Goal: Task Accomplishment & Management: Complete application form

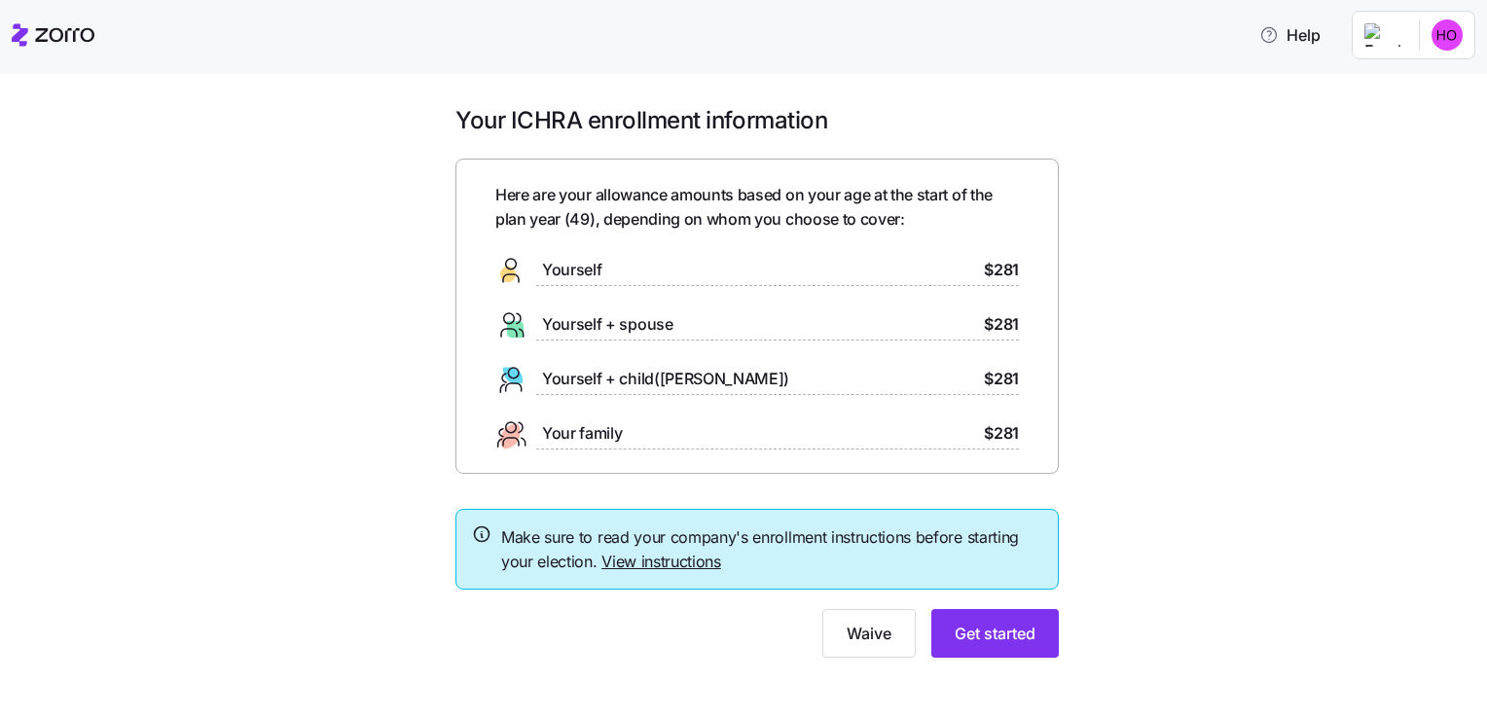
click at [984, 379] on span "$281" at bounding box center [1001, 379] width 35 height 24
click at [982, 629] on span "Get started" at bounding box center [994, 633] width 81 height 23
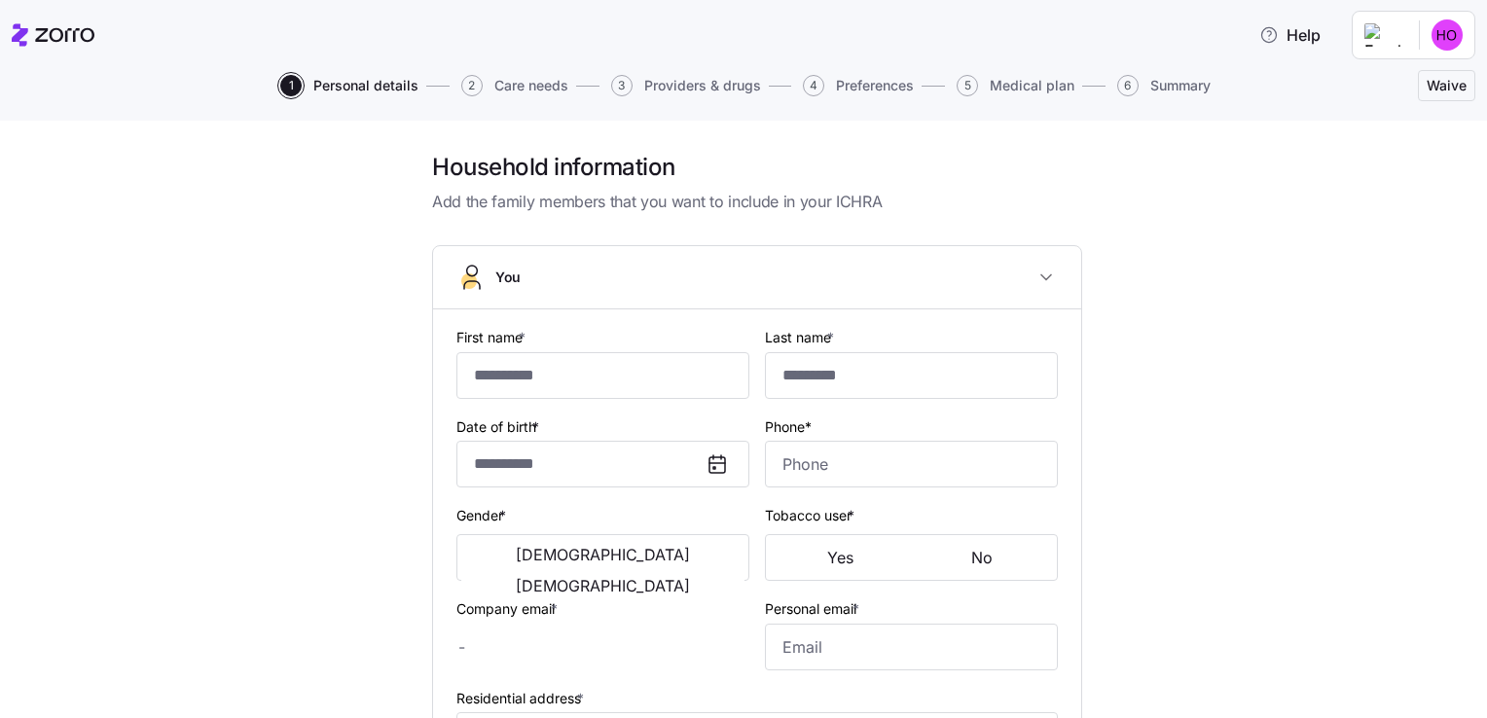
type input "*****"
type input "**********"
type input "[EMAIL_ADDRESS][DOMAIN_NAME]"
type input "**********"
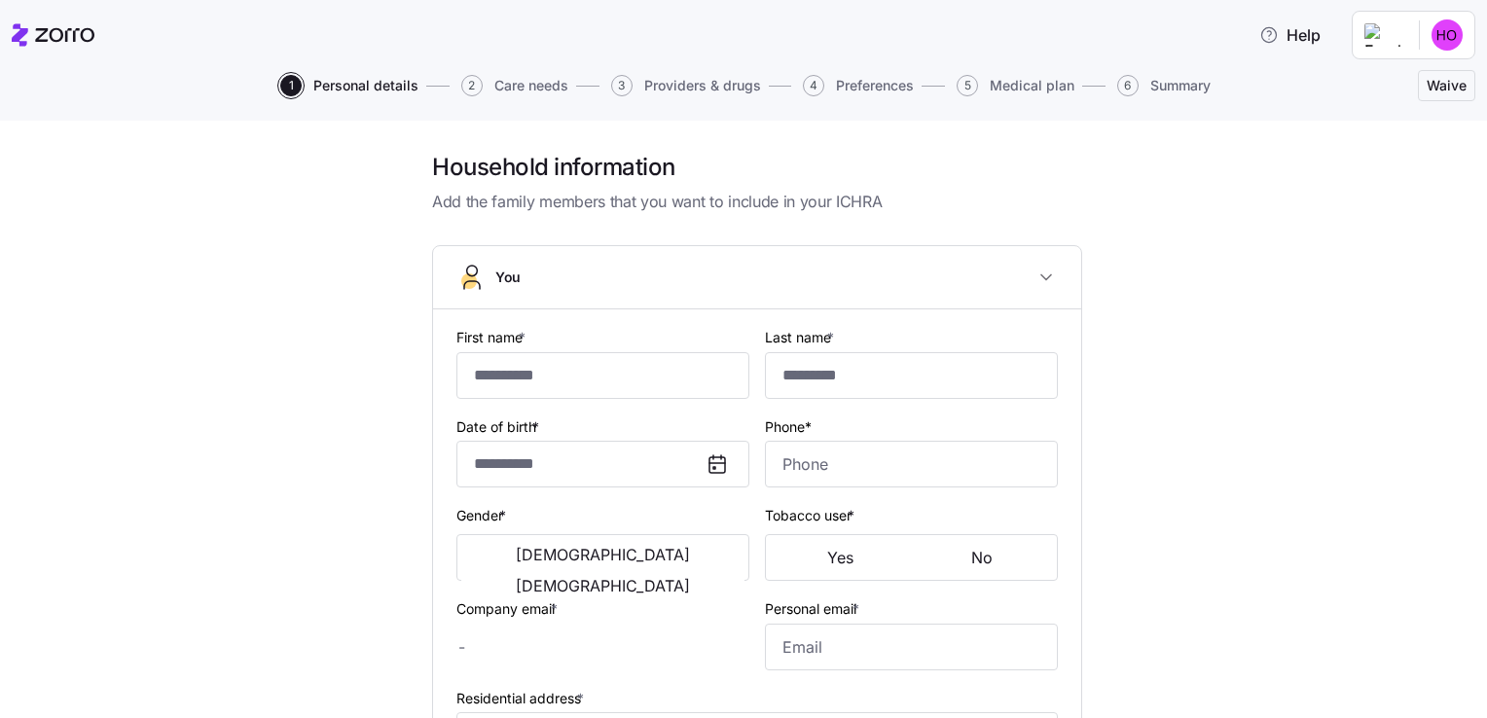
checkbox input "true"
type input "**********"
type input "[PHONE_NUMBER]"
type input "[DEMOGRAPHIC_DATA] citizen"
type input "Single"
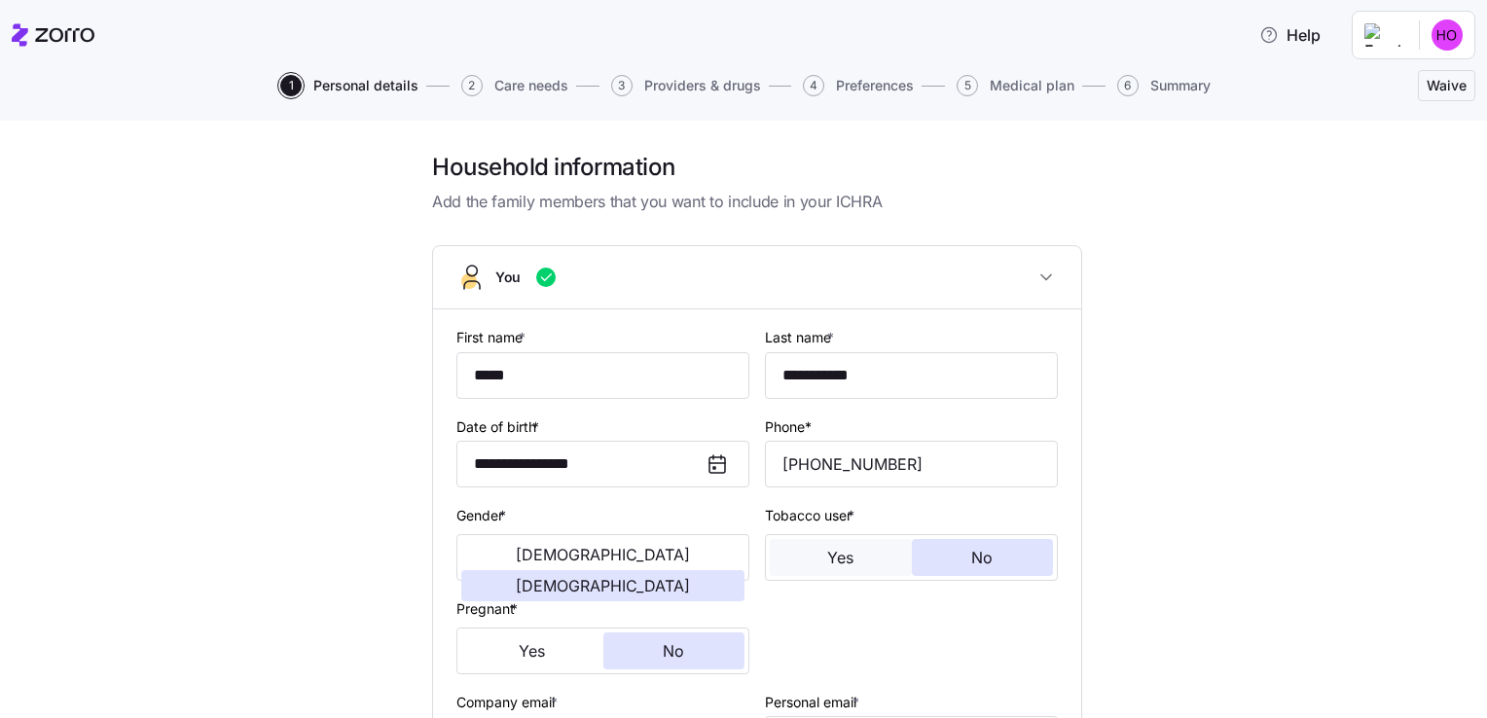
click at [867, 560] on button "Yes" at bounding box center [841, 557] width 142 height 37
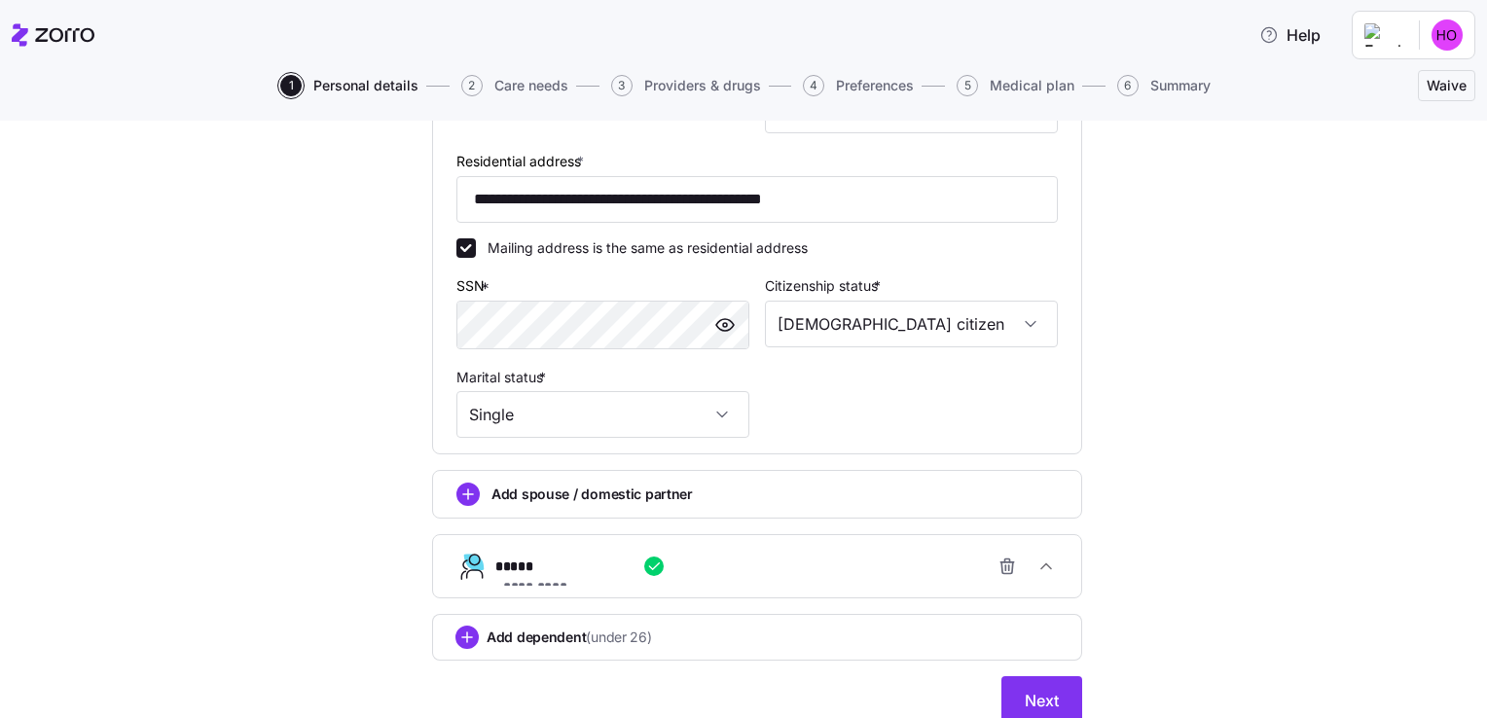
scroll to position [648, 0]
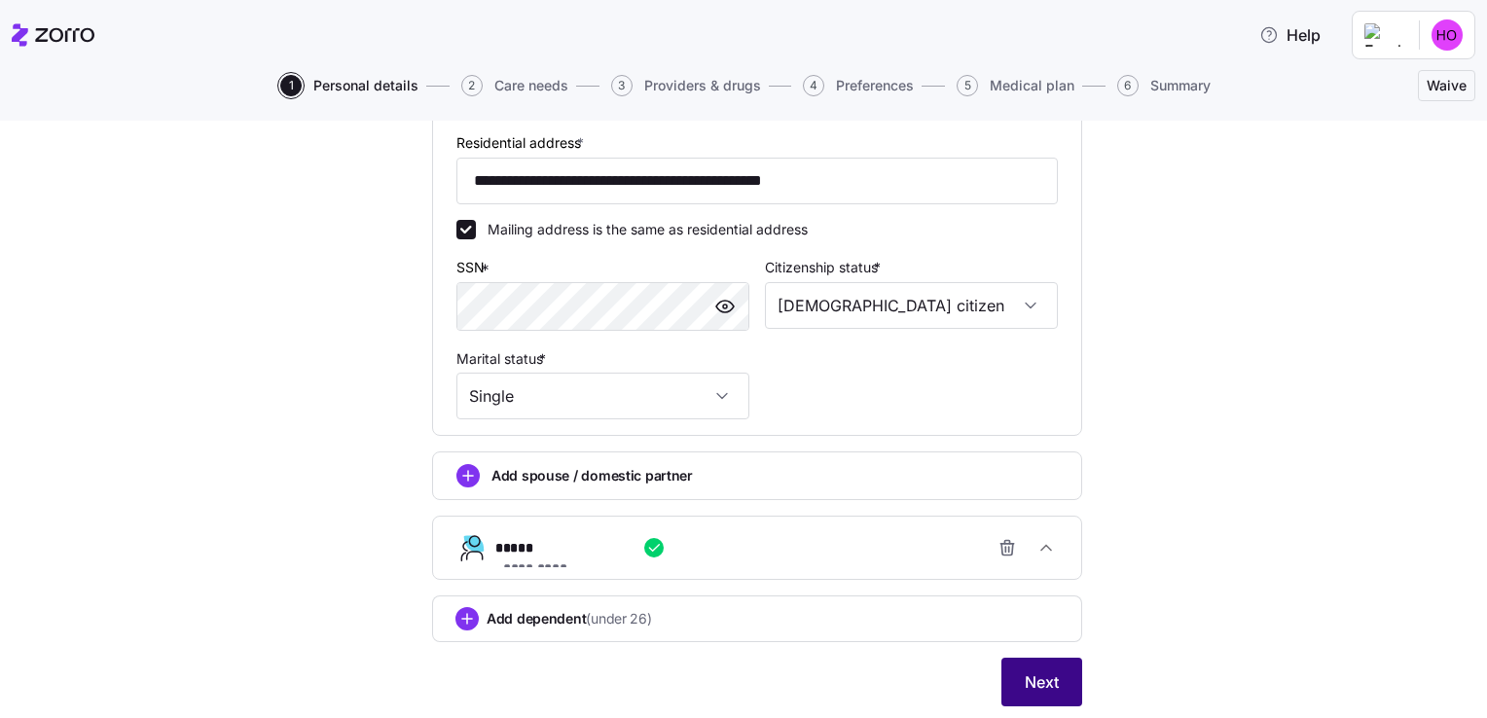
click at [1062, 679] on button "Next" at bounding box center [1041, 682] width 81 height 49
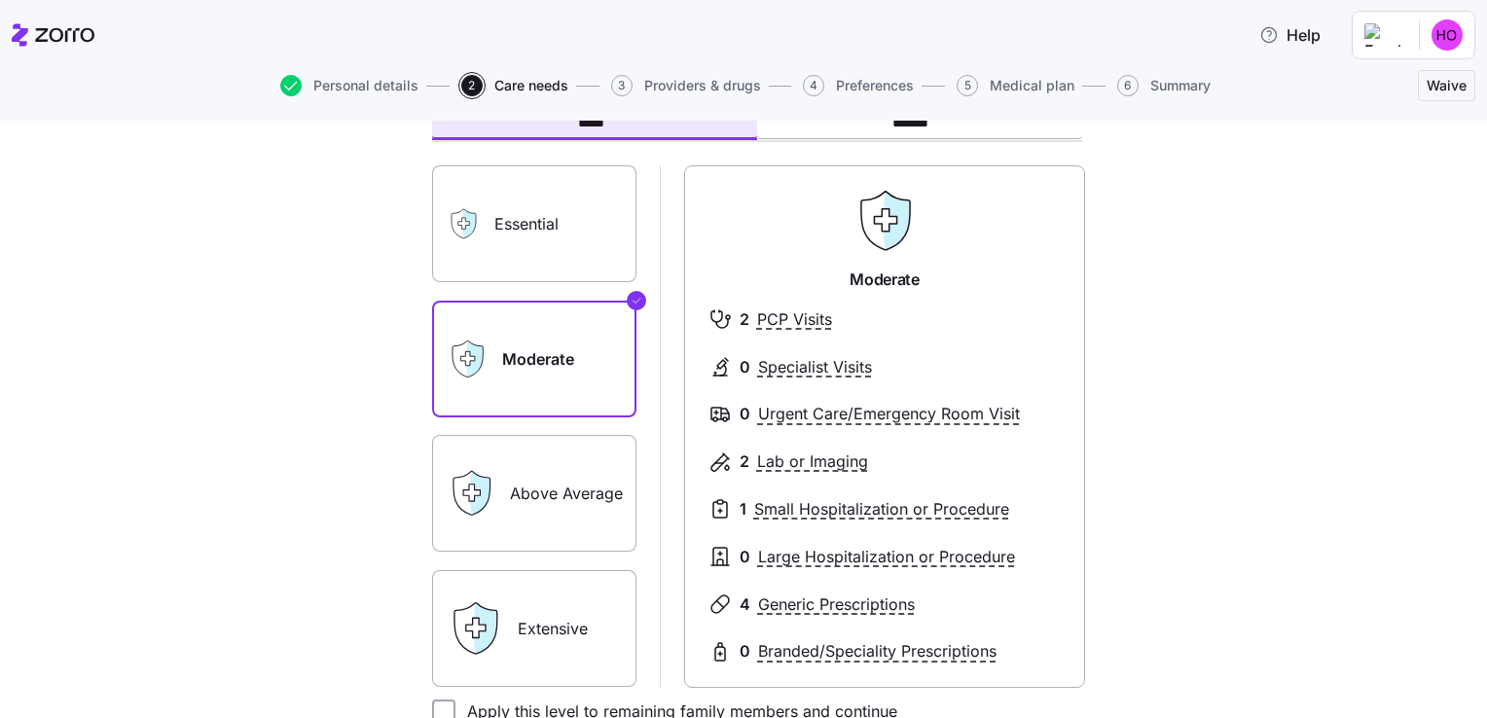
scroll to position [164, 0]
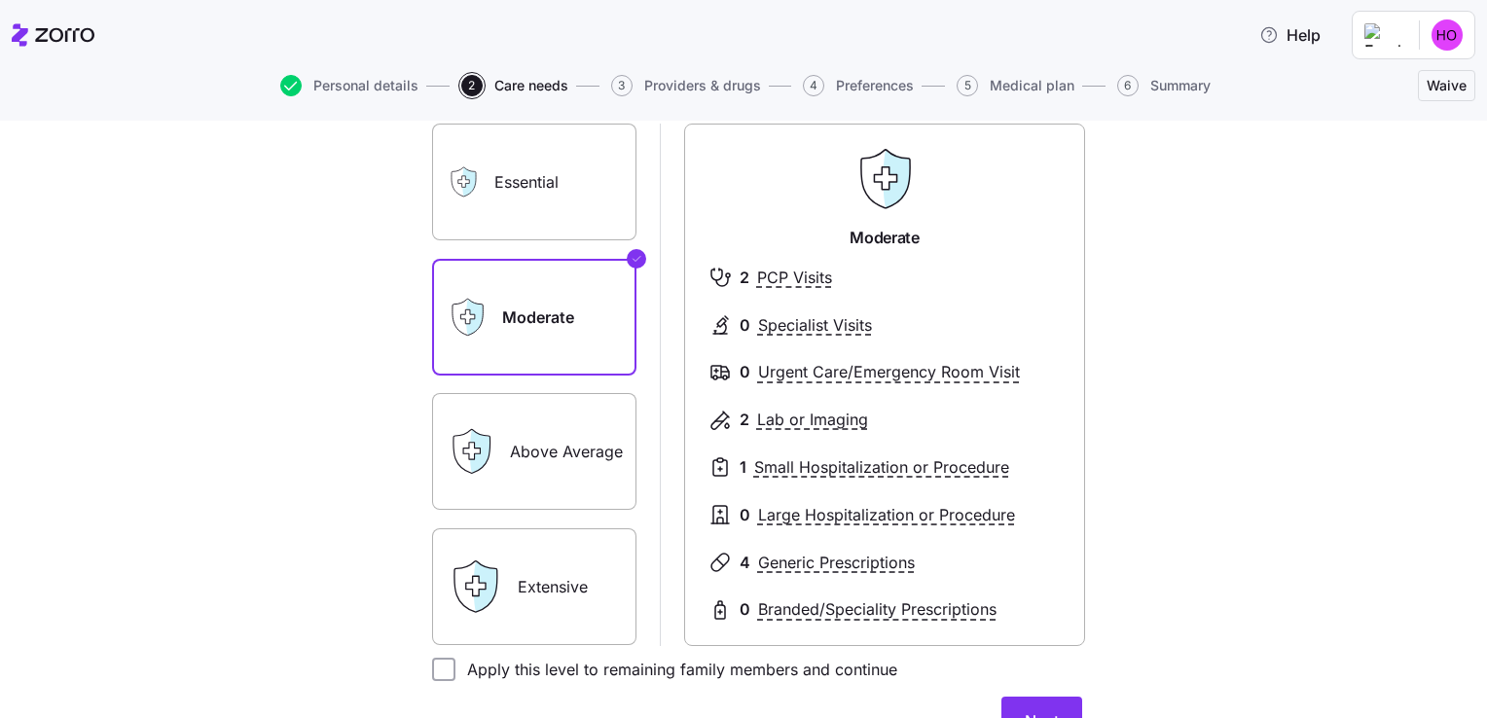
click at [508, 430] on label "Above Average" at bounding box center [534, 451] width 204 height 117
click at [0, 0] on input "Above Average" at bounding box center [0, 0] width 0 height 0
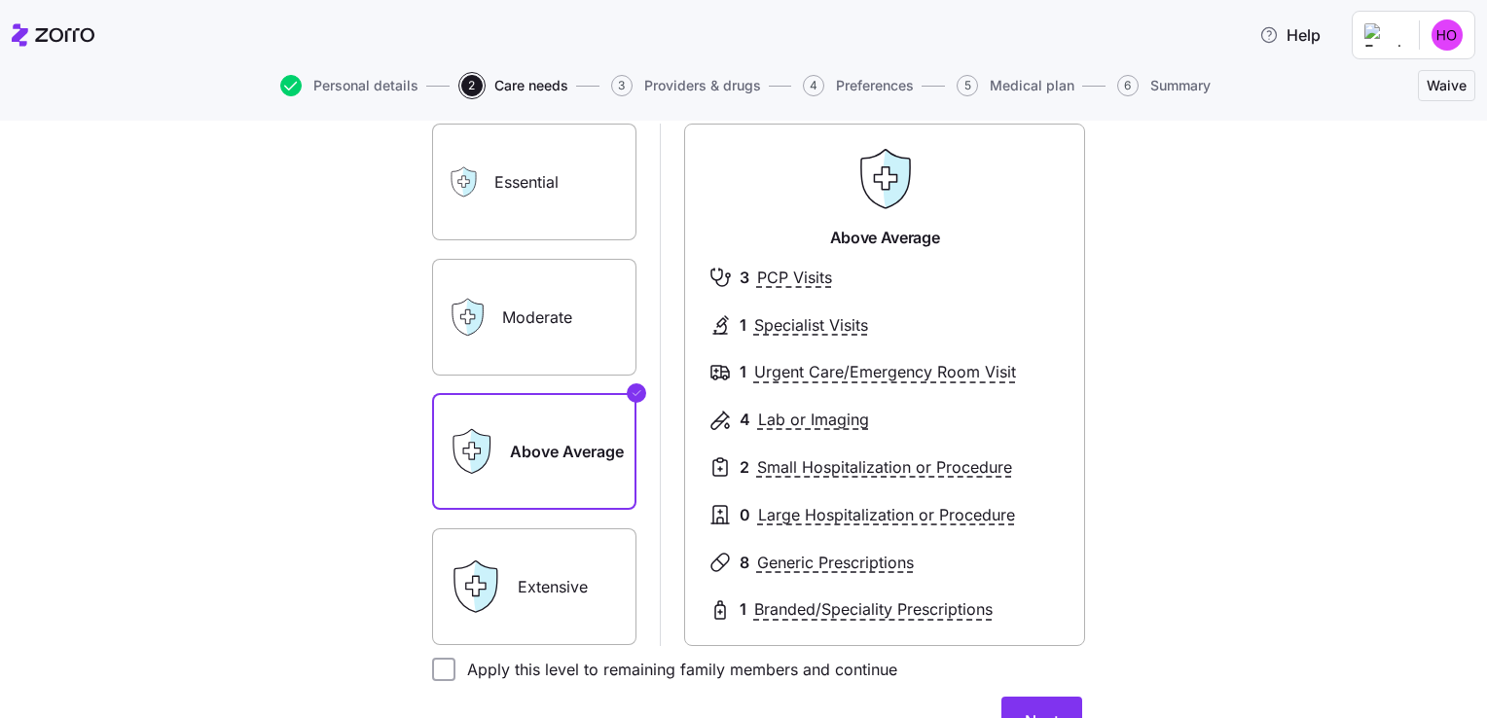
click at [520, 558] on label "Extensive" at bounding box center [534, 586] width 204 height 117
click at [0, 0] on input "Extensive" at bounding box center [0, 0] width 0 height 0
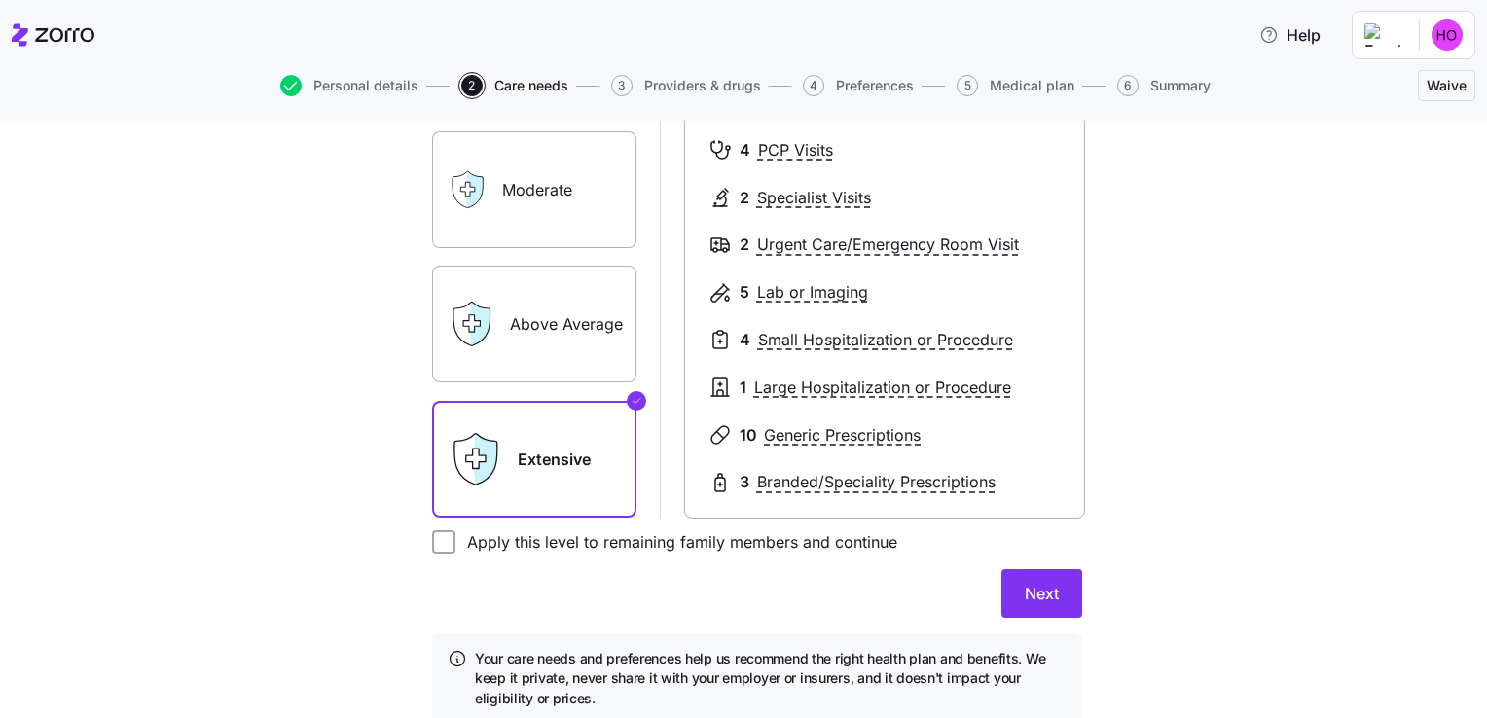
scroll to position [350, 0]
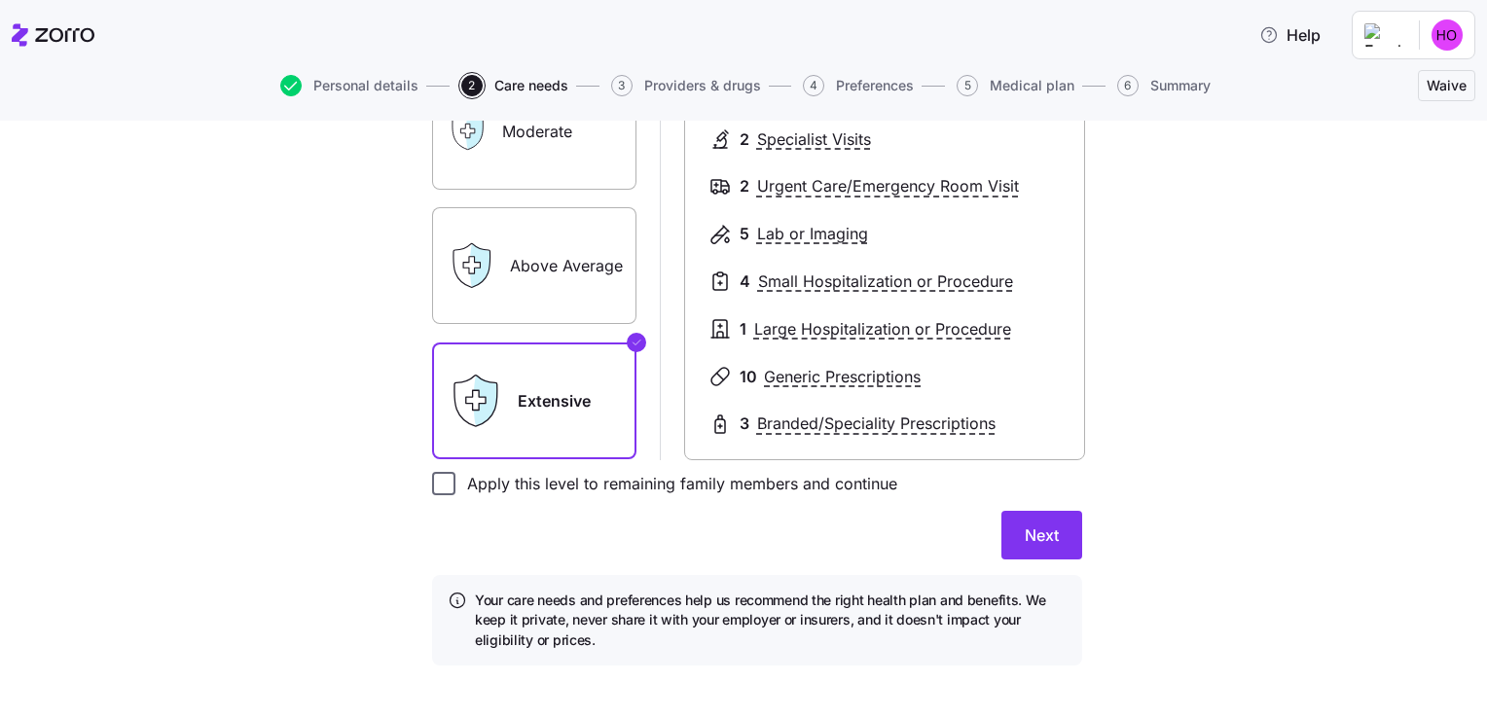
click at [438, 483] on input "Apply this level to remaining family members and continue" at bounding box center [443, 483] width 23 height 23
checkbox input "true"
click at [1055, 530] on button "Next" at bounding box center [1041, 535] width 81 height 49
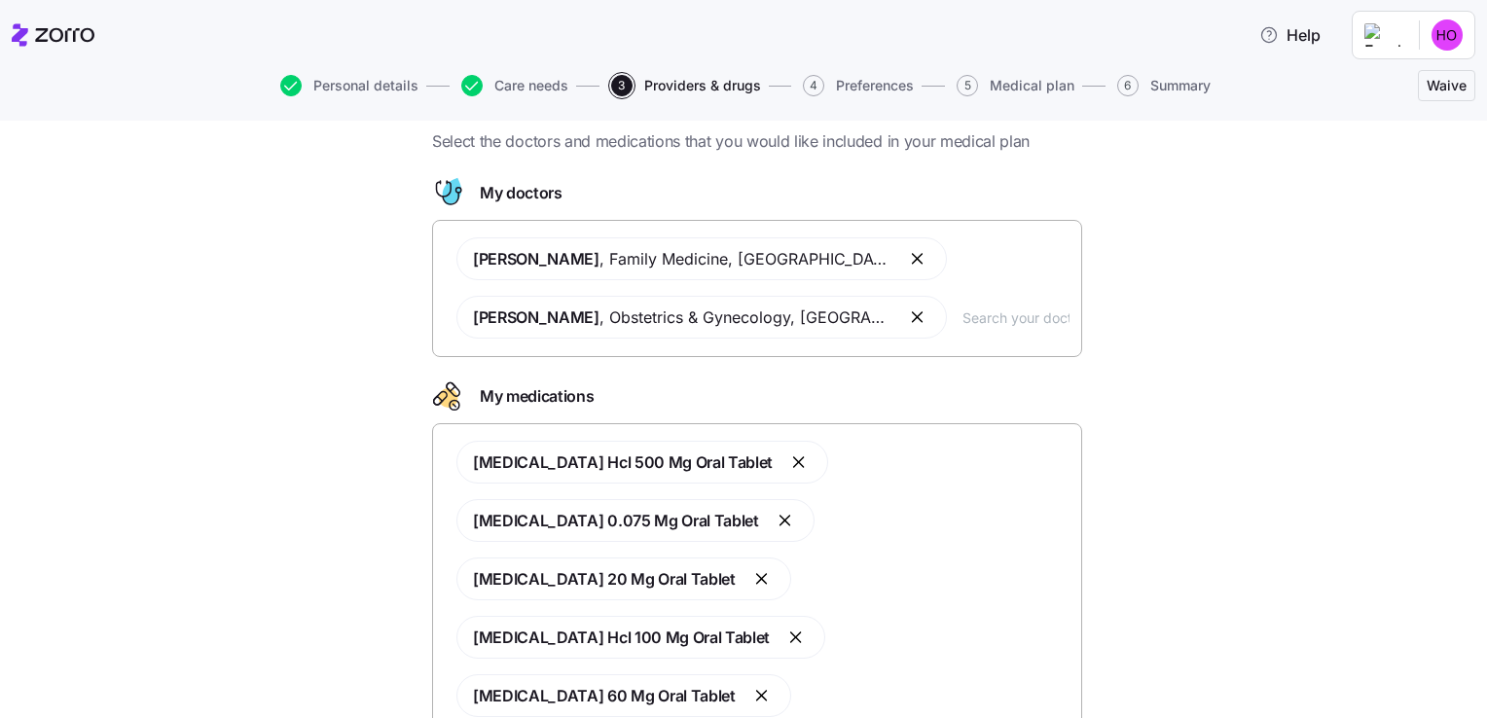
scroll to position [73, 0]
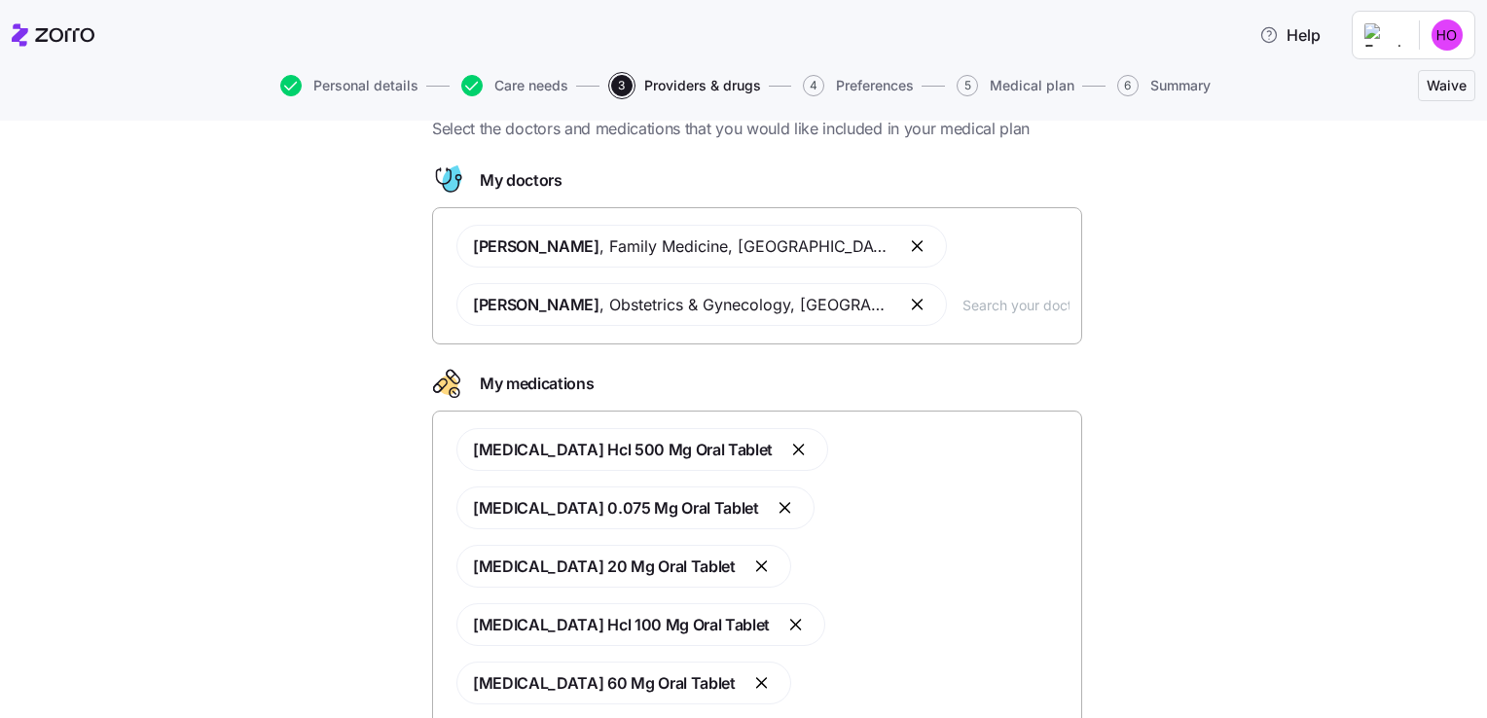
click at [973, 309] on input "text" at bounding box center [1015, 304] width 107 height 21
type input "matrika"
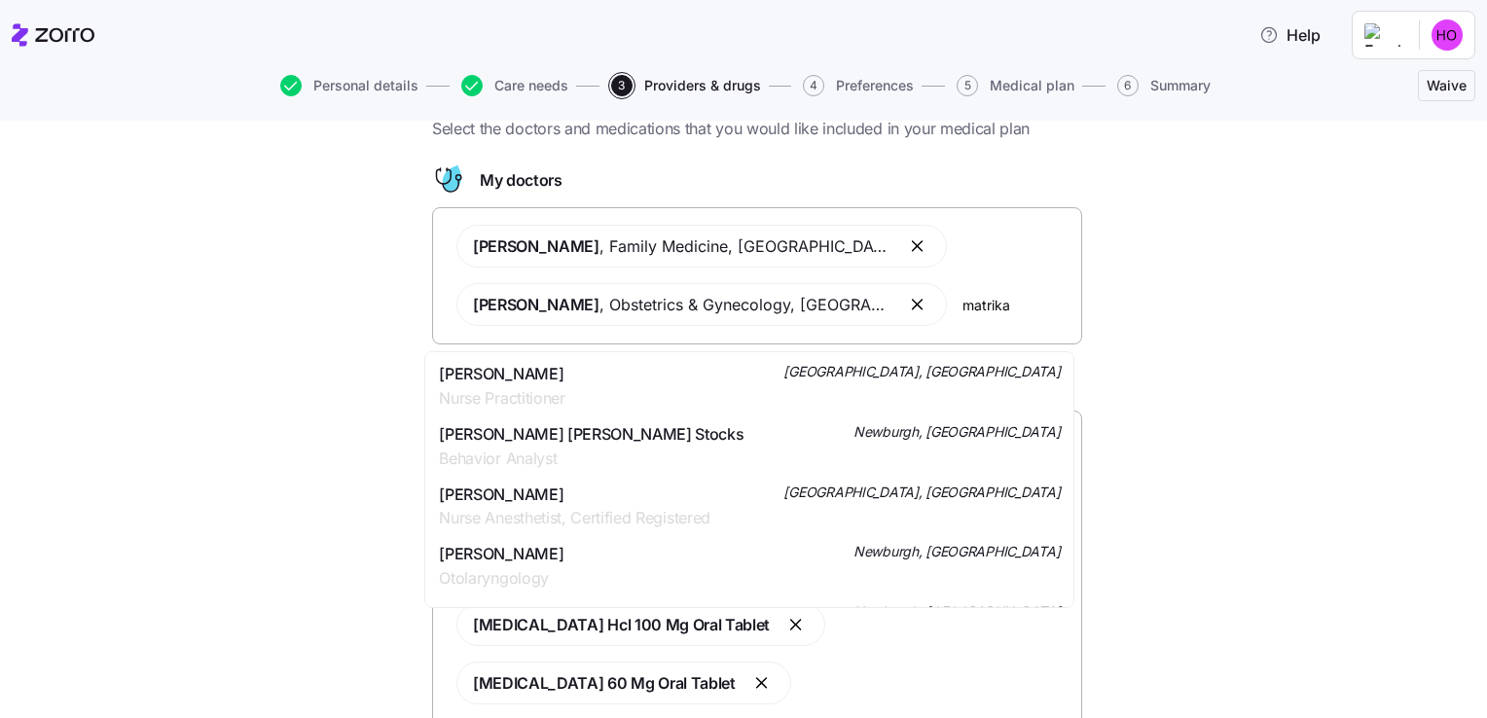
click at [473, 381] on span "[PERSON_NAME]" at bounding box center [502, 374] width 126 height 24
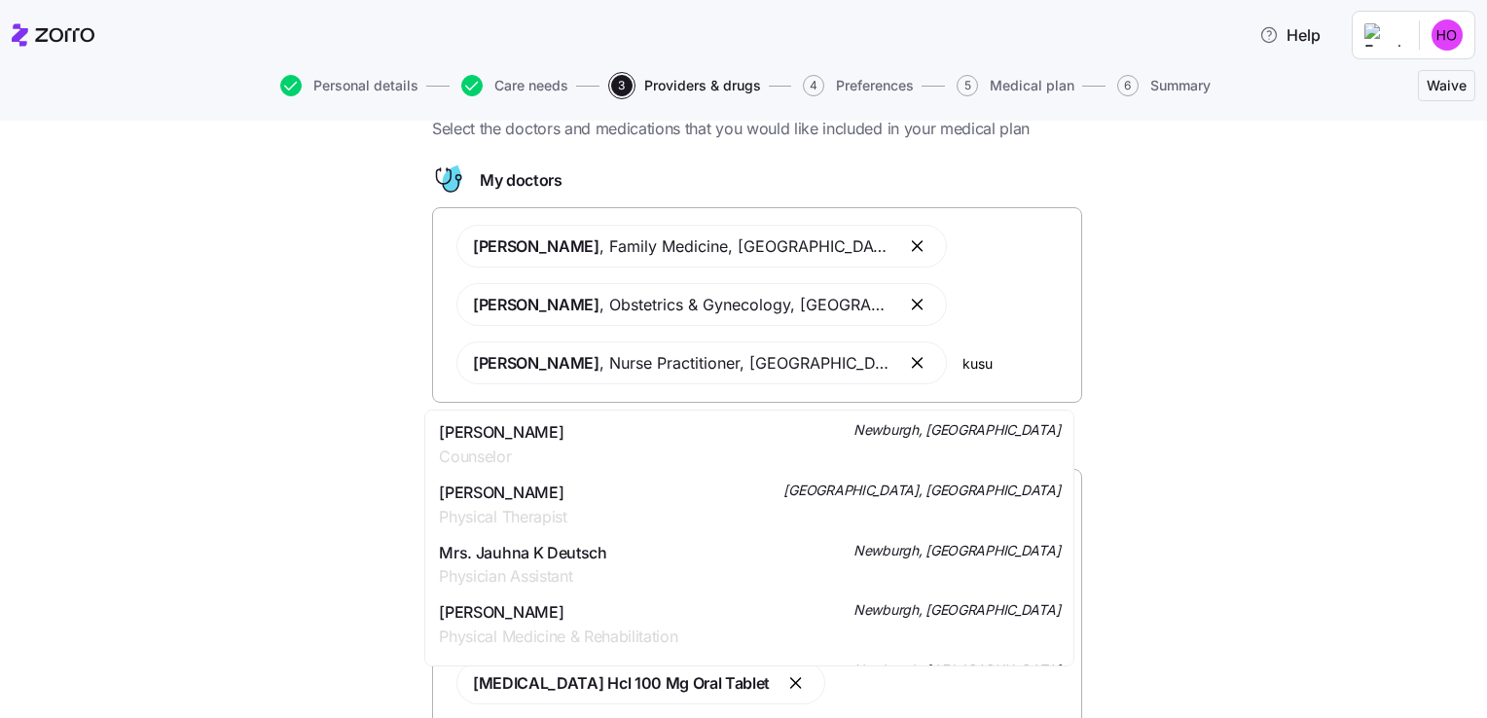
type input "[PERSON_NAME]"
click at [558, 458] on span "Pediatrics" at bounding box center [501, 457] width 125 height 24
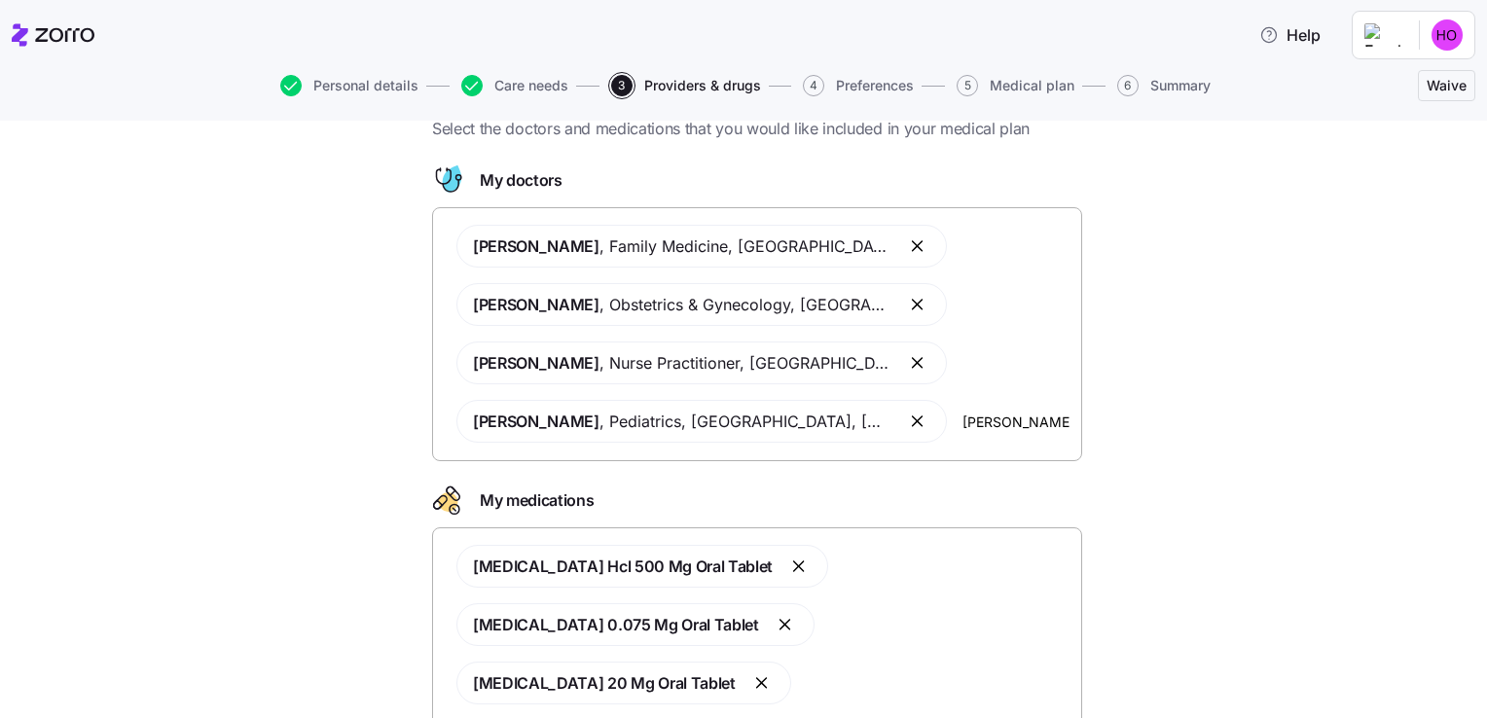
type input "[PERSON_NAME]"
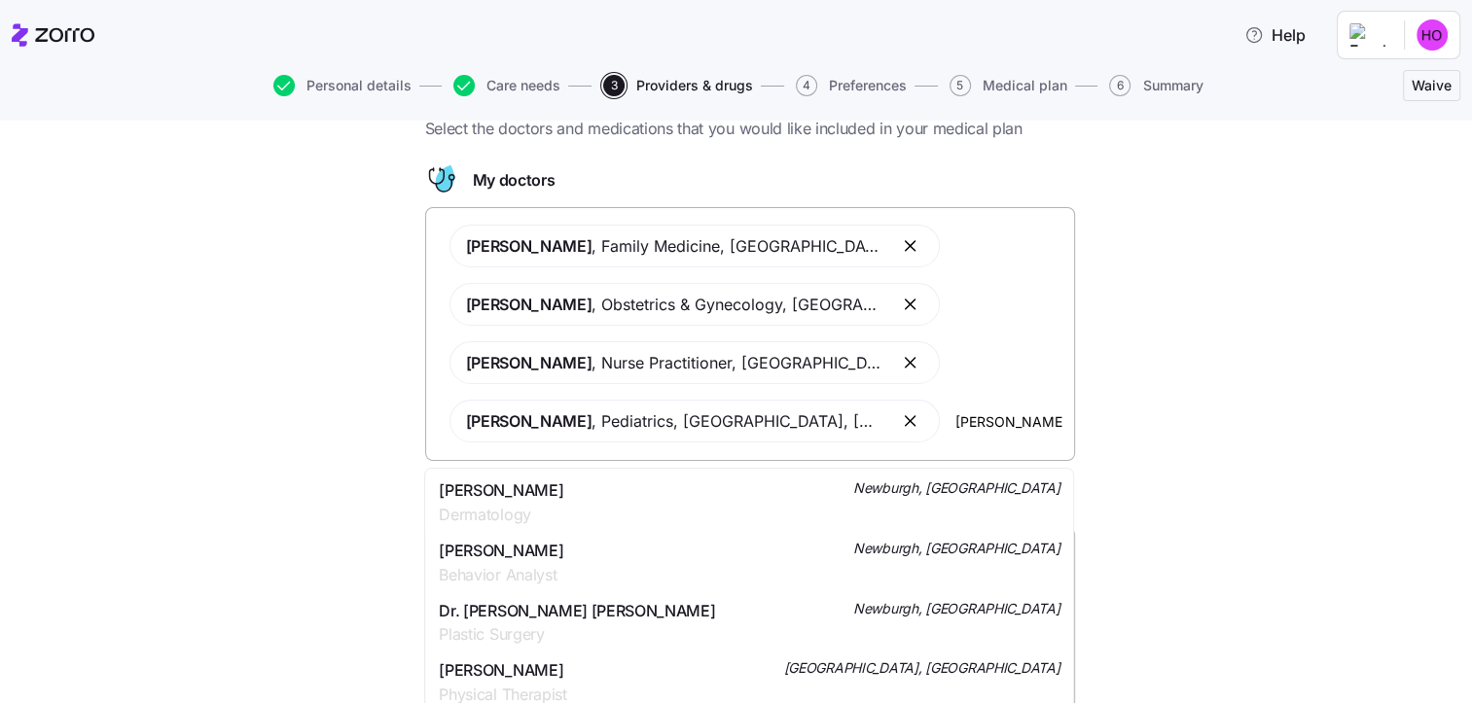
click at [549, 498] on div "[PERSON_NAME] Dermatology Newburgh, [GEOGRAPHIC_DATA]" at bounding box center [749, 503] width 621 height 49
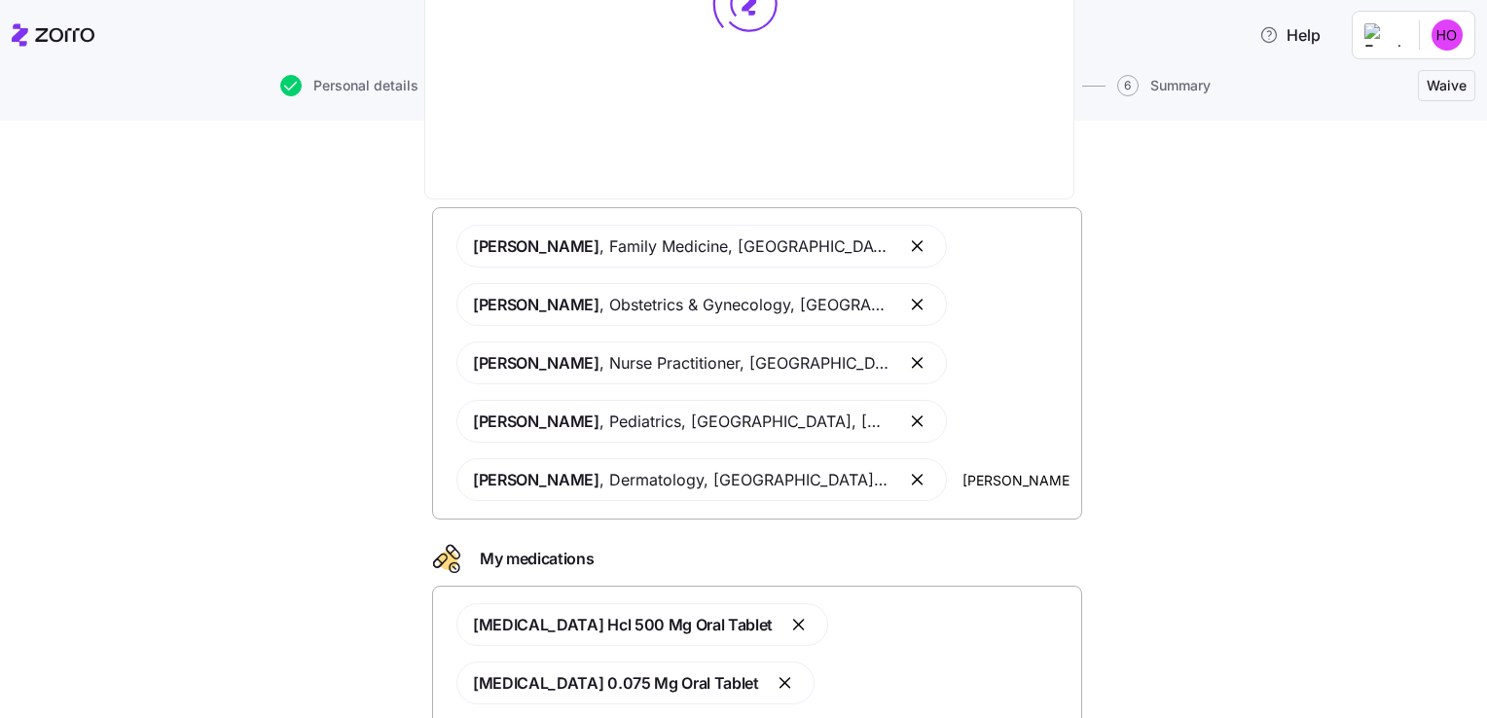
type input "[PERSON_NAME]"
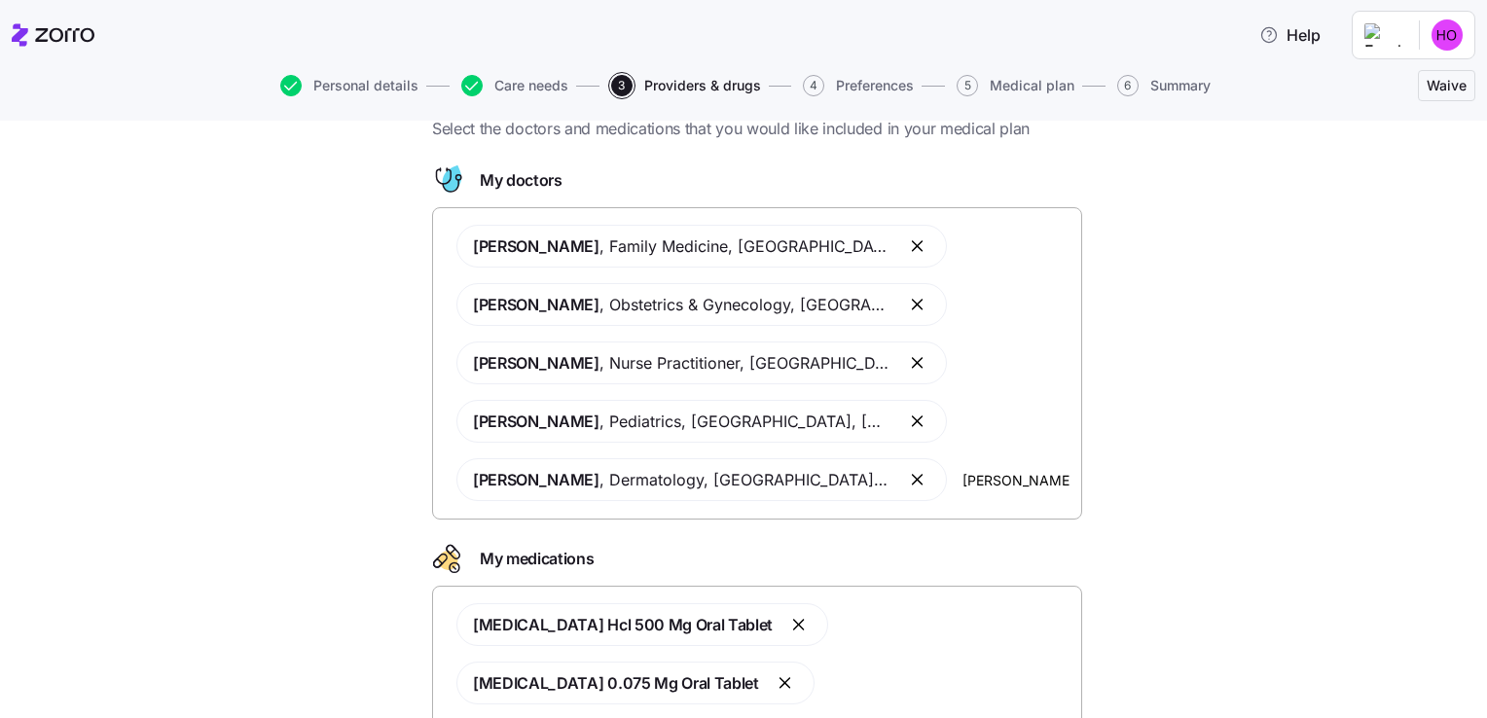
scroll to position [0, 0]
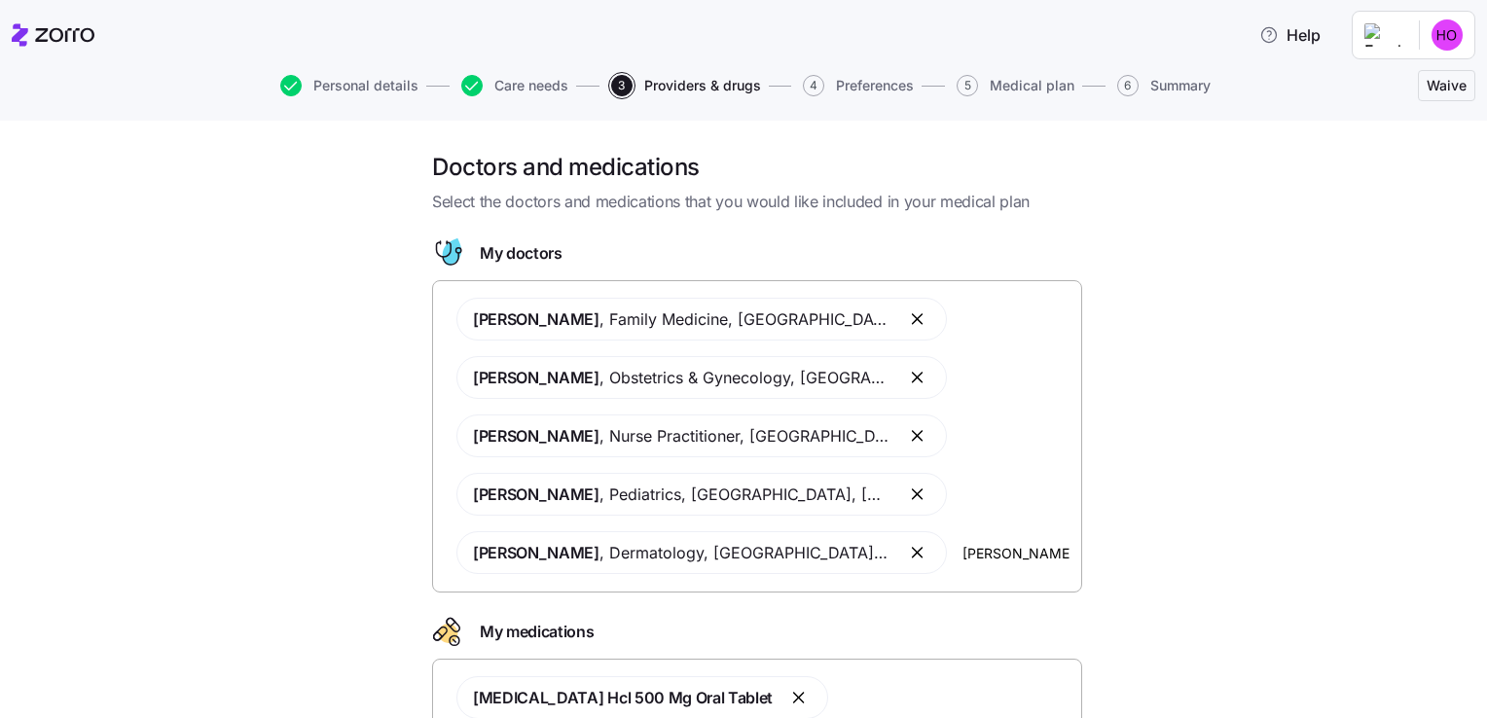
click at [962, 553] on input "[PERSON_NAME]" at bounding box center [1015, 552] width 107 height 21
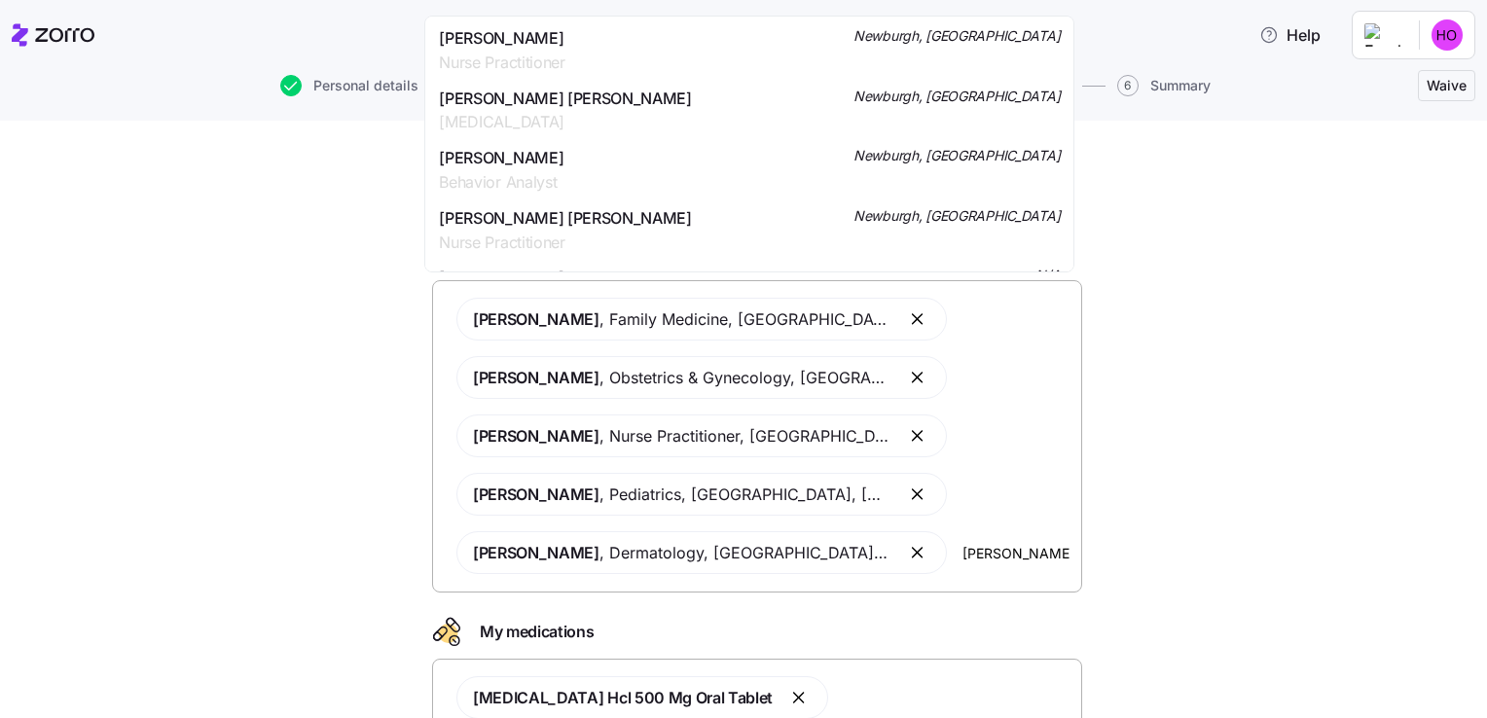
click at [510, 56] on span "Nurse Practitioner" at bounding box center [502, 63] width 126 height 24
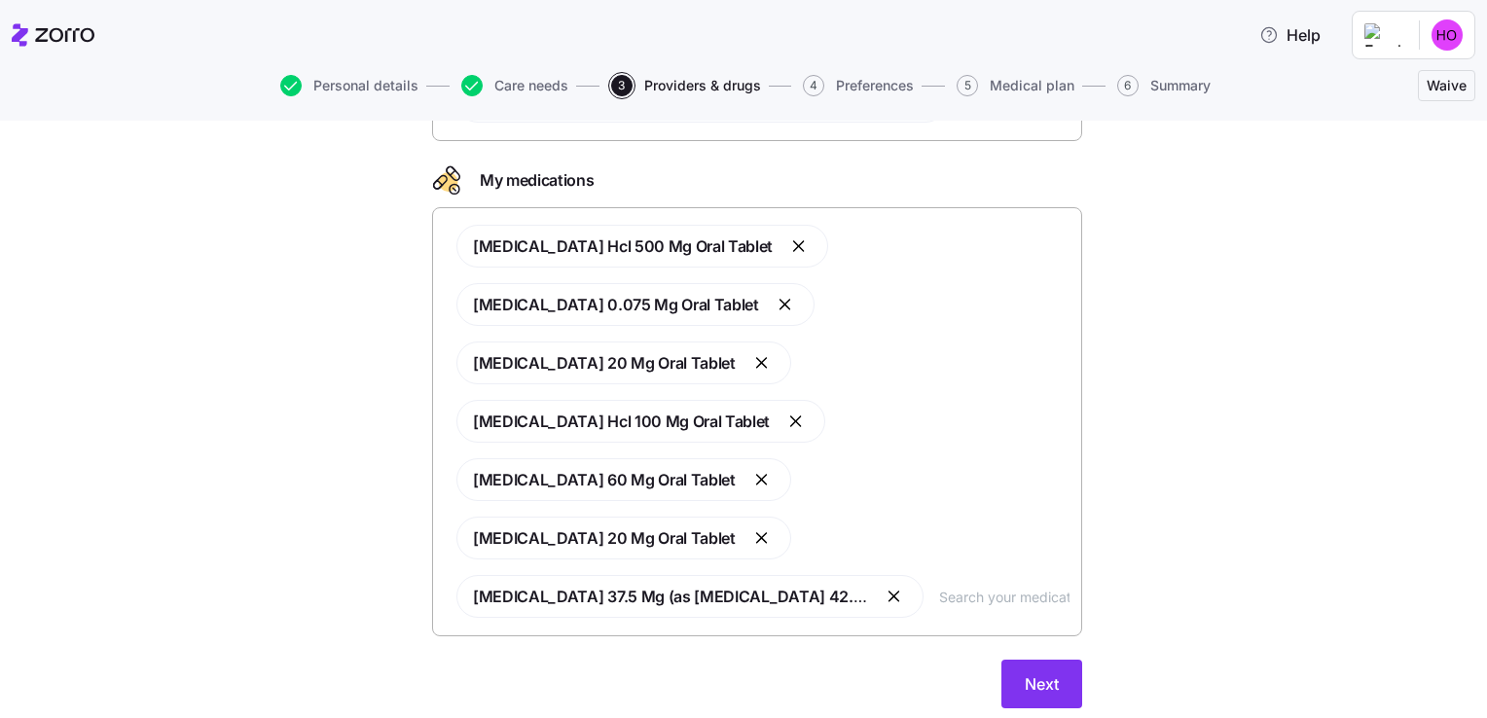
scroll to position [483, 0]
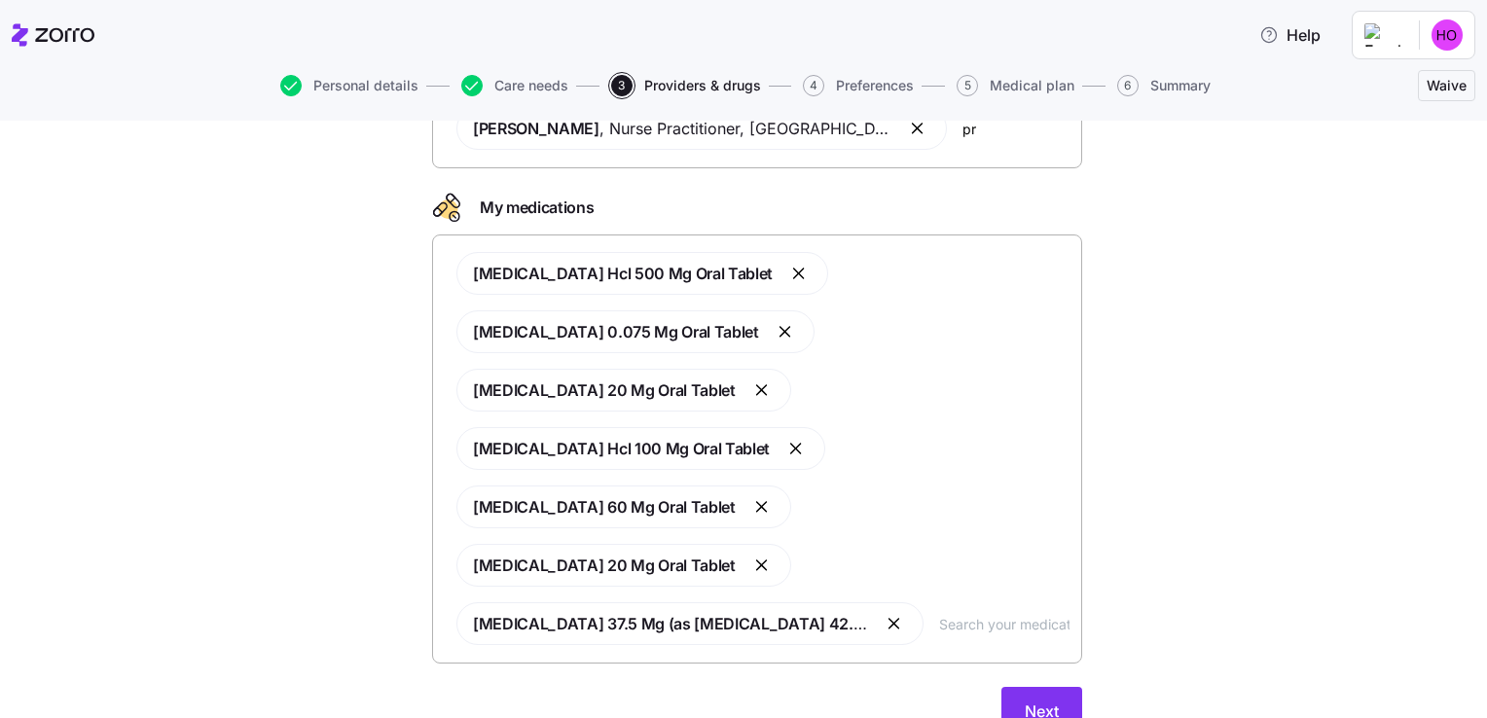
type input "p"
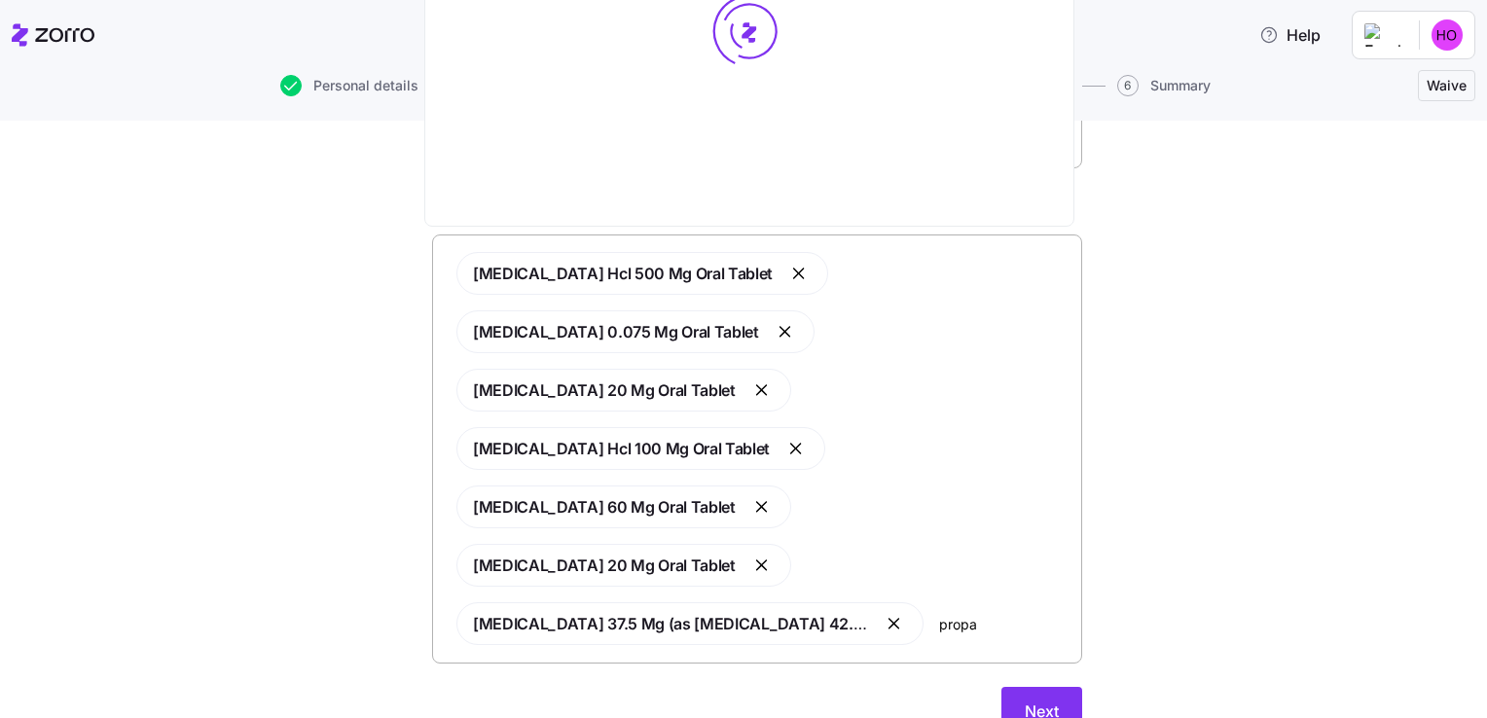
type input "propan"
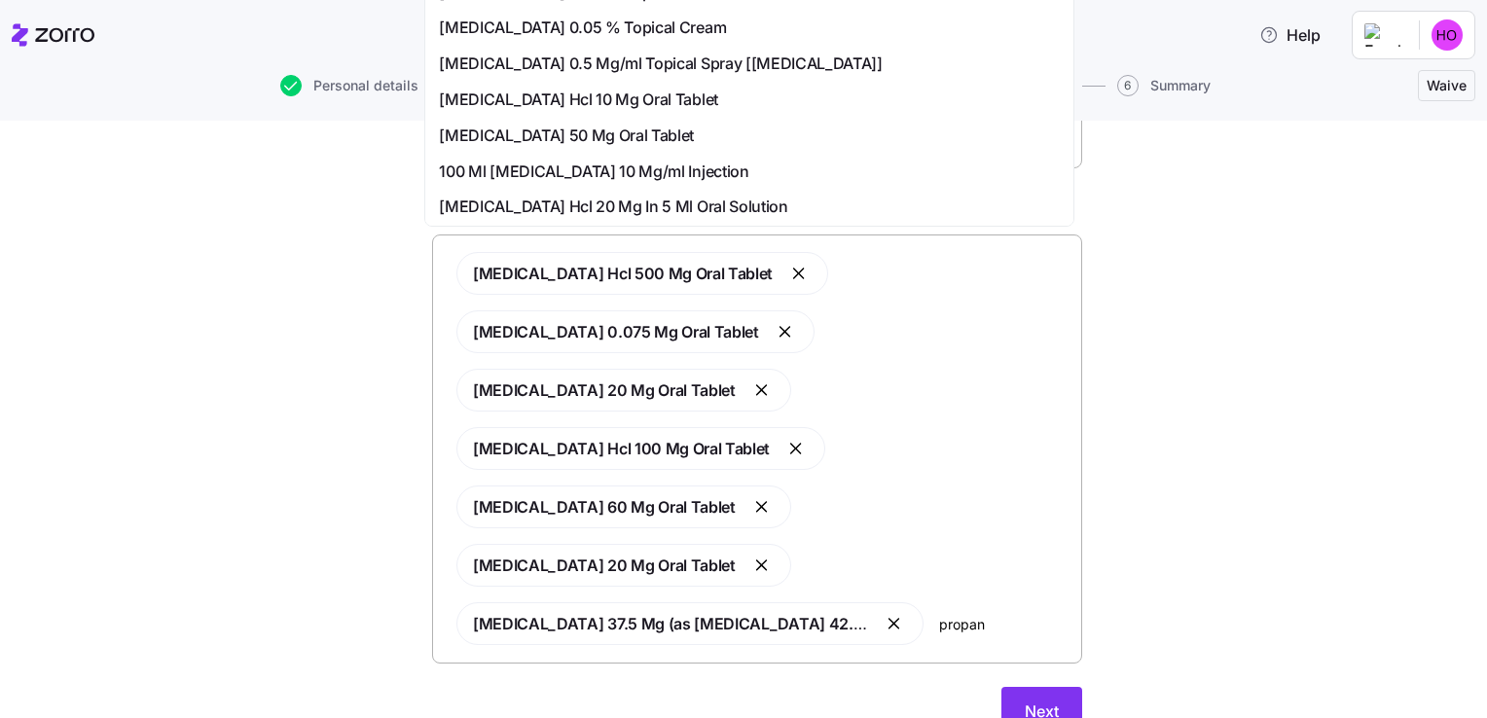
scroll to position [832, 0]
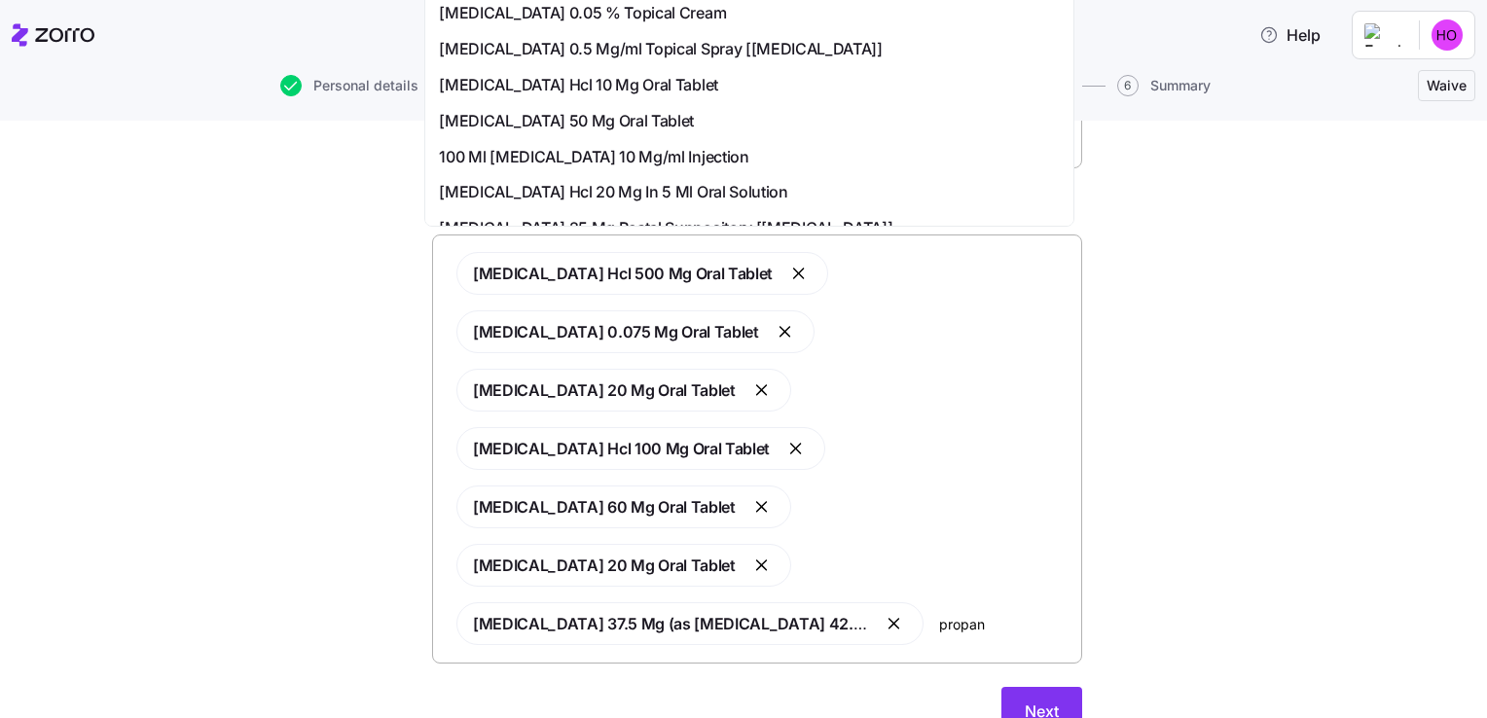
click at [710, 73] on div "[MEDICAL_DATA] Hcl 10 Mg Oral Tablet" at bounding box center [749, 85] width 621 height 24
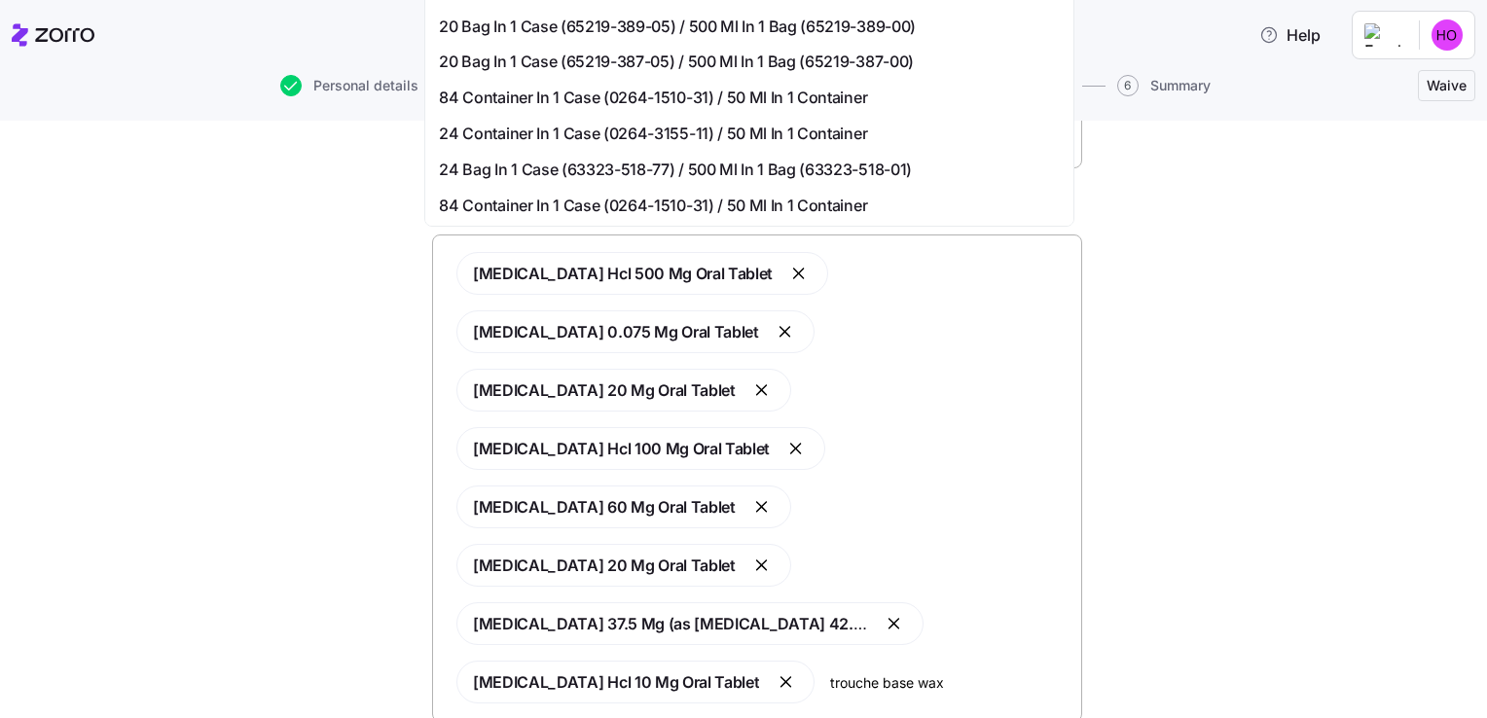
scroll to position [362, 0]
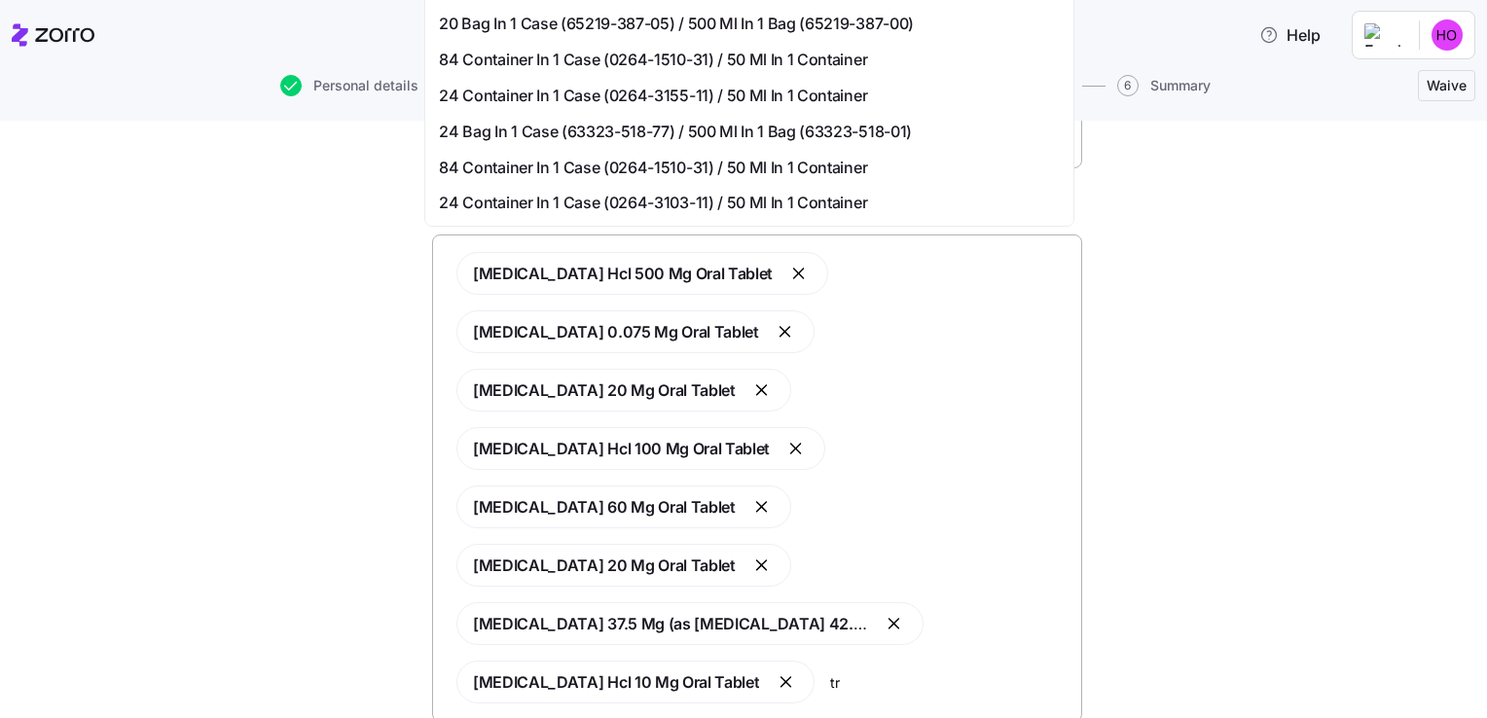
type input "t"
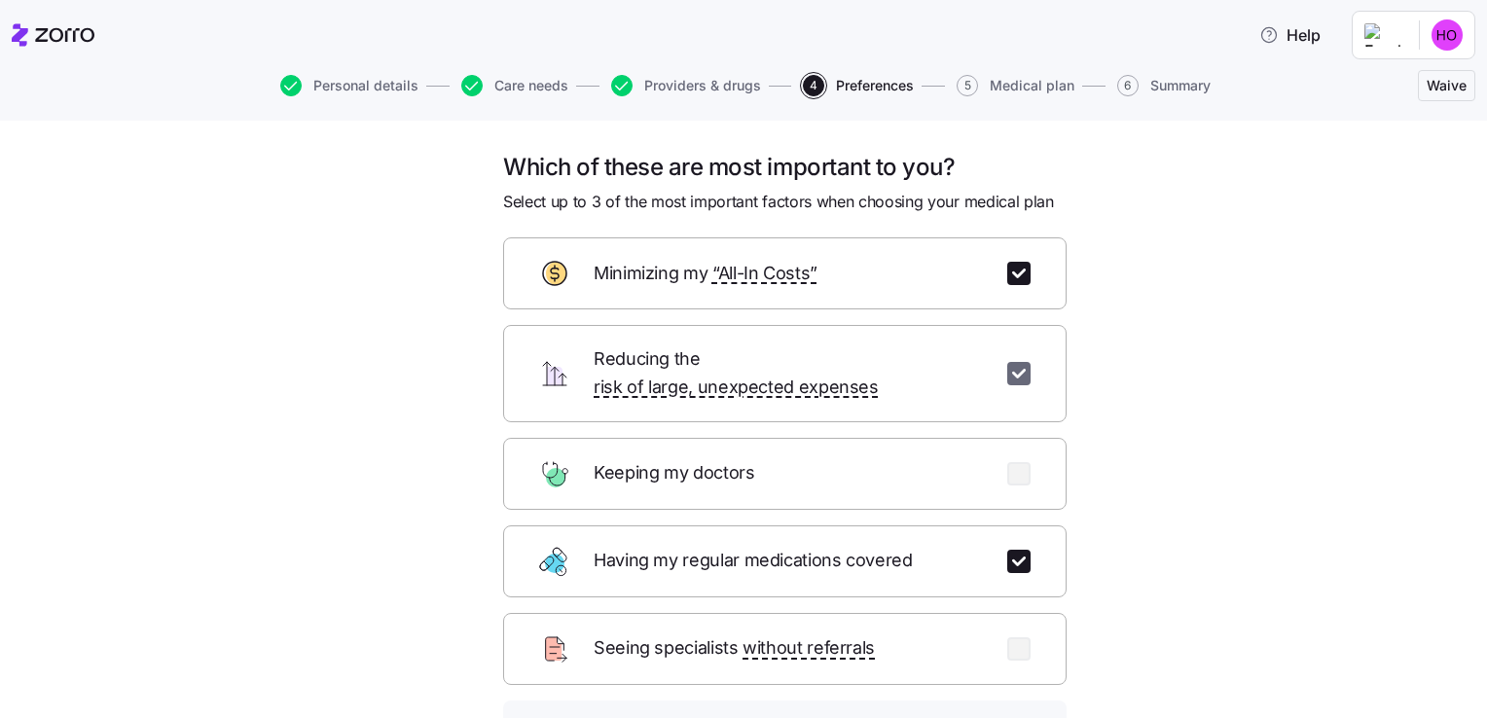
click at [1007, 362] on input "checkbox" at bounding box center [1018, 373] width 23 height 23
checkbox input "false"
click at [1012, 462] on input "checkbox" at bounding box center [1018, 473] width 23 height 23
checkbox input "true"
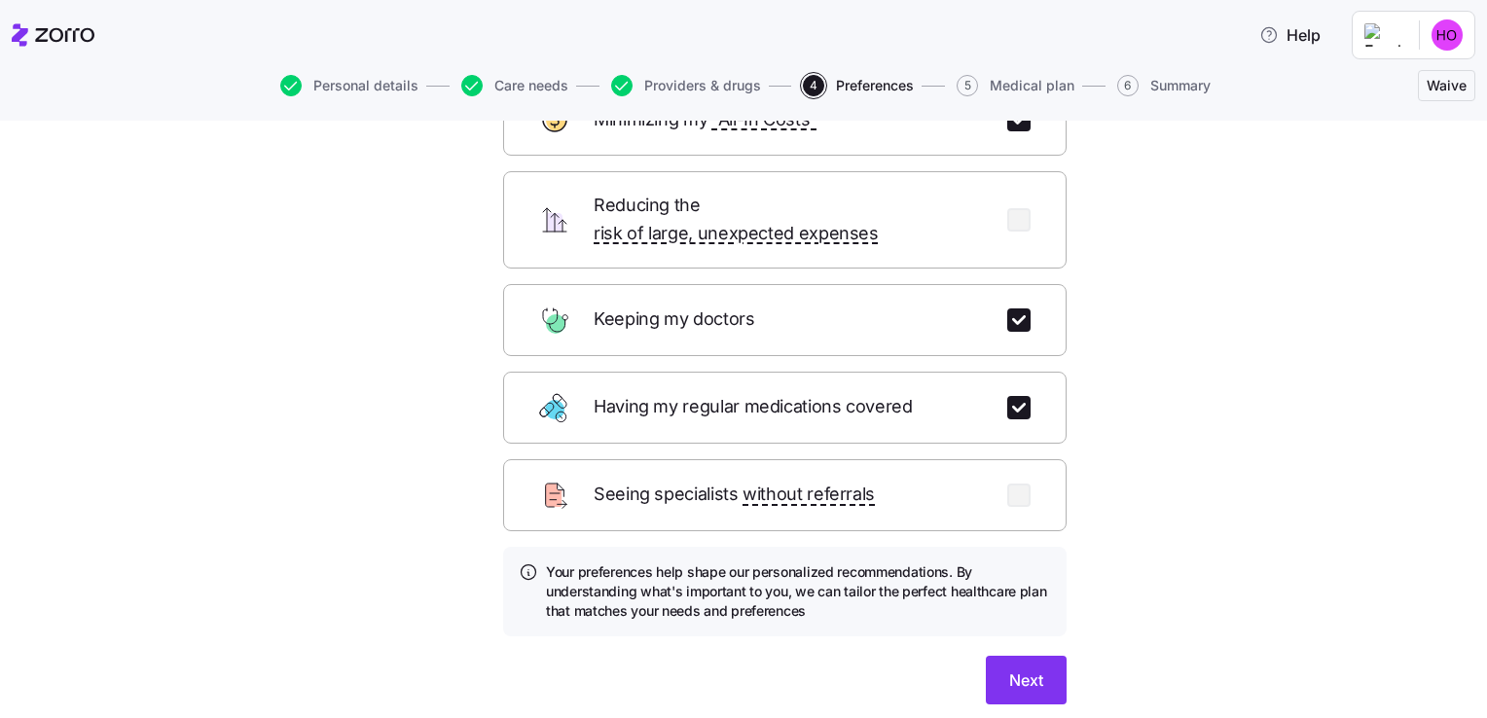
scroll to position [206, 0]
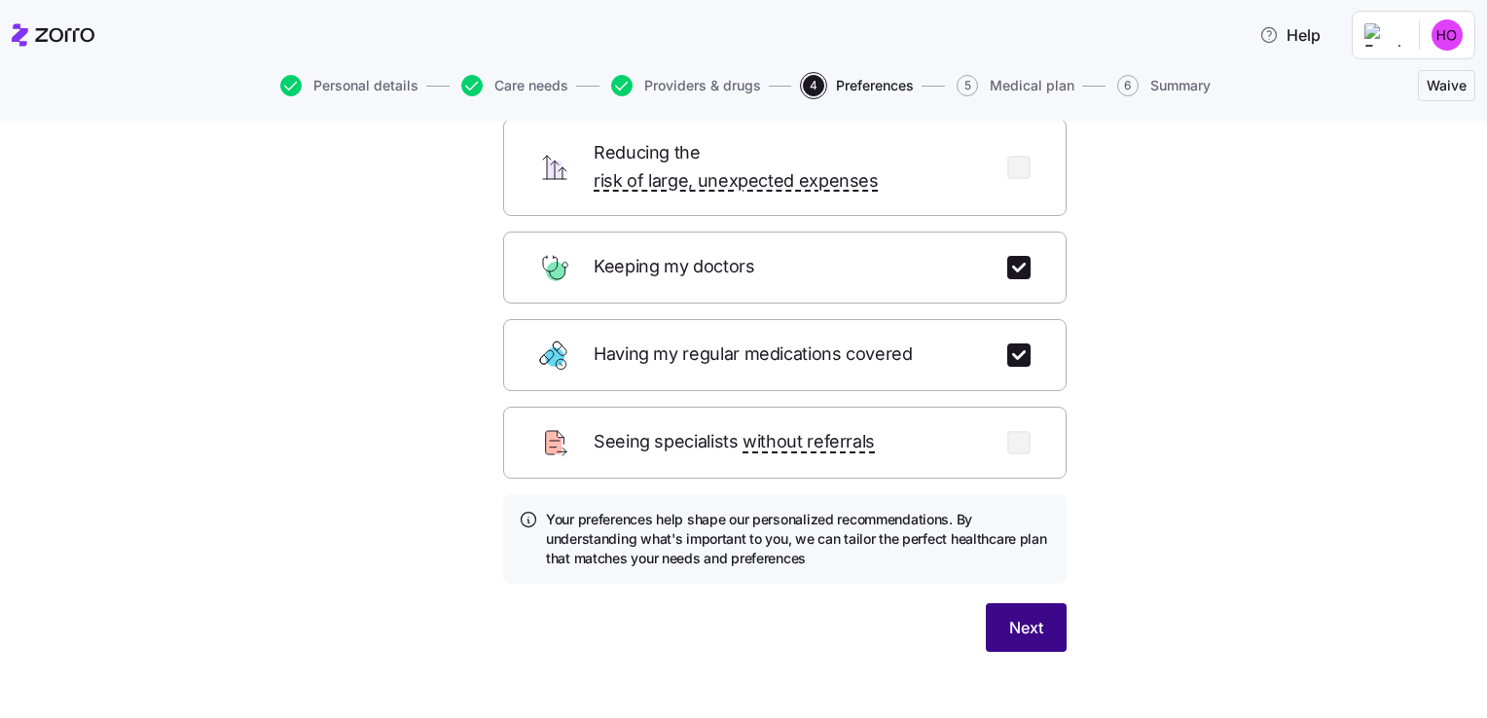
click at [1020, 616] on span "Next" at bounding box center [1026, 627] width 34 height 23
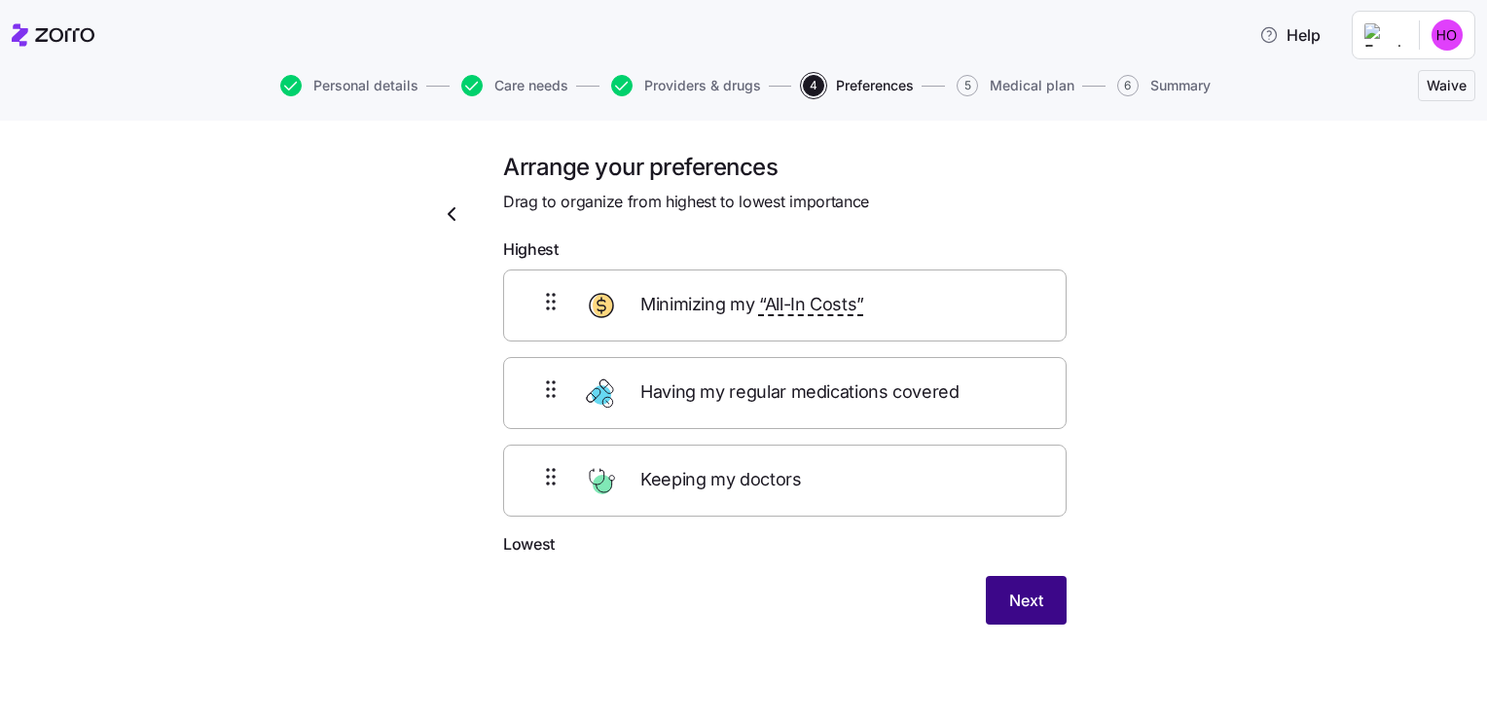
scroll to position [0, 0]
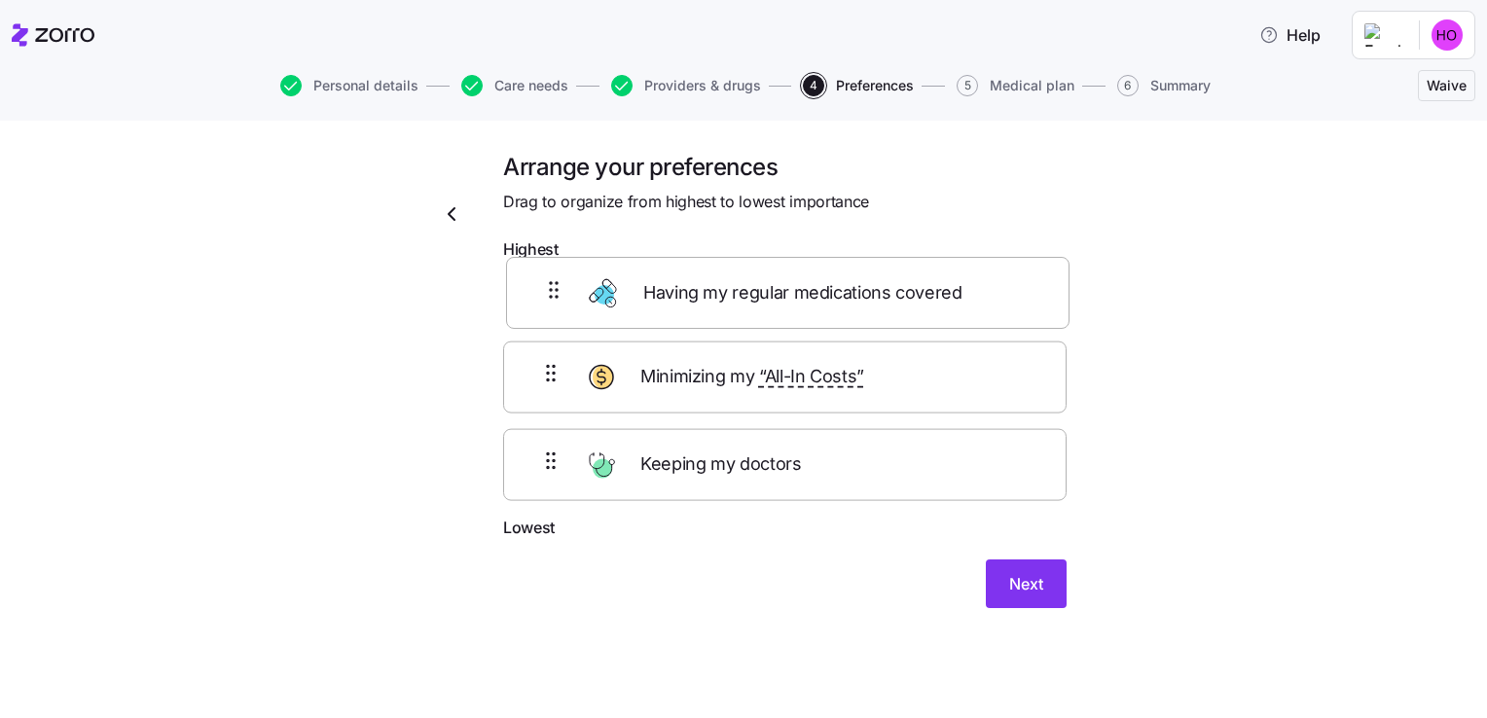
drag, startPoint x: 807, startPoint y: 414, endPoint x: 803, endPoint y: 301, distance: 113.9
click at [803, 301] on div "Minimizing my “All-In Costs” Having my regular medications covered Keeping my d…" at bounding box center [784, 393] width 563 height 247
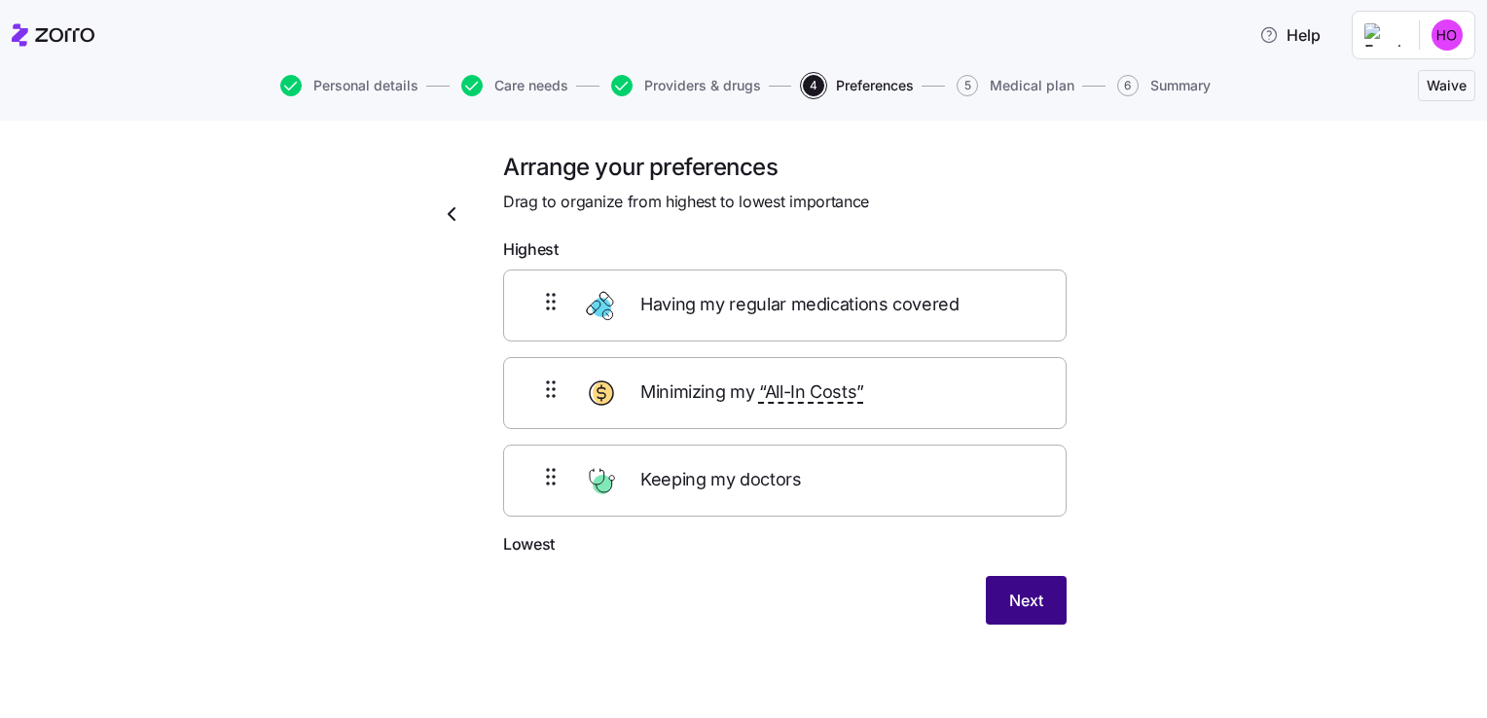
click at [1012, 599] on span "Next" at bounding box center [1026, 600] width 34 height 23
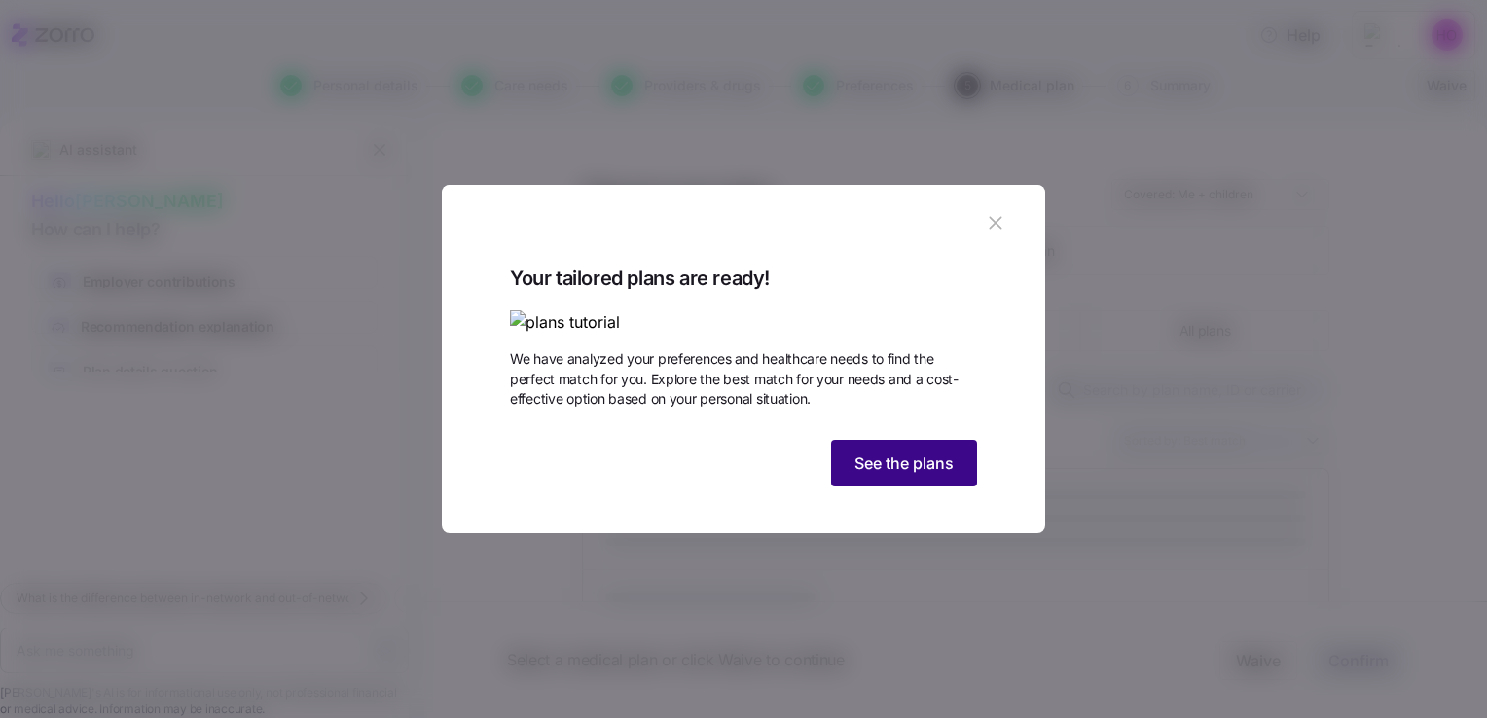
click at [935, 475] on span "See the plans" at bounding box center [903, 462] width 99 height 23
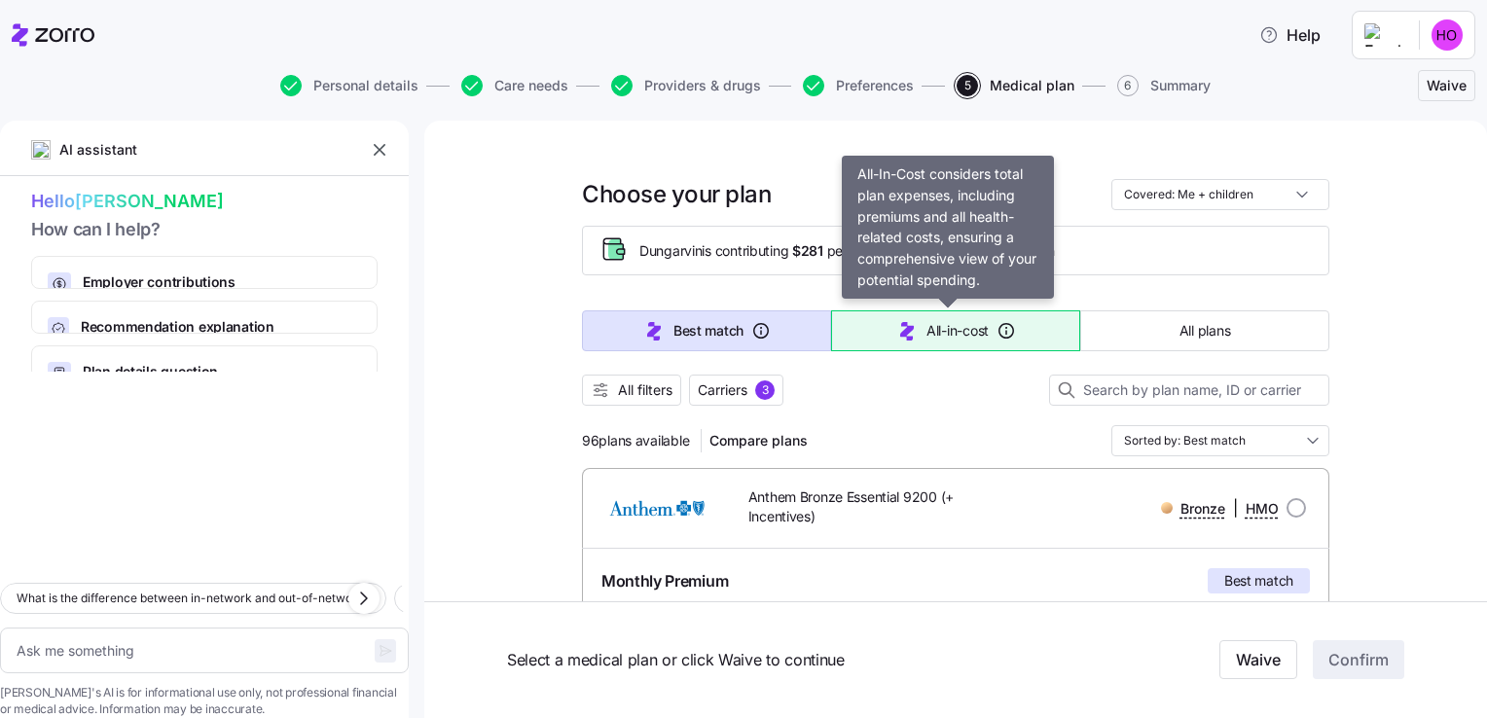
click at [900, 325] on icon "button" at bounding box center [907, 331] width 14 height 18
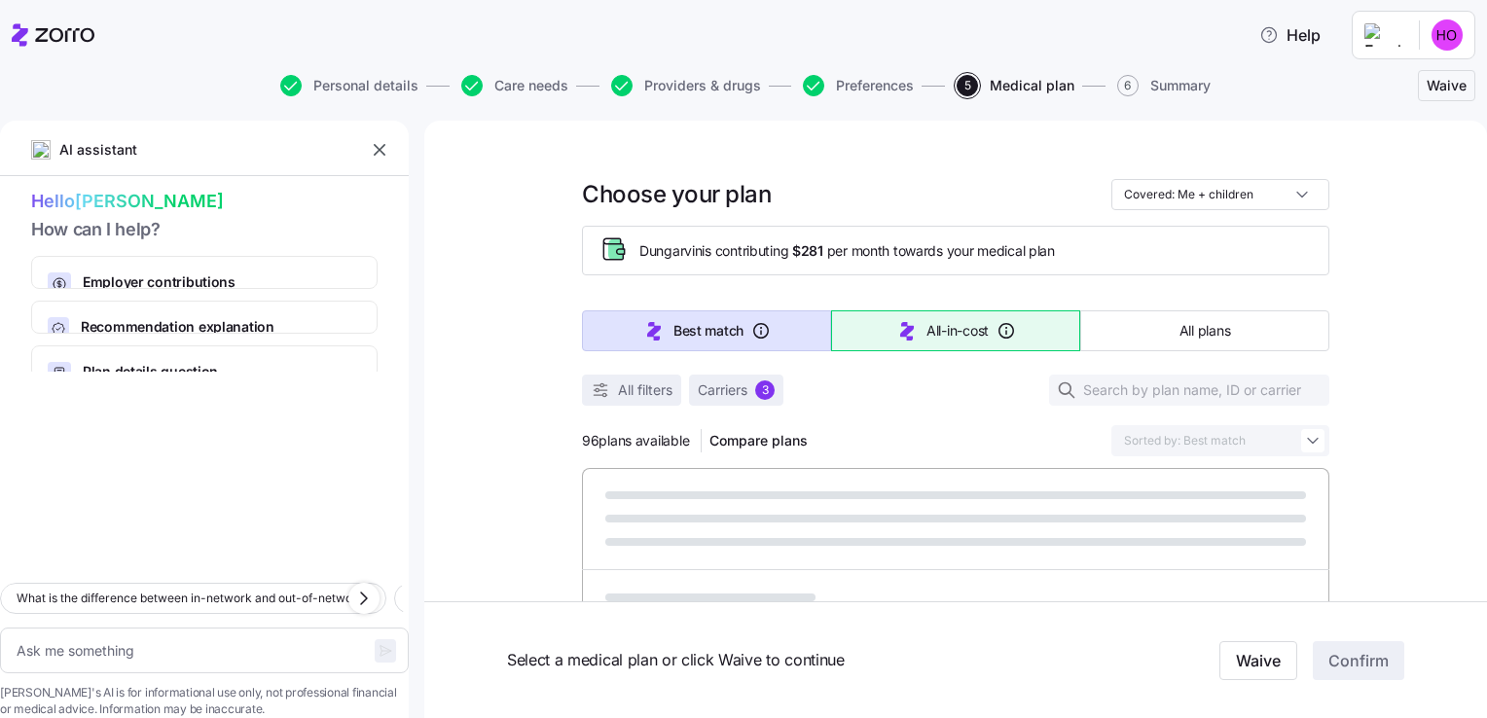
type textarea "x"
type input "Sorted by: All-in-cost"
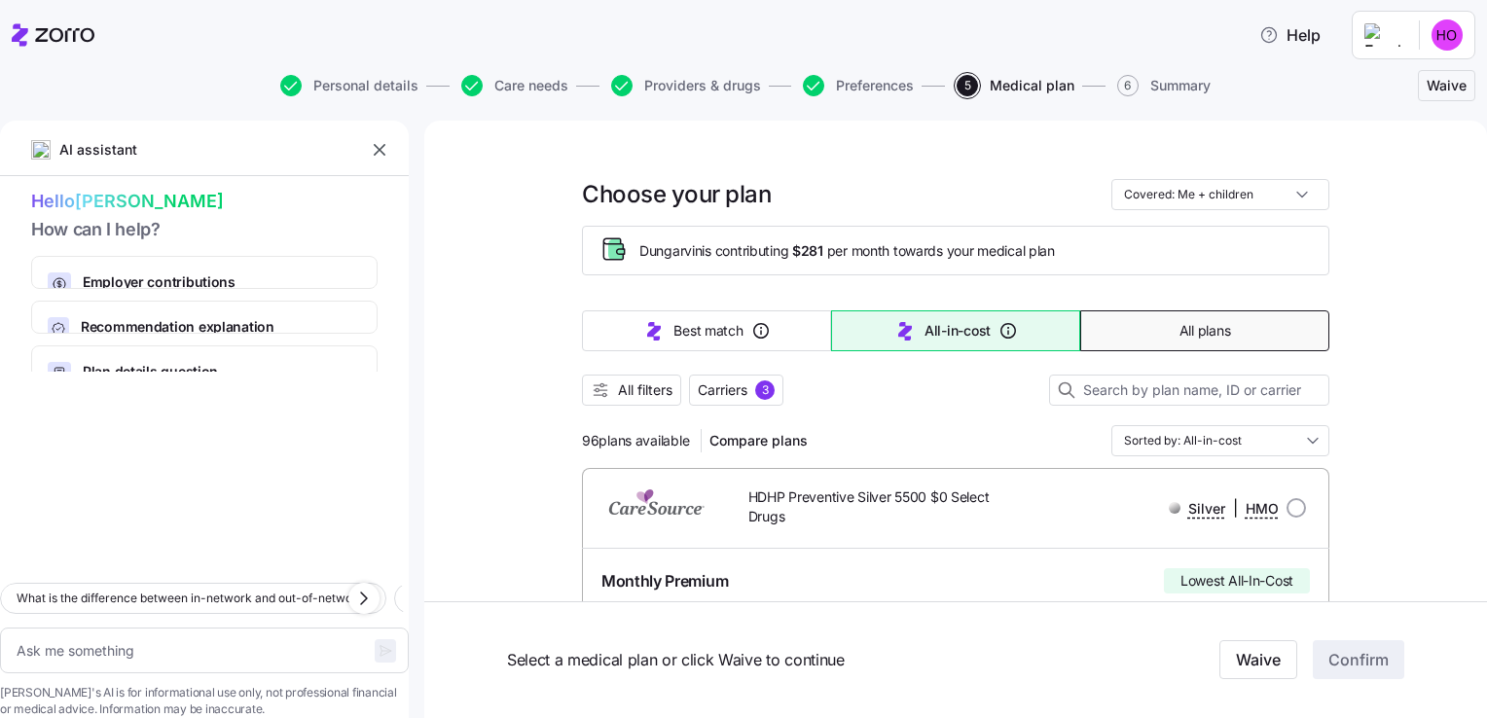
click at [1171, 319] on button "All plans" at bounding box center [1204, 330] width 249 height 41
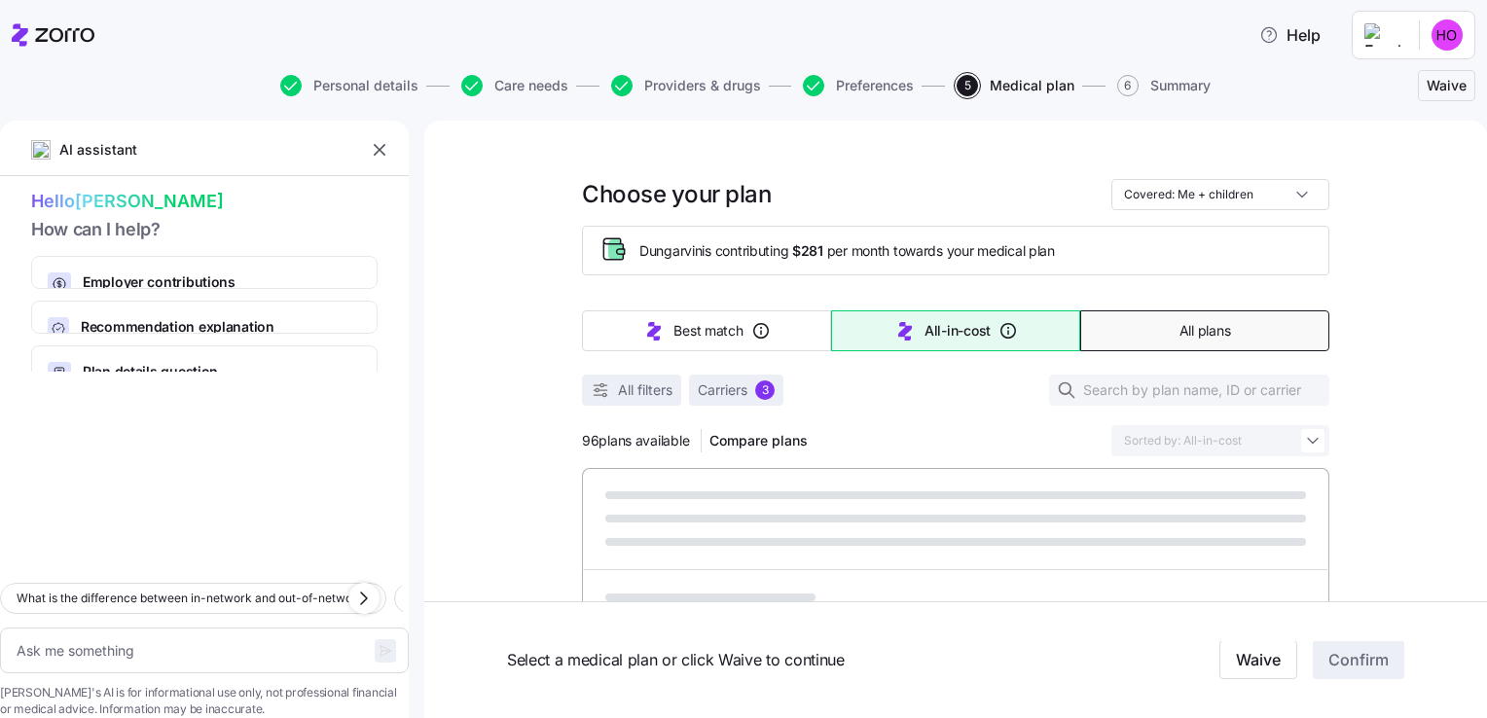
type textarea "x"
type input "Sorted by: Premium"
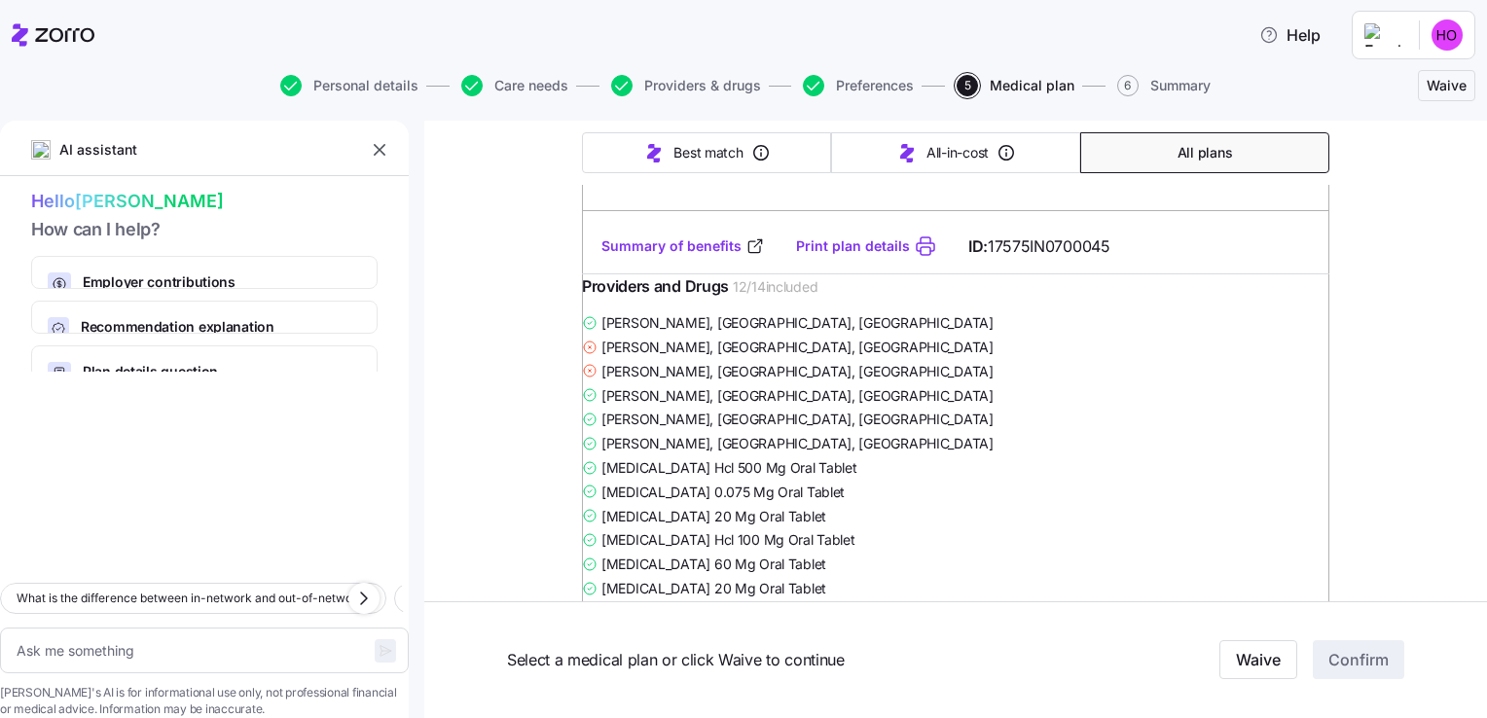
scroll to position [623, 0]
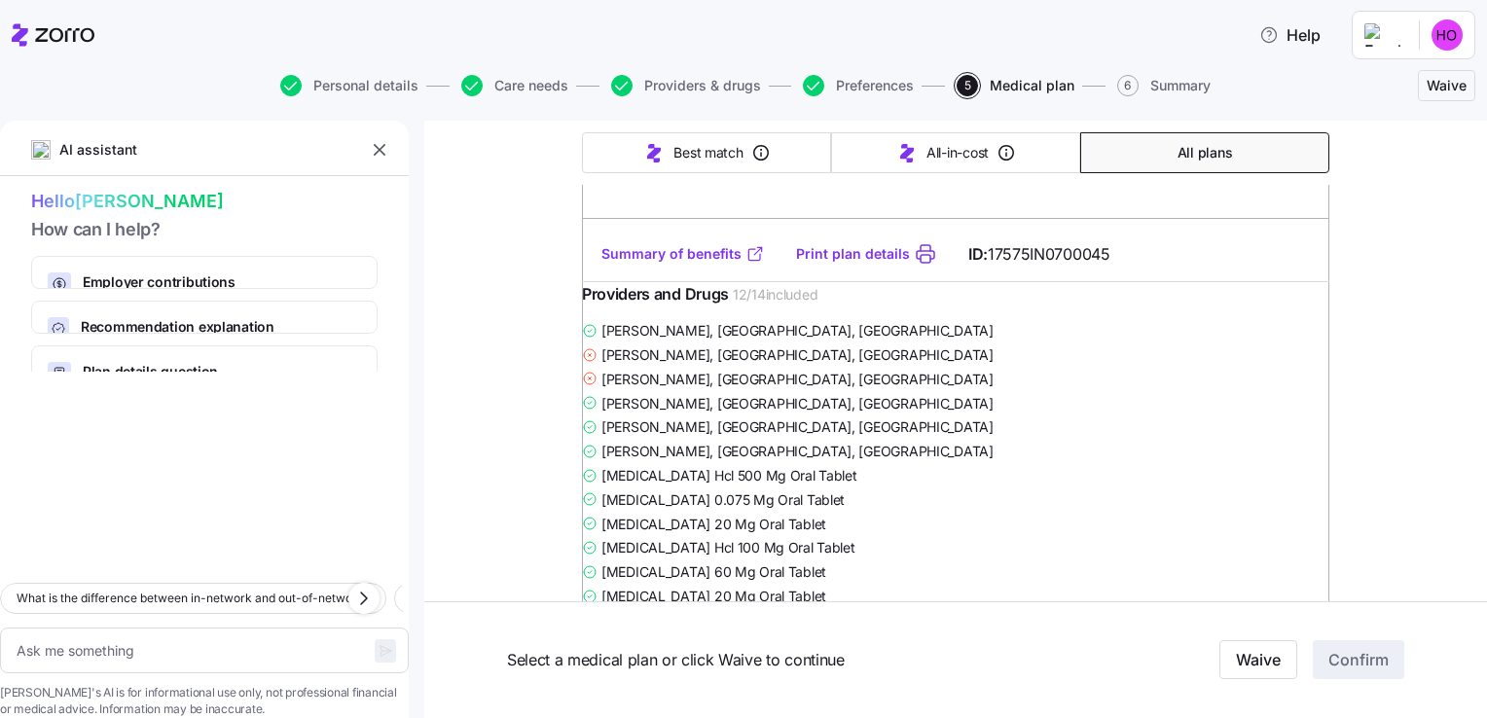
click at [697, 264] on link "Summary of benefits" at bounding box center [682, 253] width 163 height 19
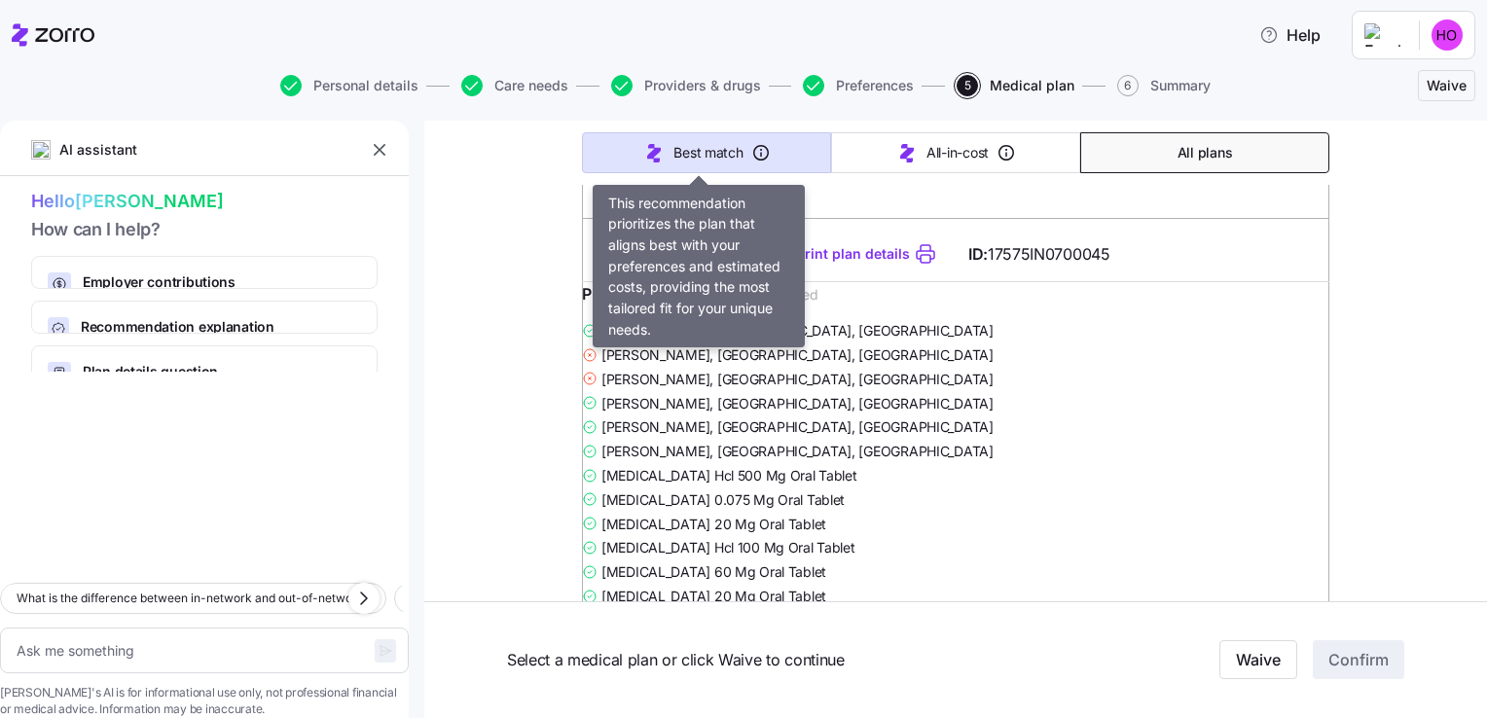
click at [726, 146] on span "Best match" at bounding box center [707, 152] width 69 height 19
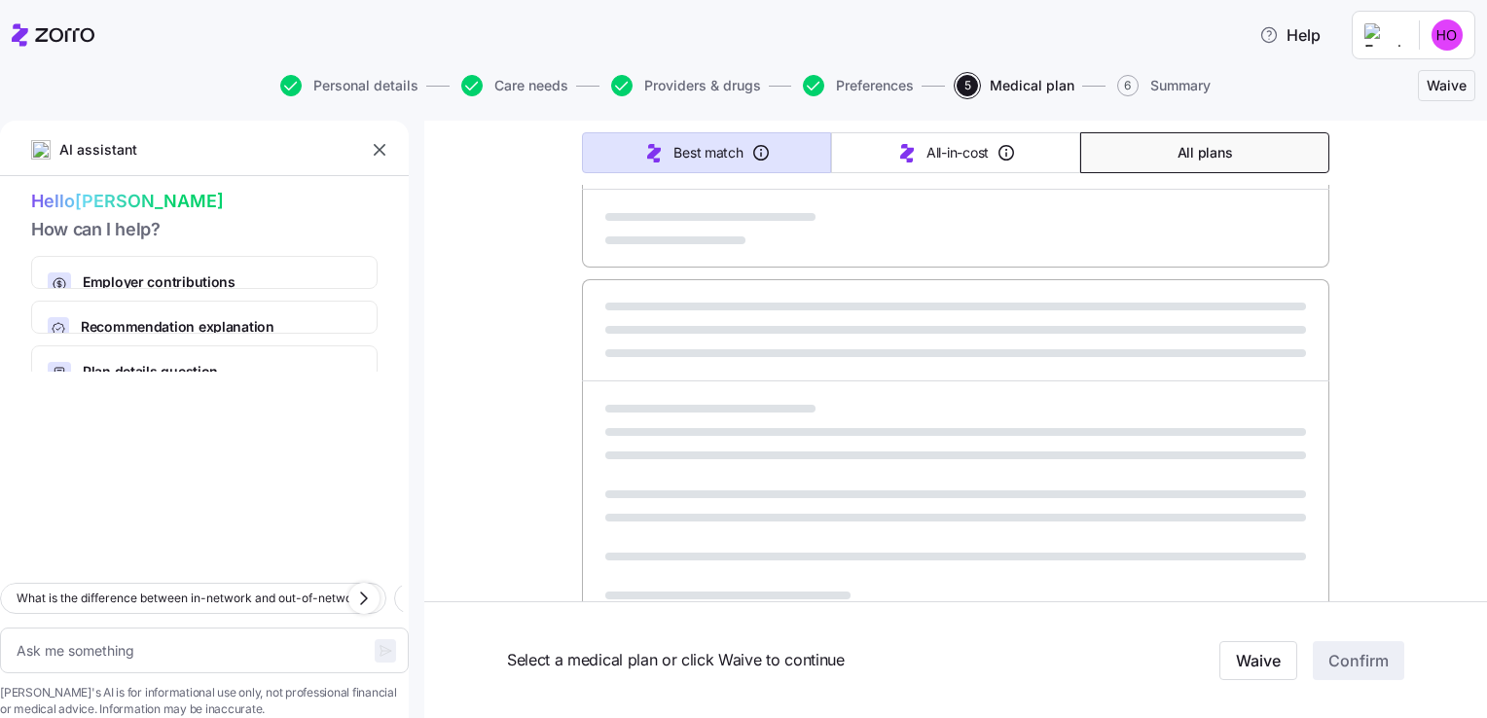
type textarea "x"
type input "Sorted by: Best match"
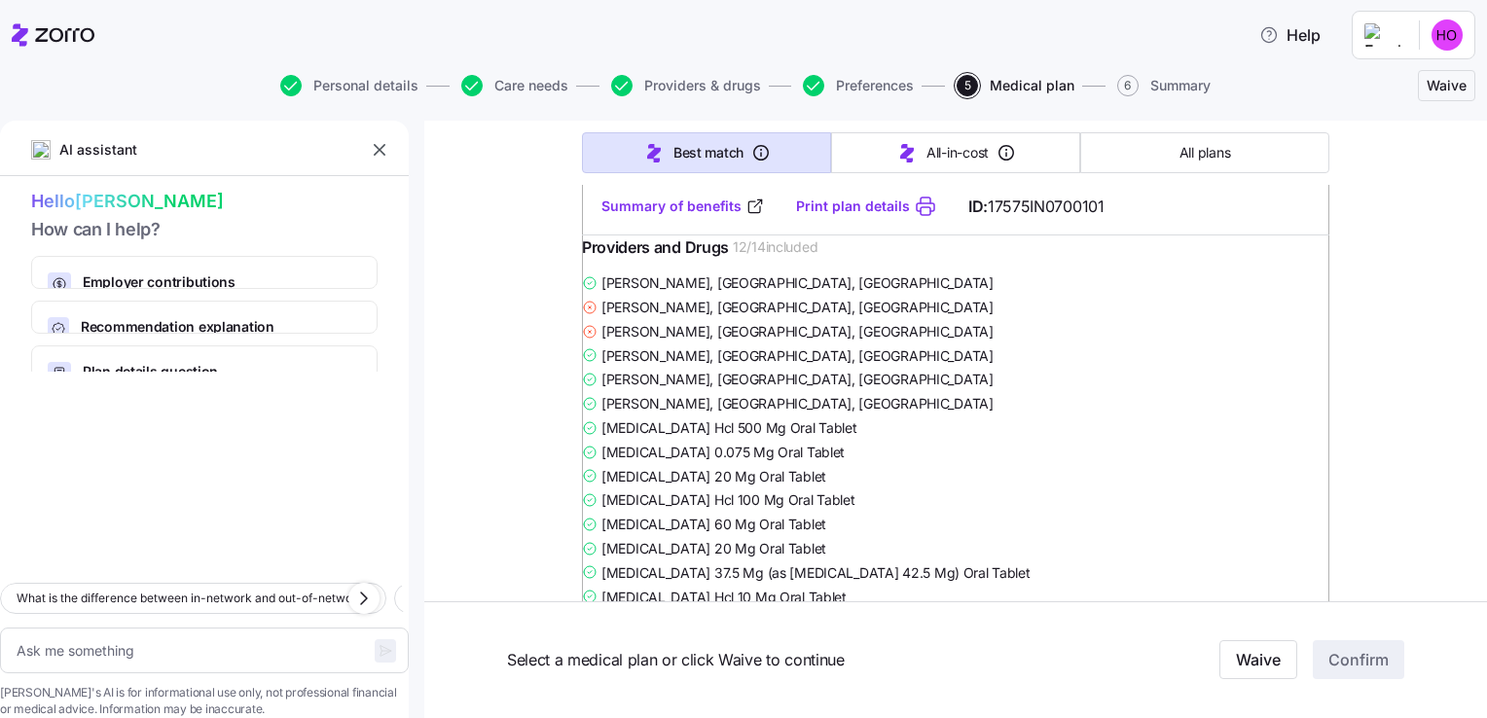
scroll to position [1589, 0]
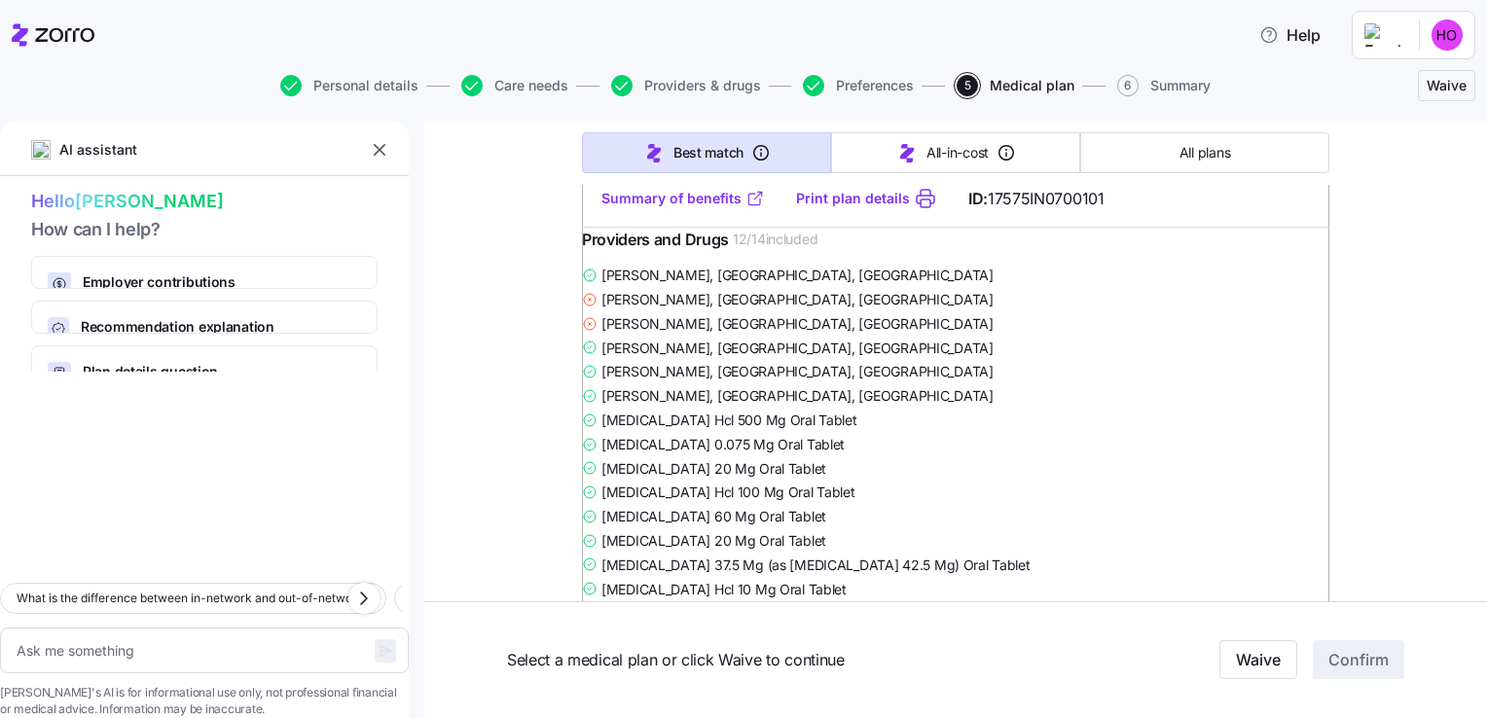
click at [653, 208] on link "Summary of benefits" at bounding box center [682, 198] width 163 height 19
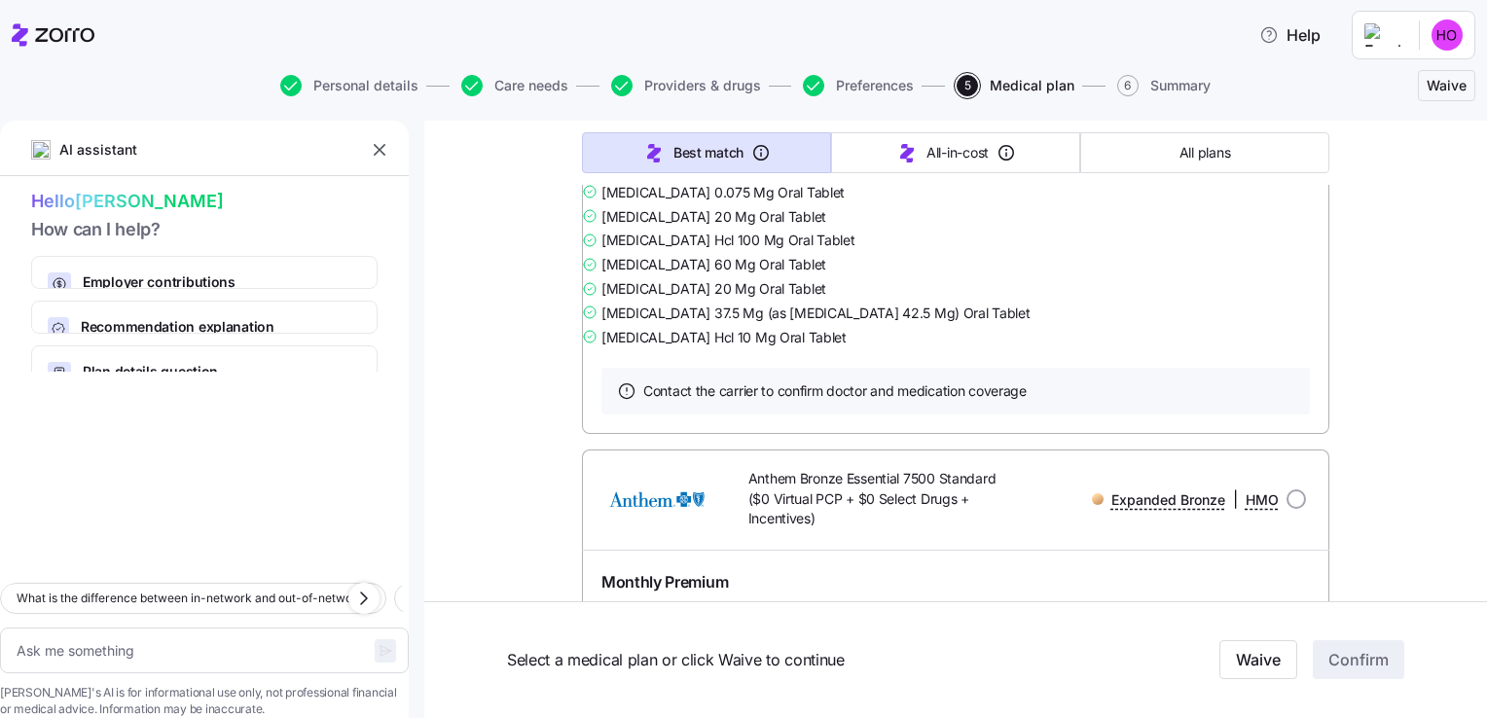
scroll to position [3509, 0]
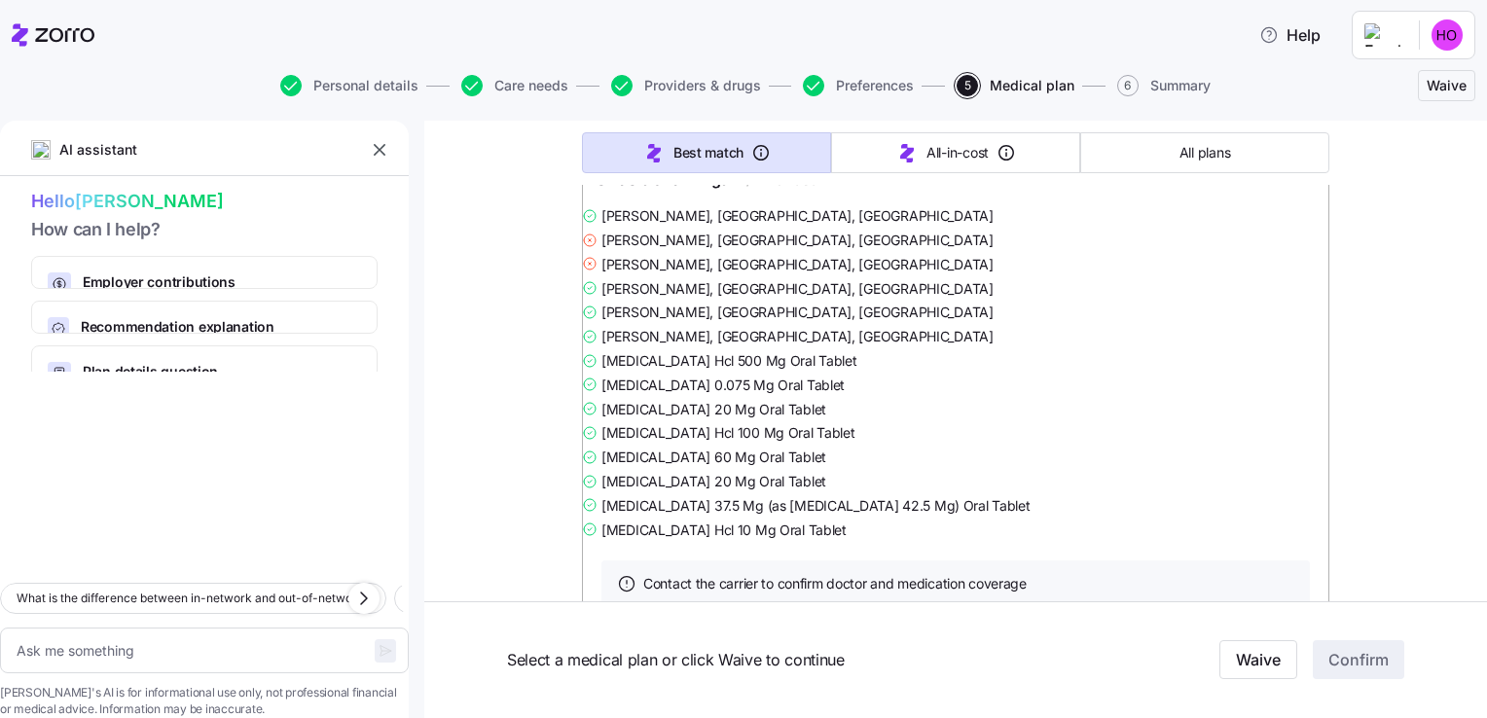
click at [668, 149] on link "Summary of benefits" at bounding box center [682, 138] width 163 height 19
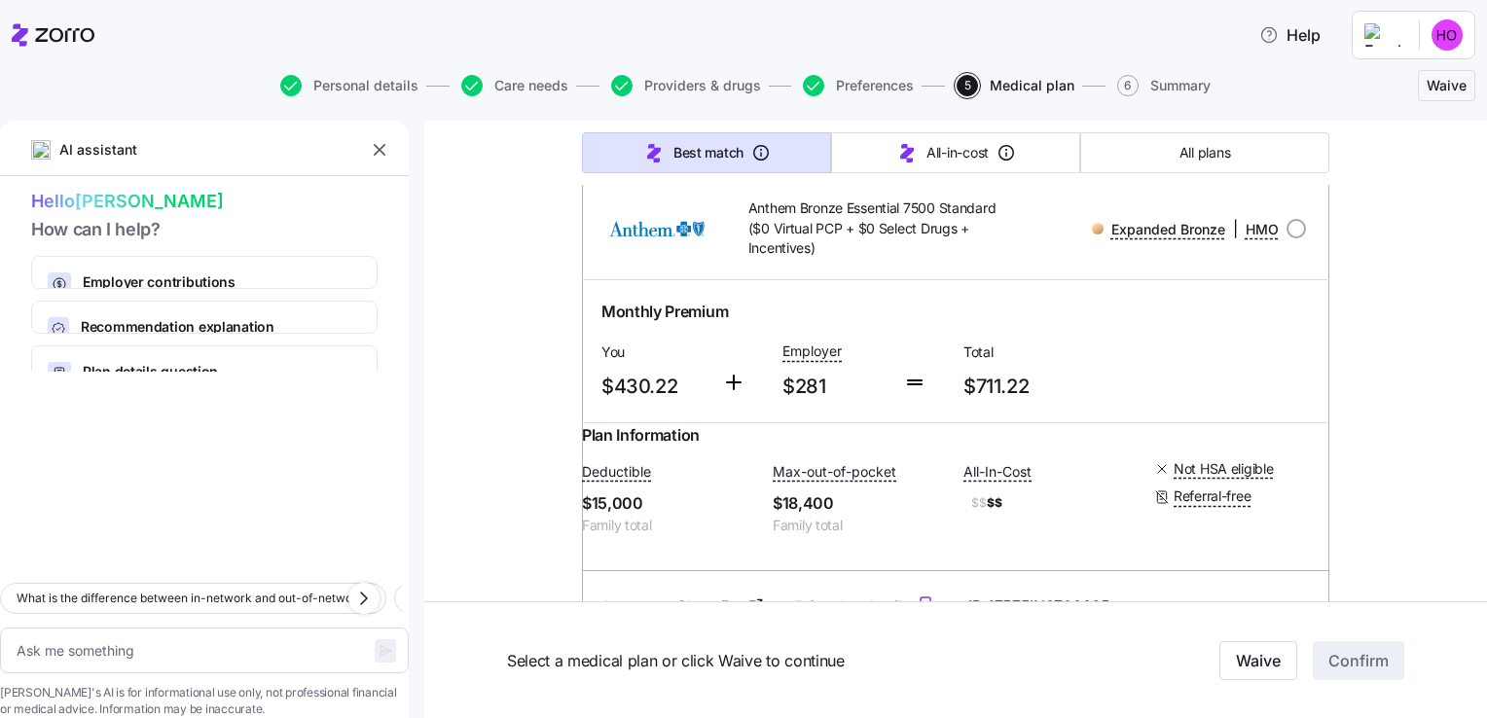
scroll to position [0, 0]
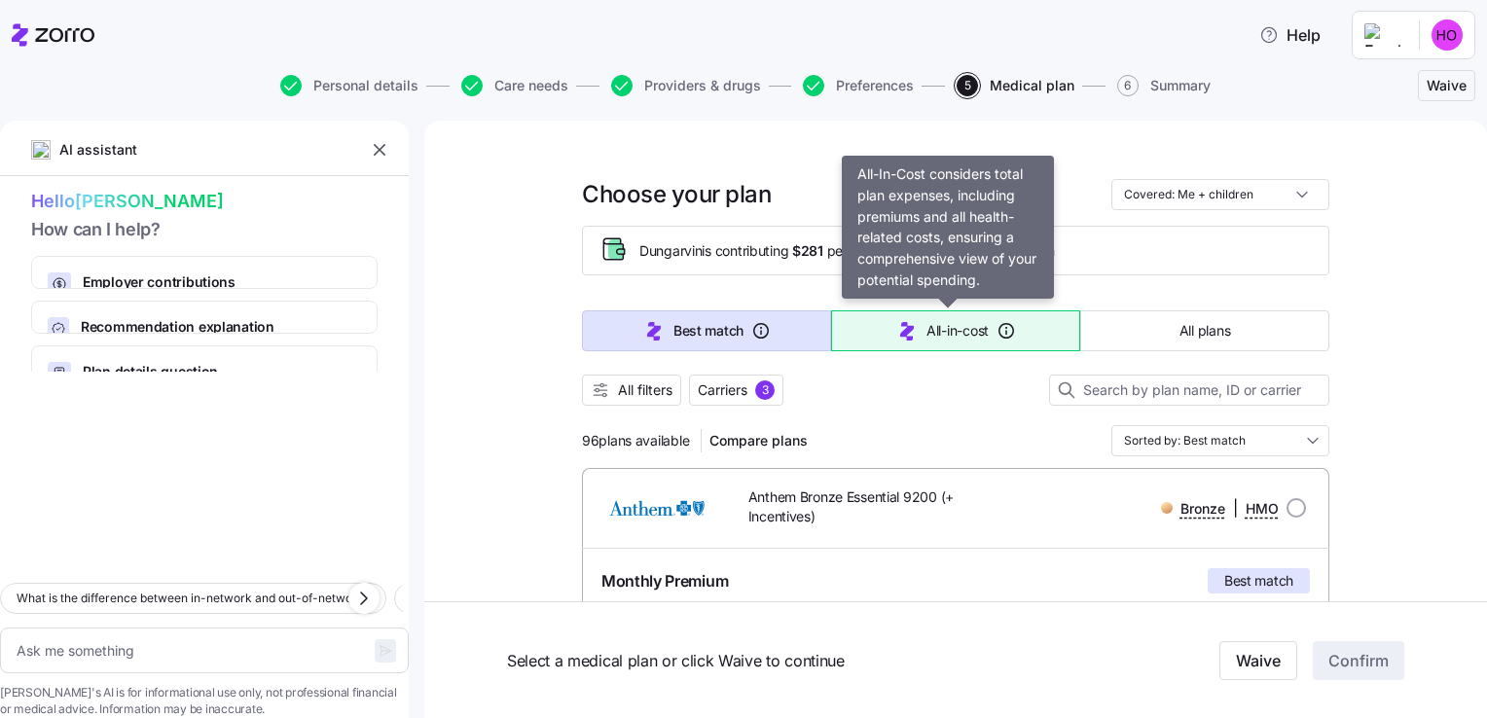
click at [949, 328] on span "All-in-cost" at bounding box center [957, 330] width 62 height 19
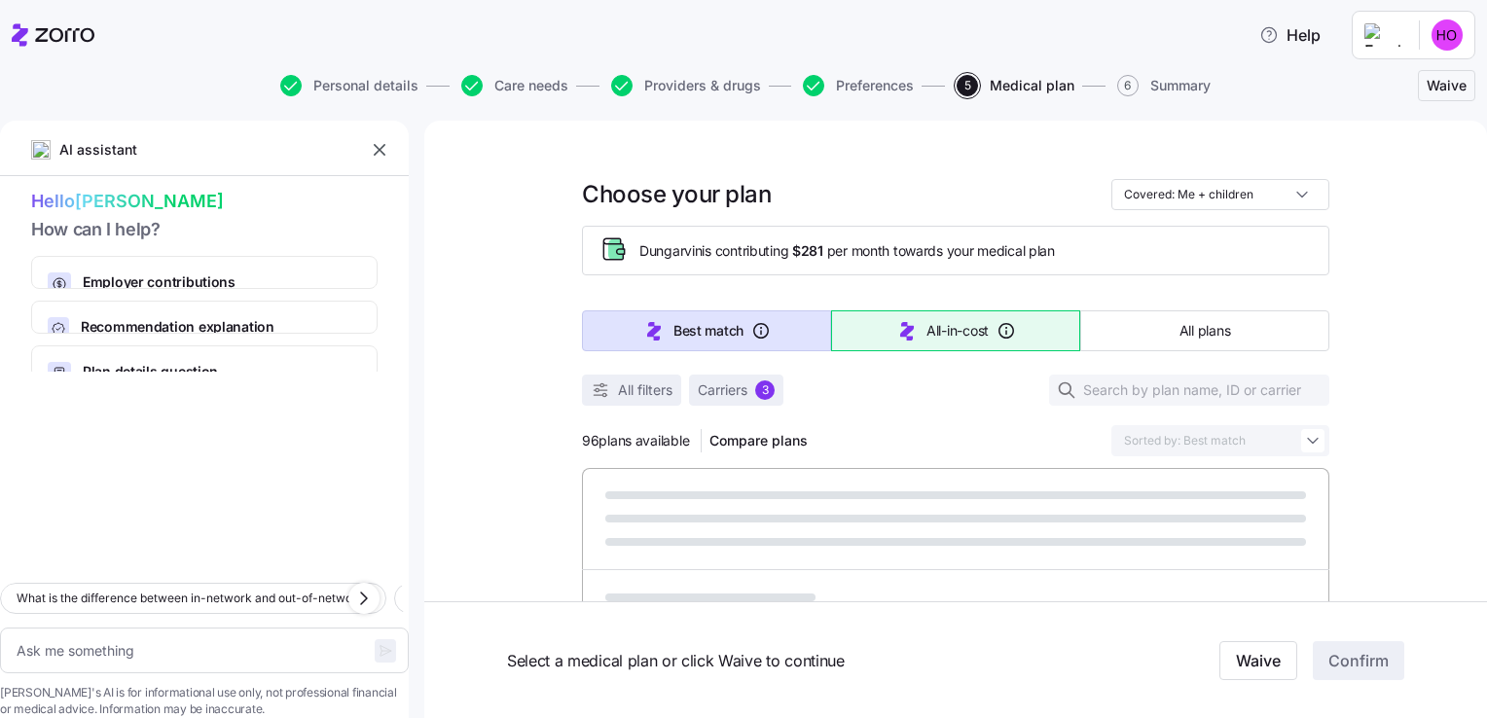
type textarea "x"
type input "Sorted by: All-in-cost"
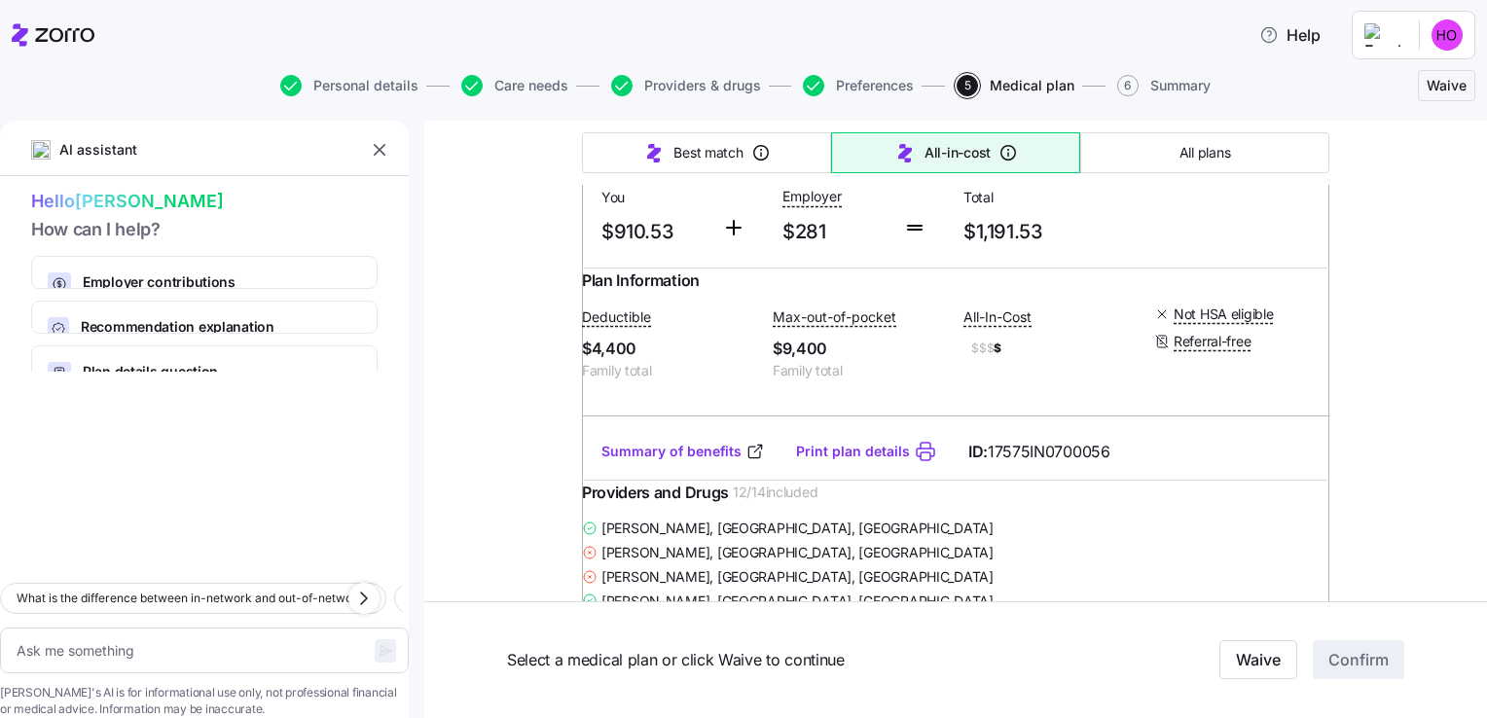
scroll to position [2264, 0]
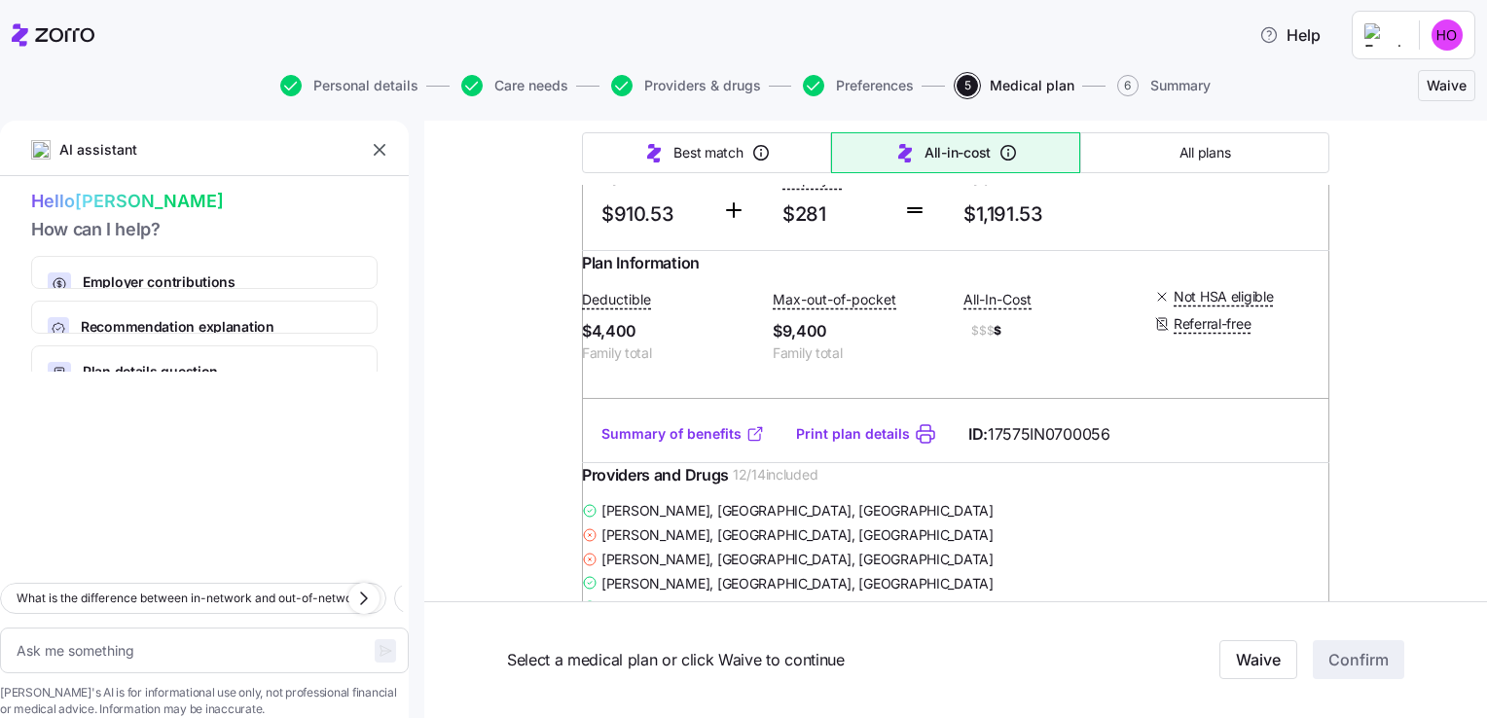
click at [664, 444] on link "Summary of benefits" at bounding box center [682, 433] width 163 height 19
click at [863, 444] on link "Print plan details" at bounding box center [853, 433] width 114 height 19
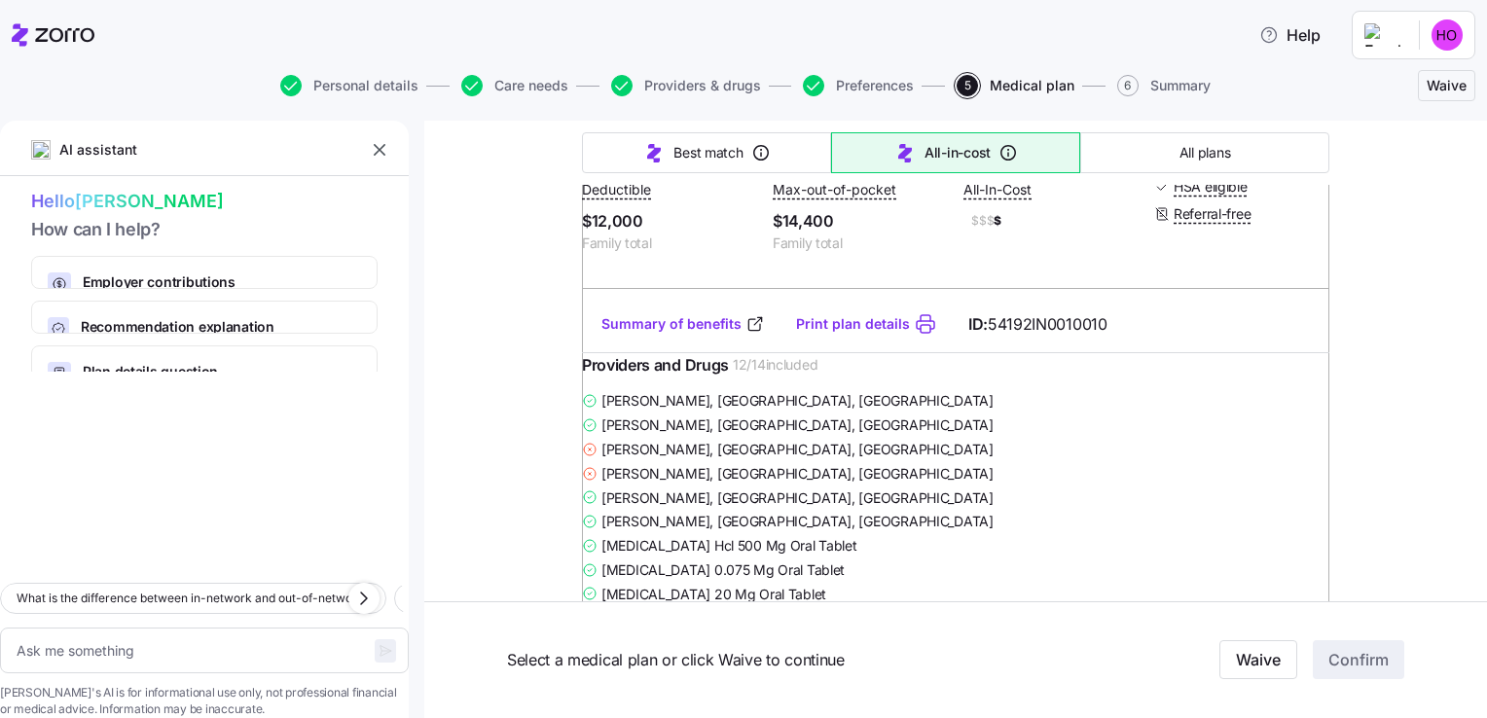
scroll to position [4204, 0]
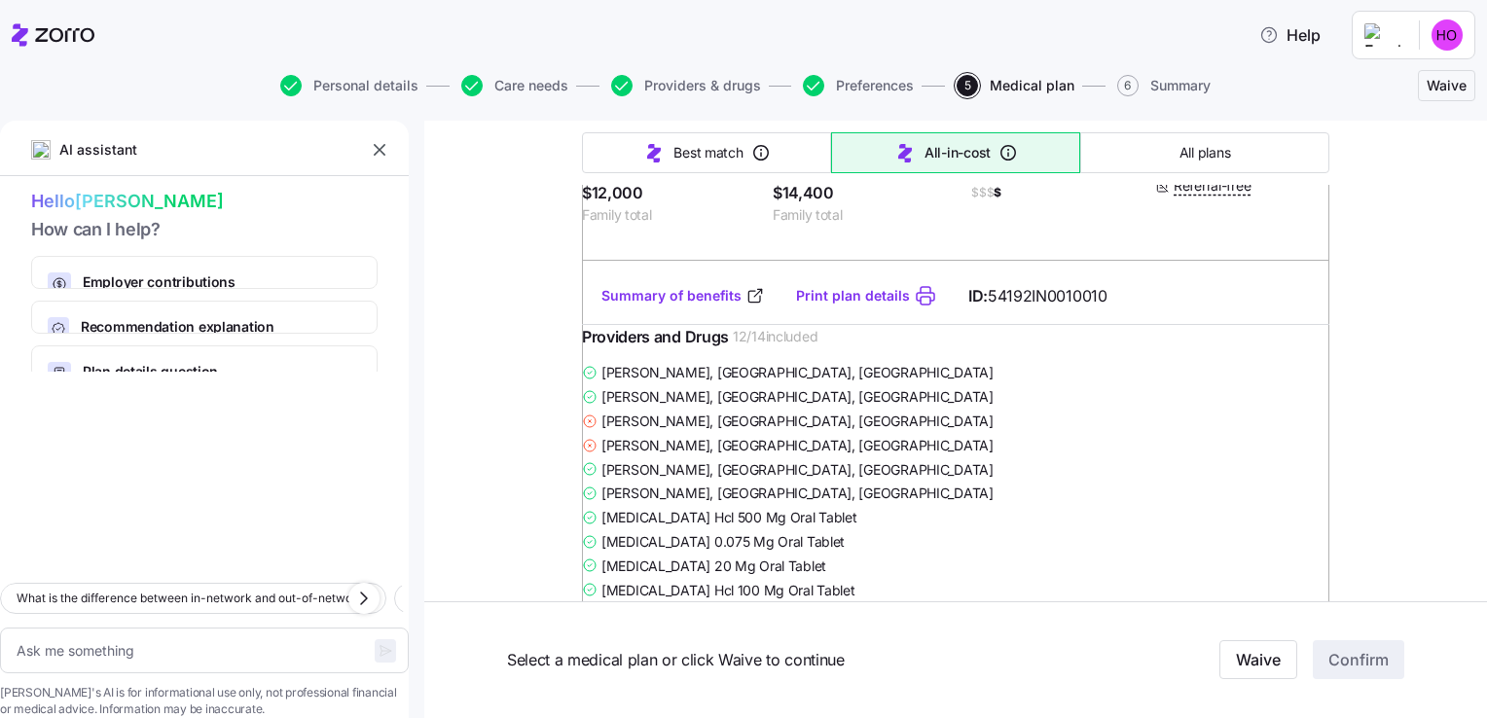
click at [837, 306] on link "Print plan details" at bounding box center [853, 295] width 114 height 19
click at [717, 306] on link "Summary of benefits" at bounding box center [682, 295] width 163 height 19
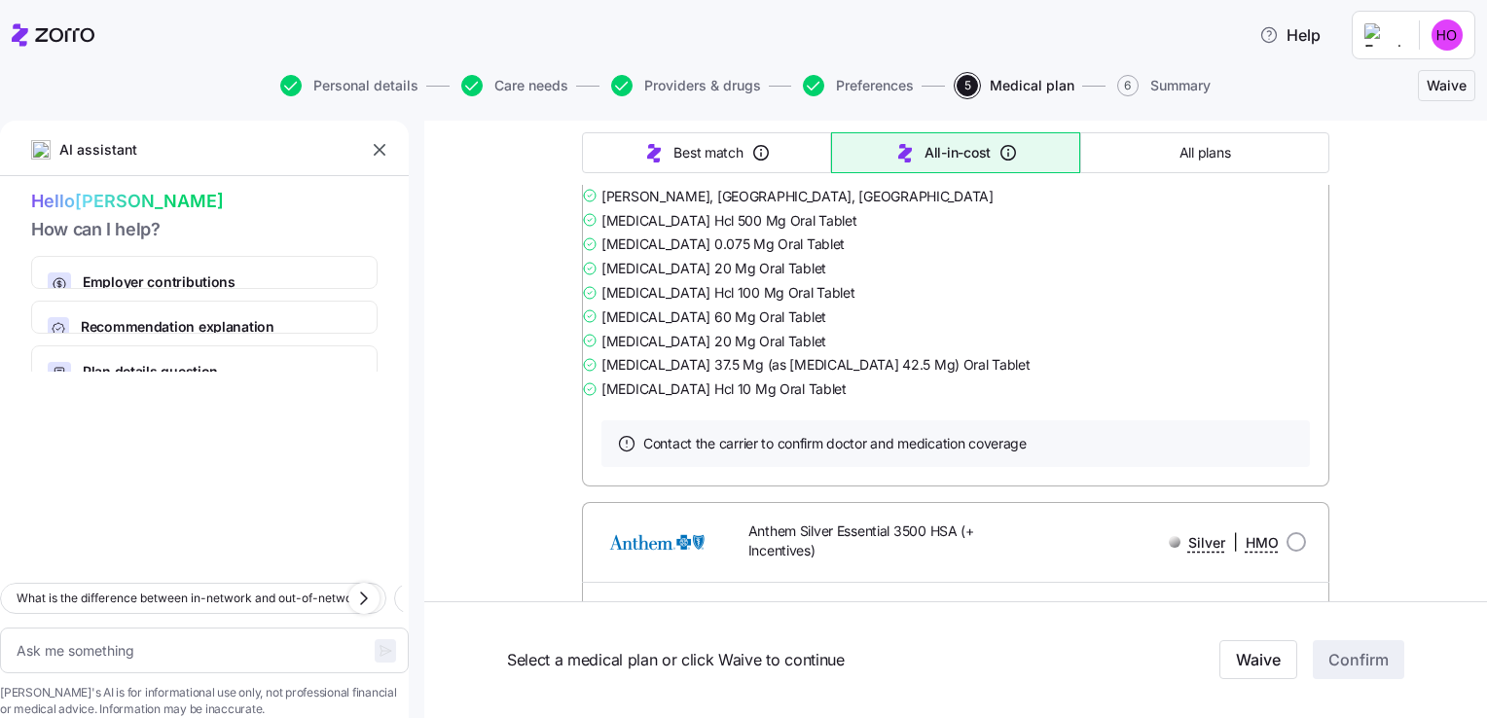
scroll to position [6332, 0]
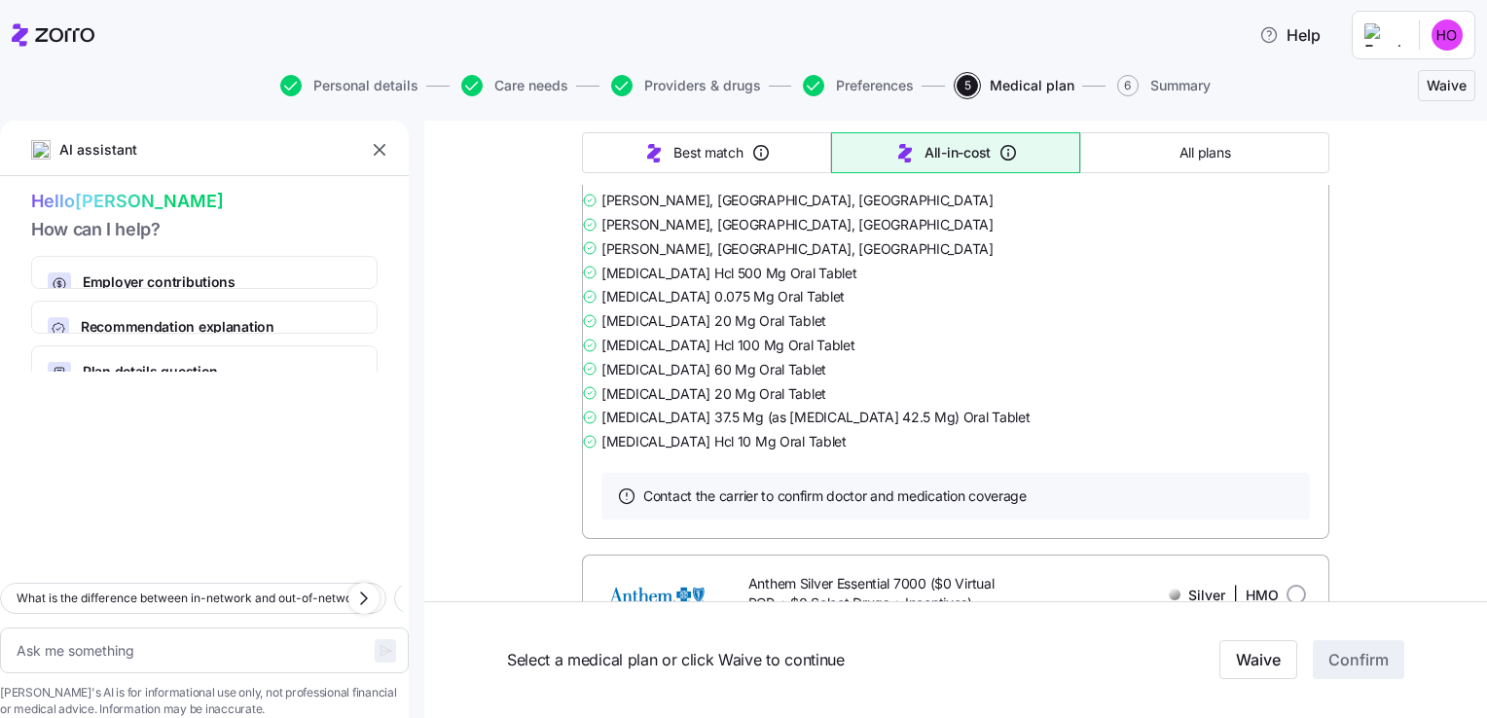
scroll to position [7188, 0]
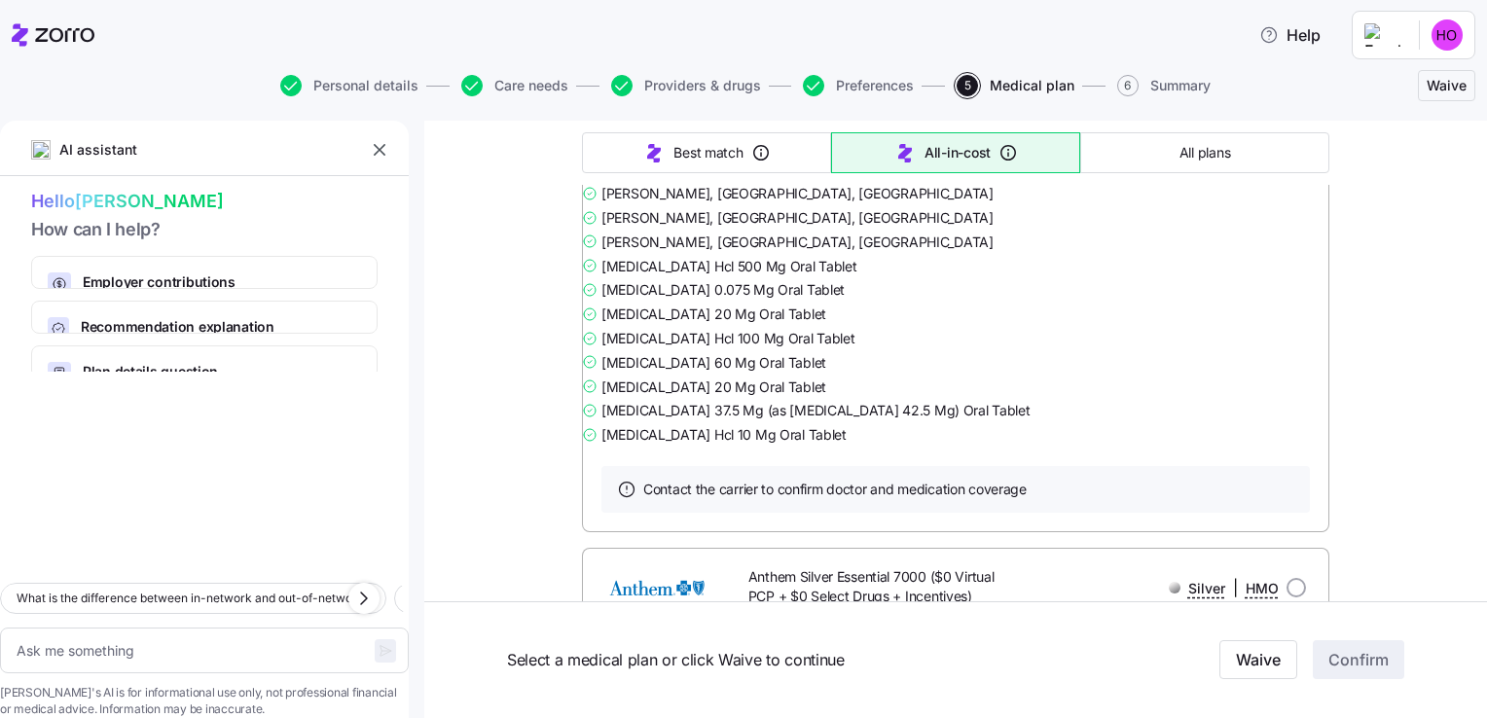
click at [708, 54] on link "Summary of benefits" at bounding box center [682, 44] width 163 height 19
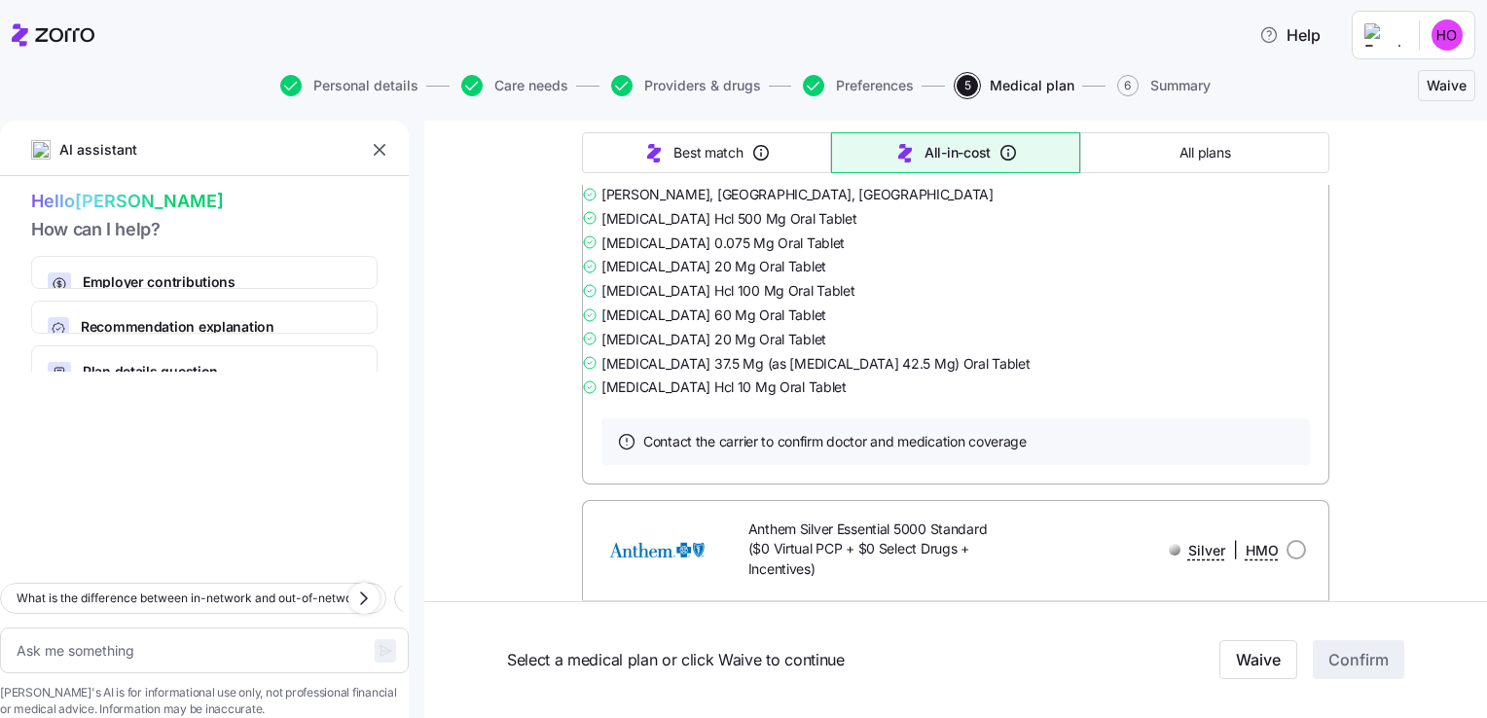
scroll to position [11832, 0]
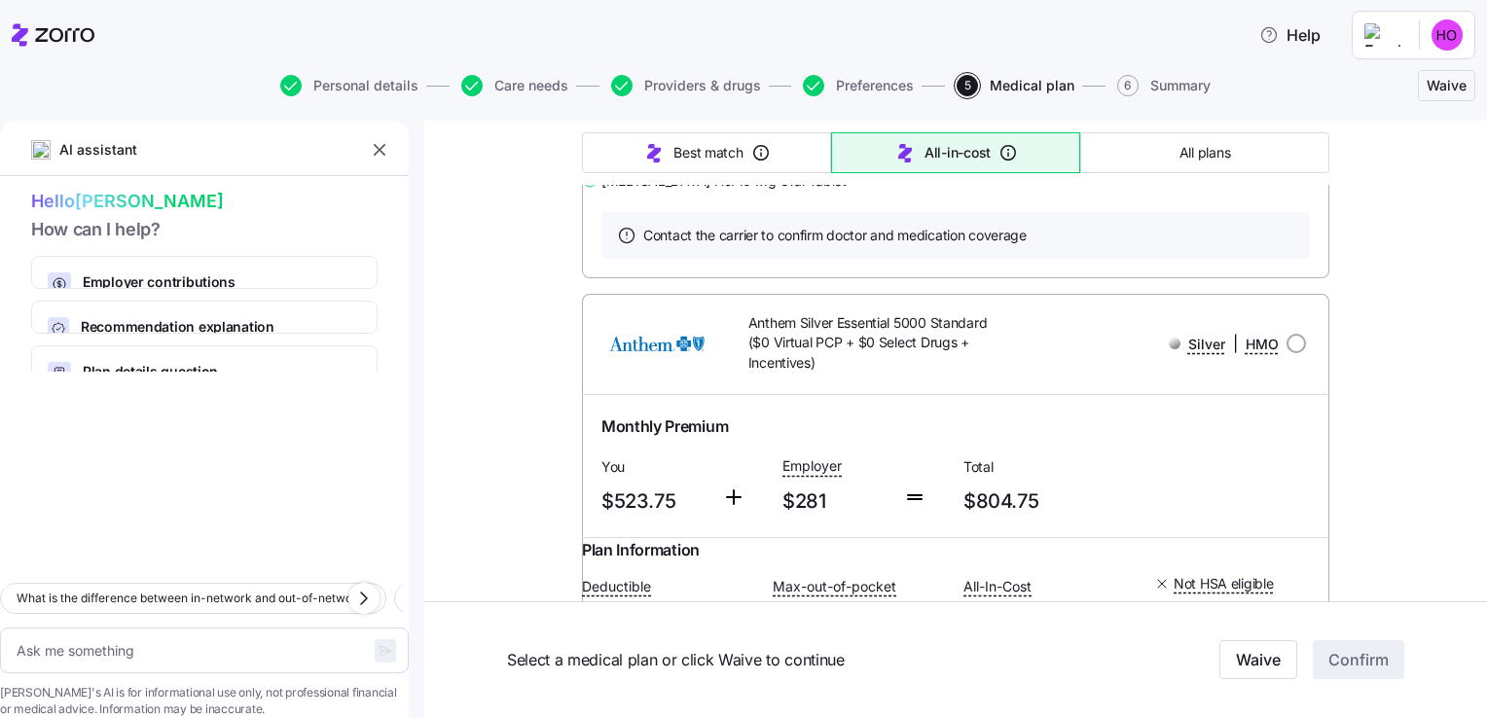
type textarea "x"
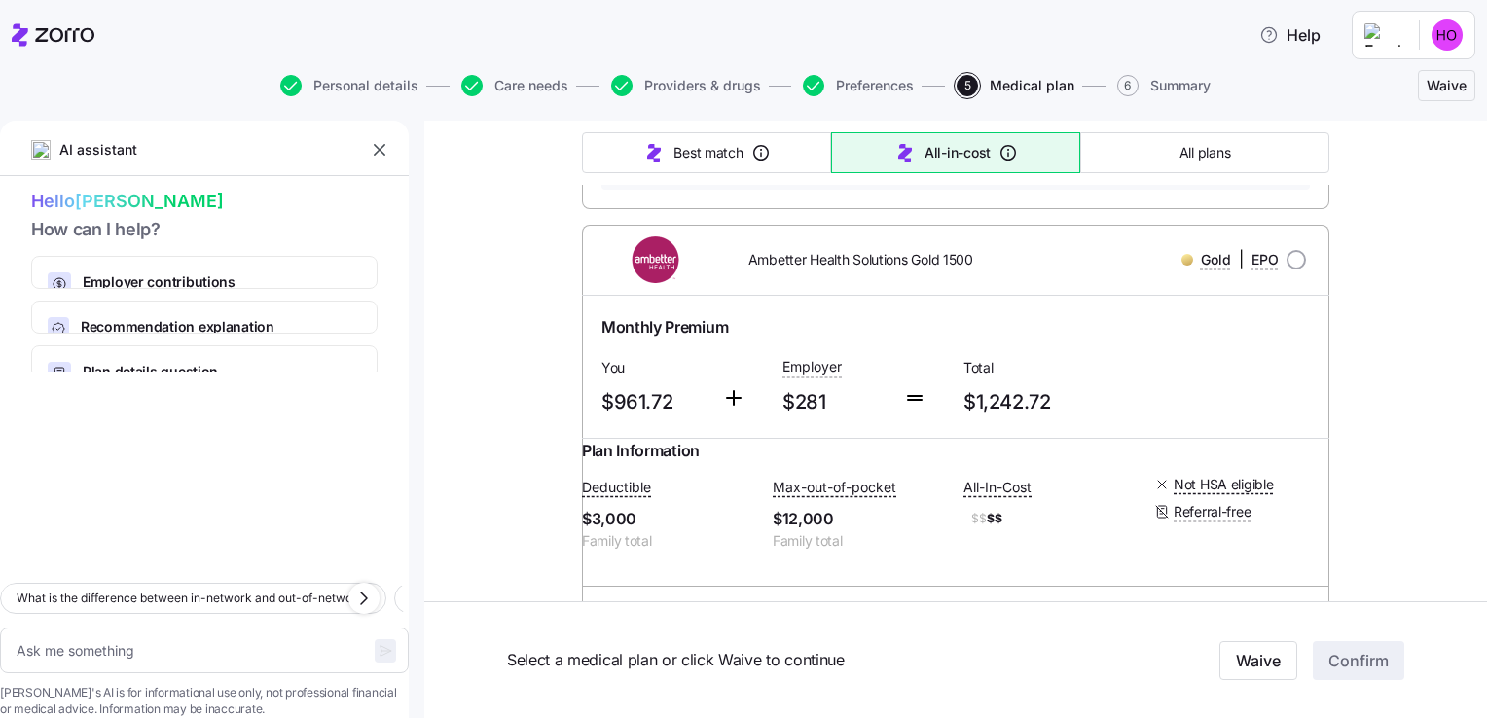
scroll to position [13038, 0]
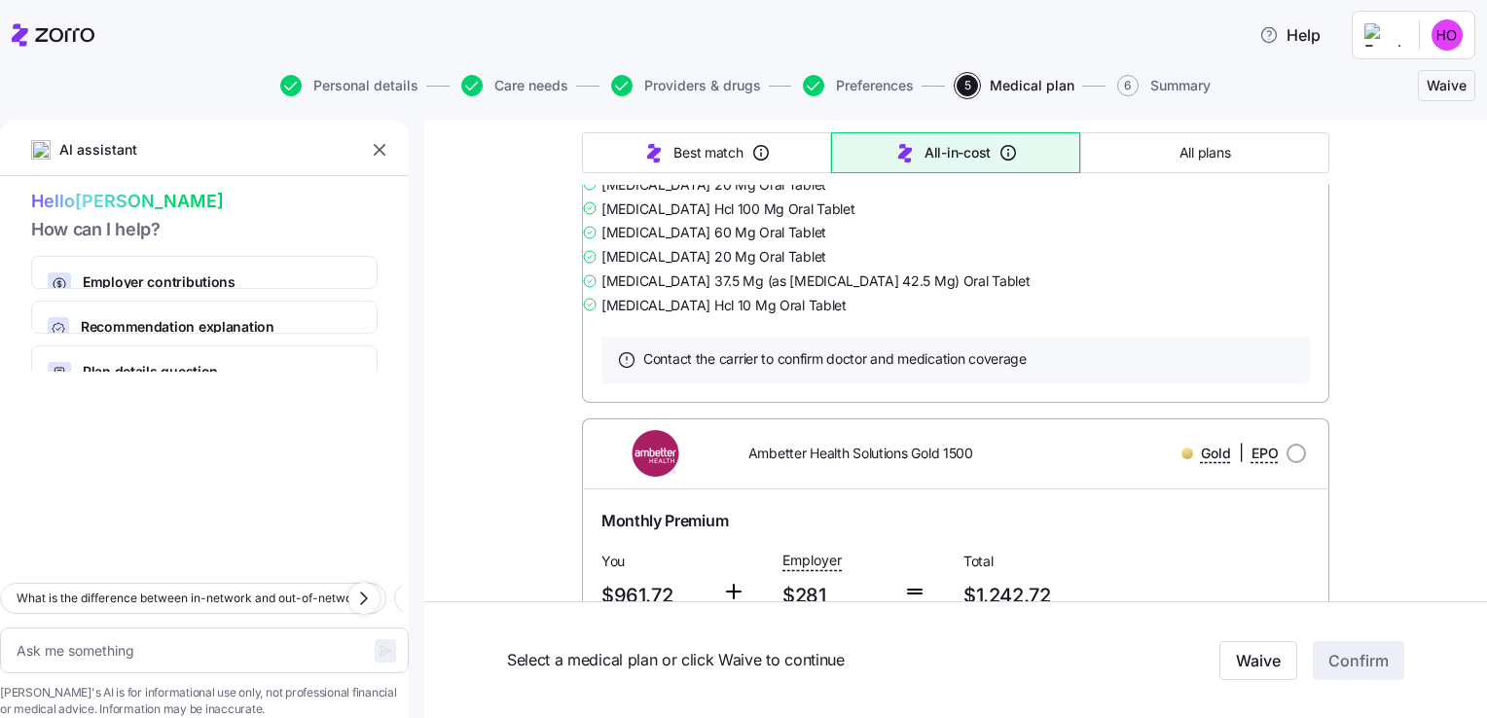
scroll to position [12804, 0]
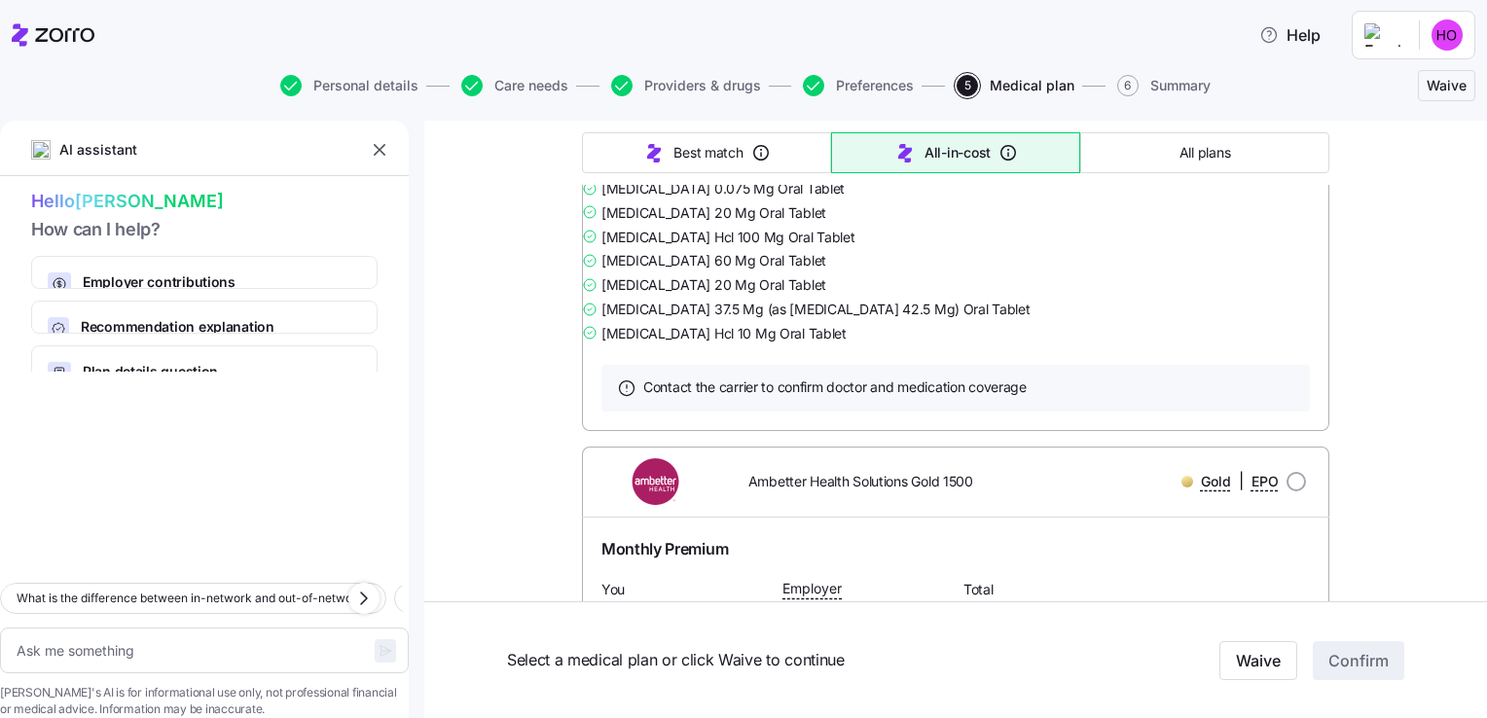
radio input "true"
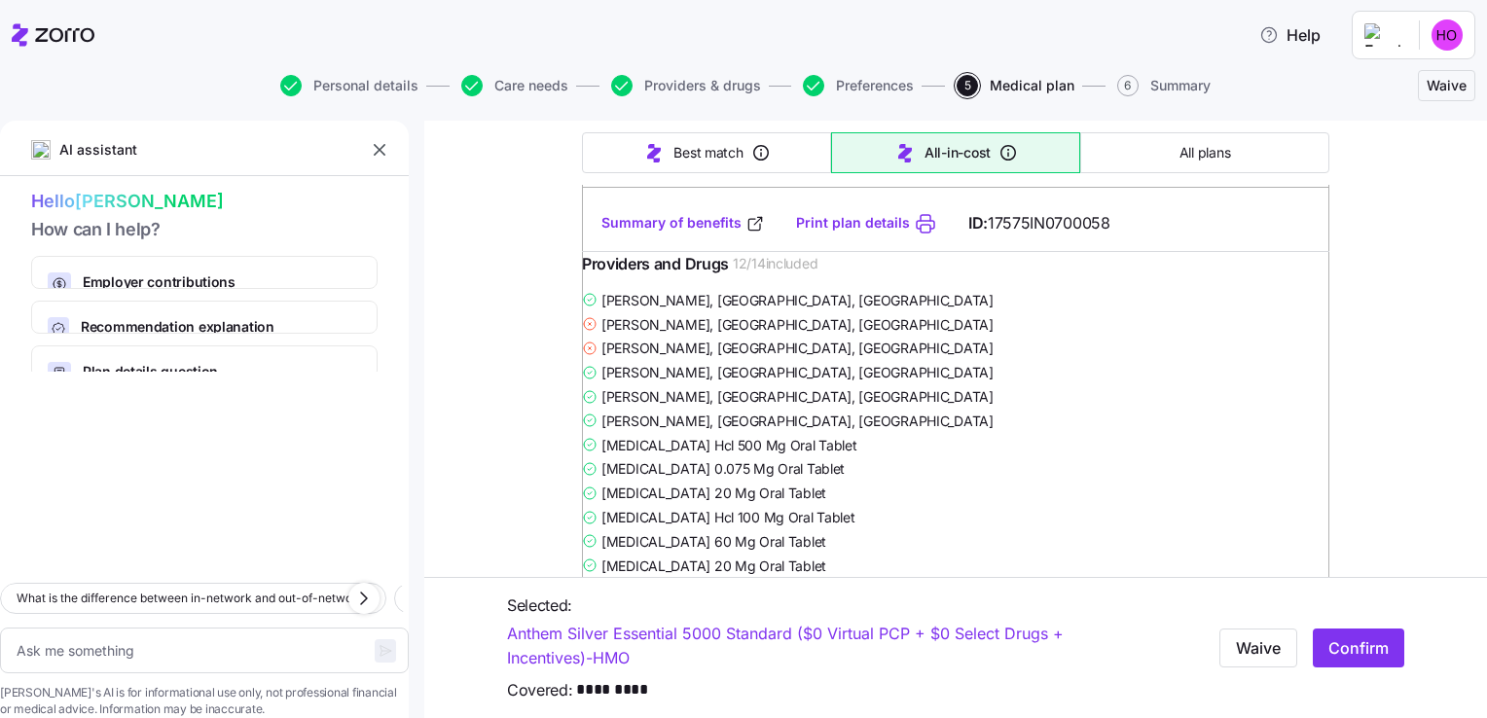
scroll to position [6141, 0]
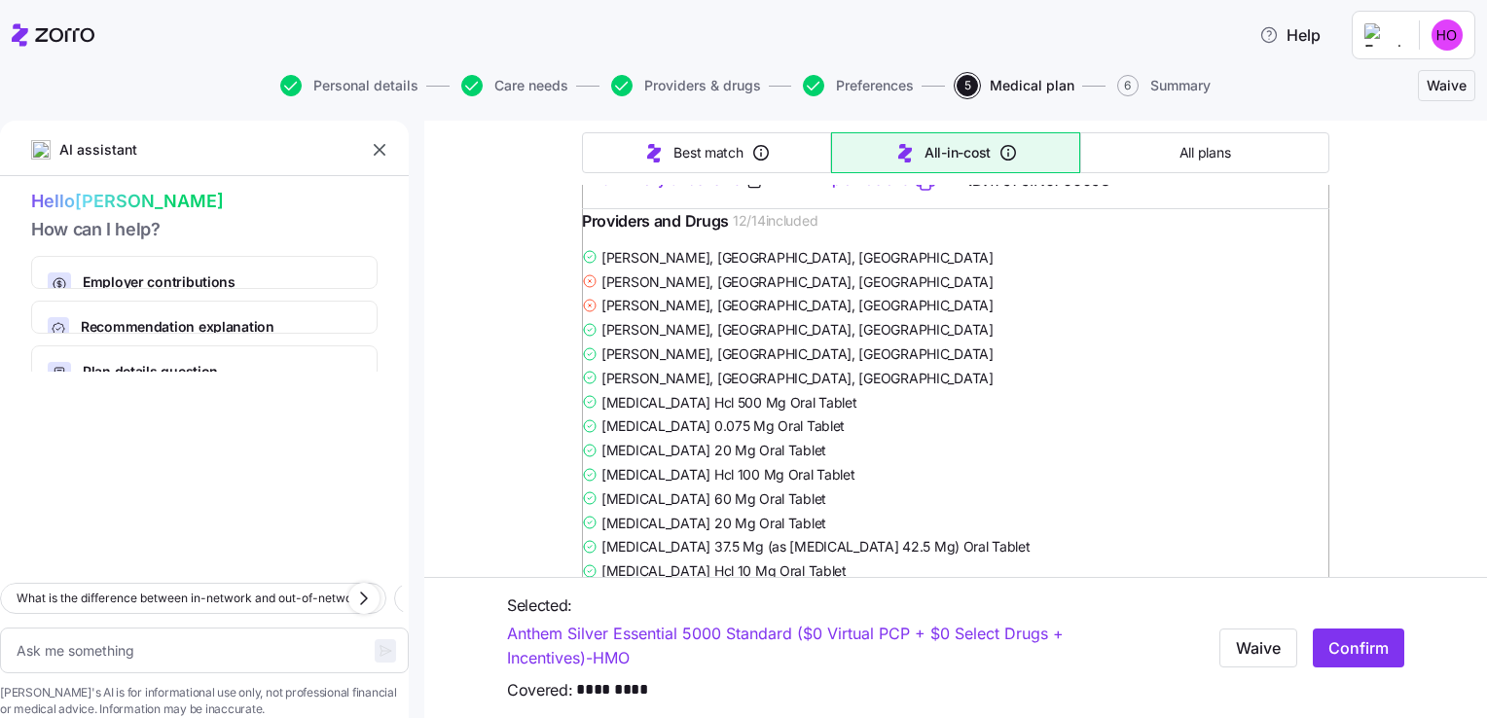
click at [689, 190] on link "Summary of benefits" at bounding box center [682, 179] width 163 height 19
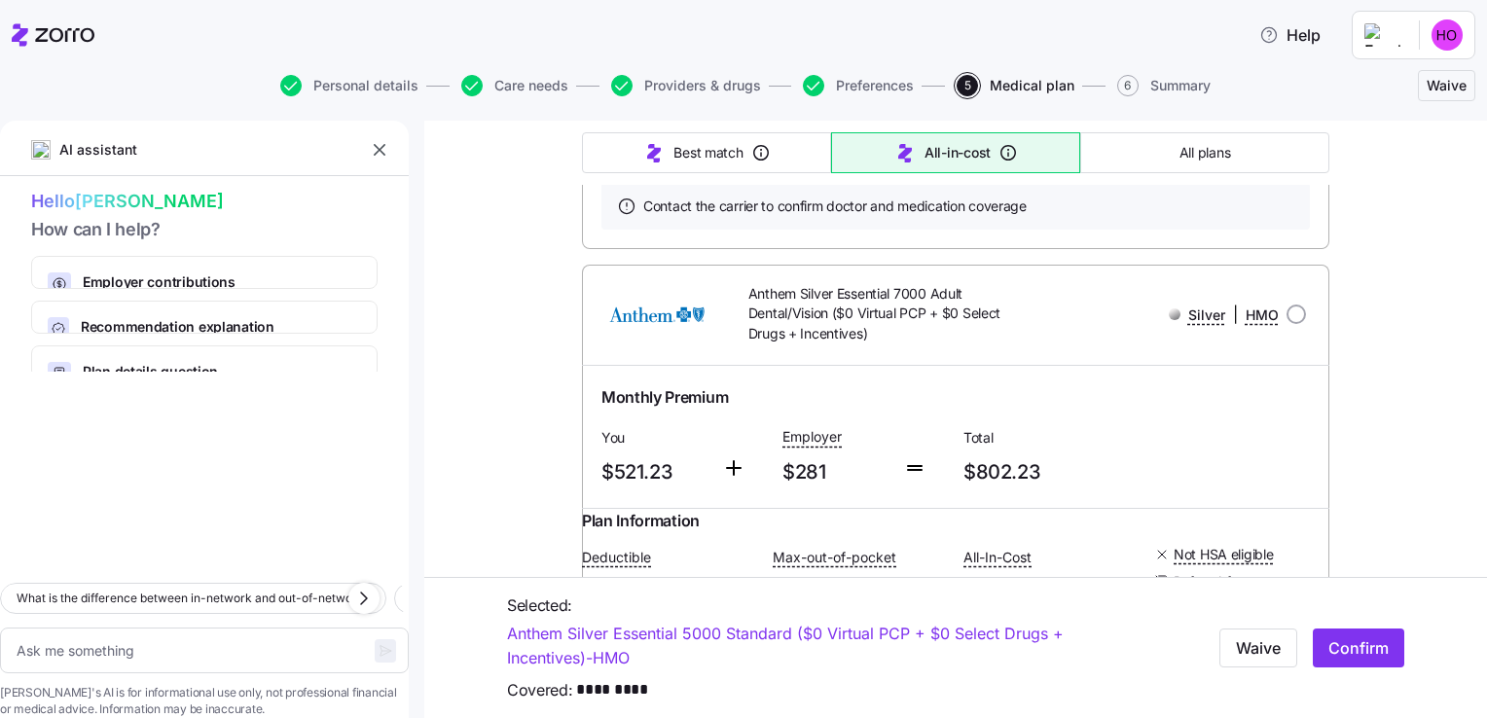
scroll to position [8339, 0]
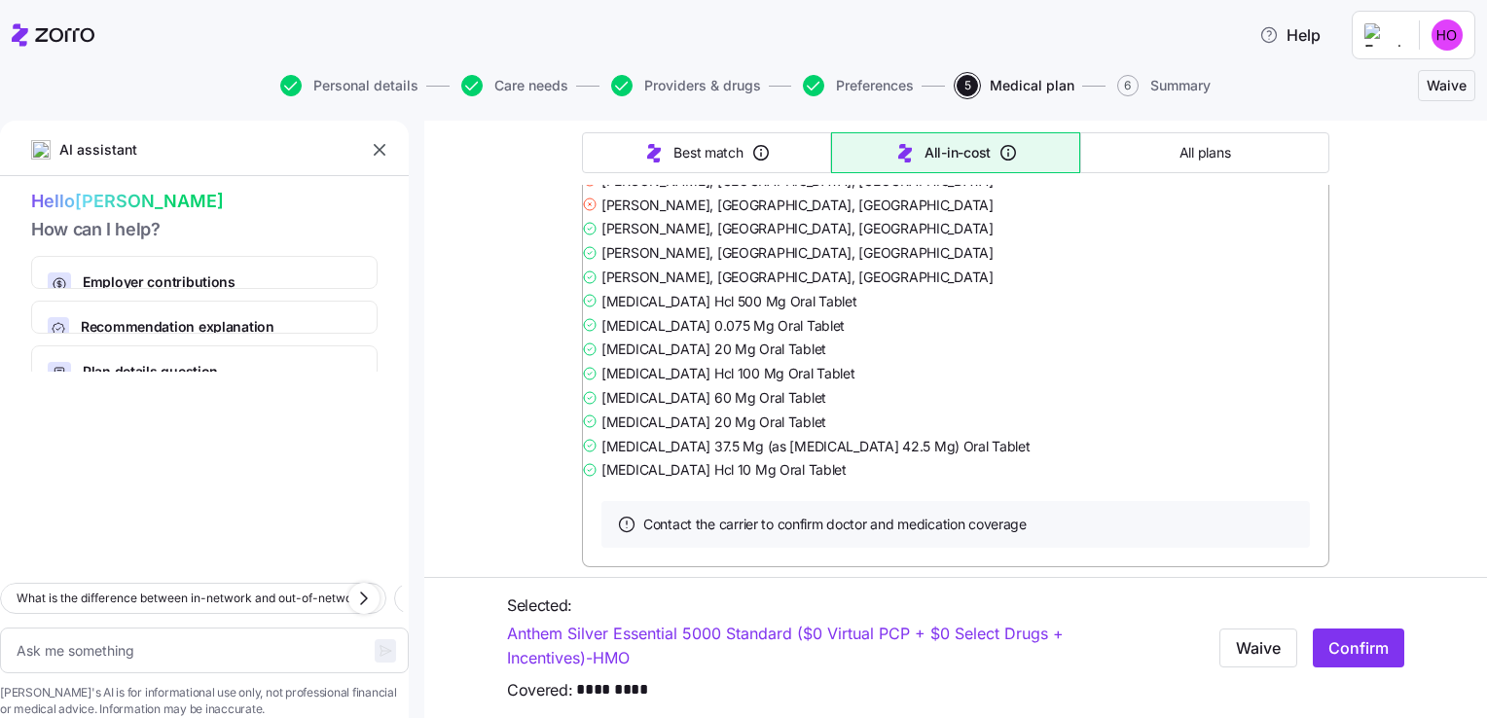
scroll to position [8107, 0]
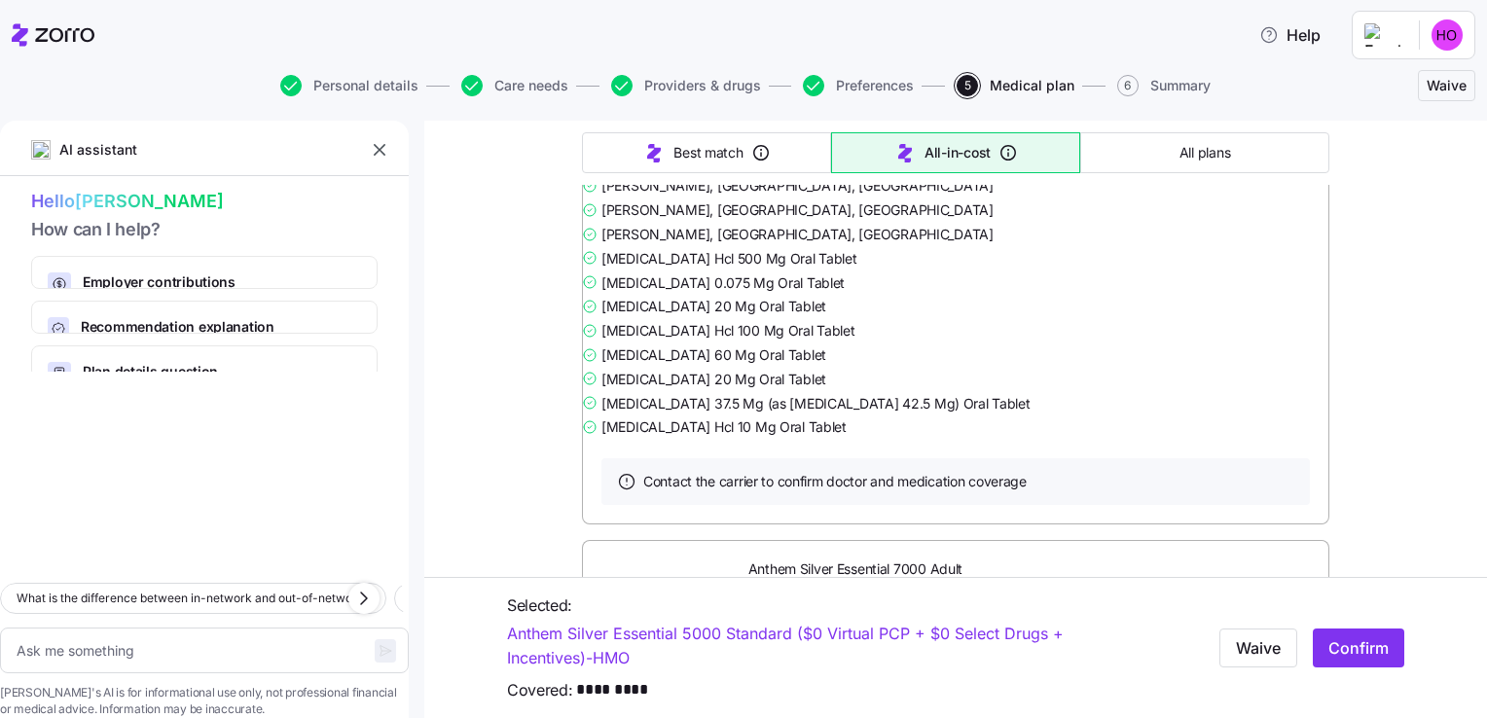
click at [845, 47] on link "Print plan details" at bounding box center [853, 36] width 114 height 19
click at [1343, 652] on span "Confirm" at bounding box center [1358, 647] width 60 height 23
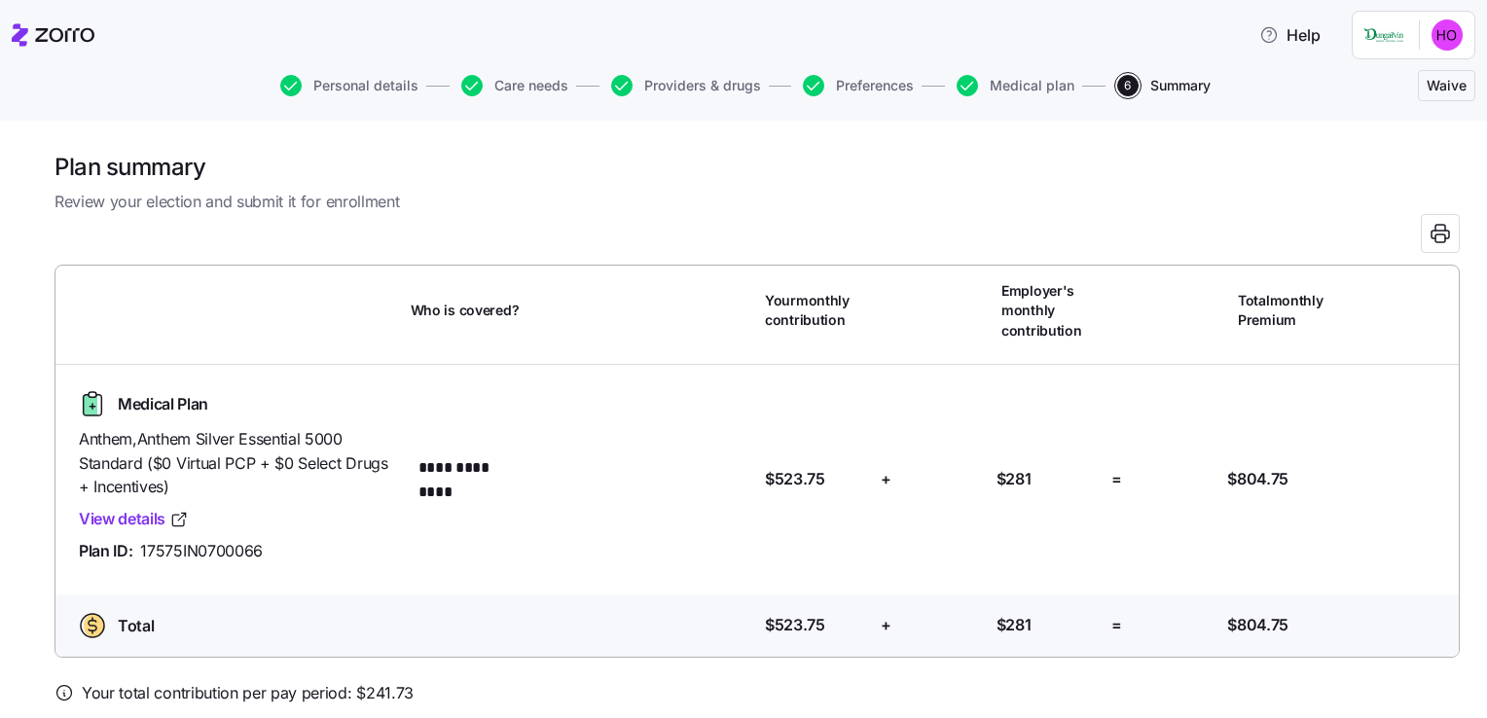
click at [152, 507] on link "View details" at bounding box center [134, 519] width 110 height 24
click at [969, 83] on icon "button" at bounding box center [966, 85] width 21 height 21
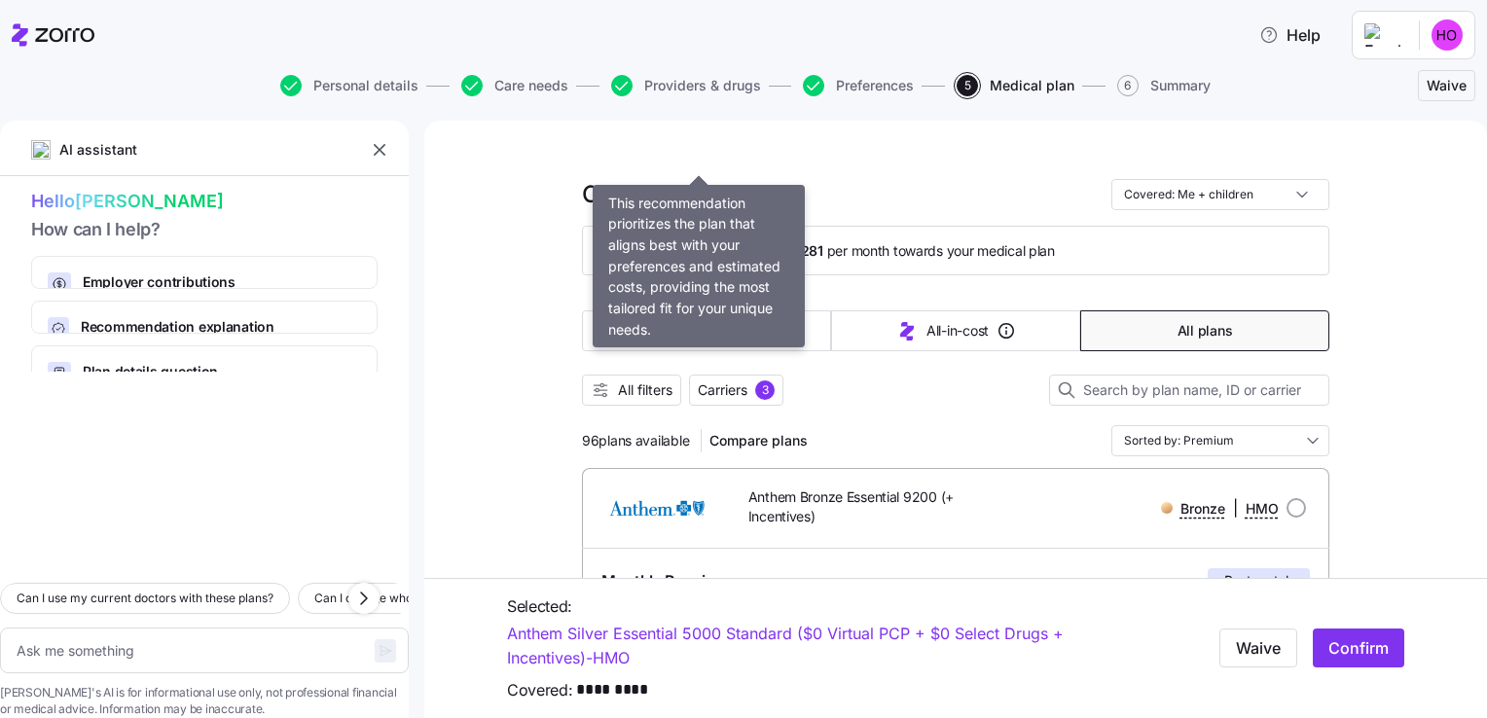
click at [708, 310] on button "Best match" at bounding box center [706, 330] width 249 height 41
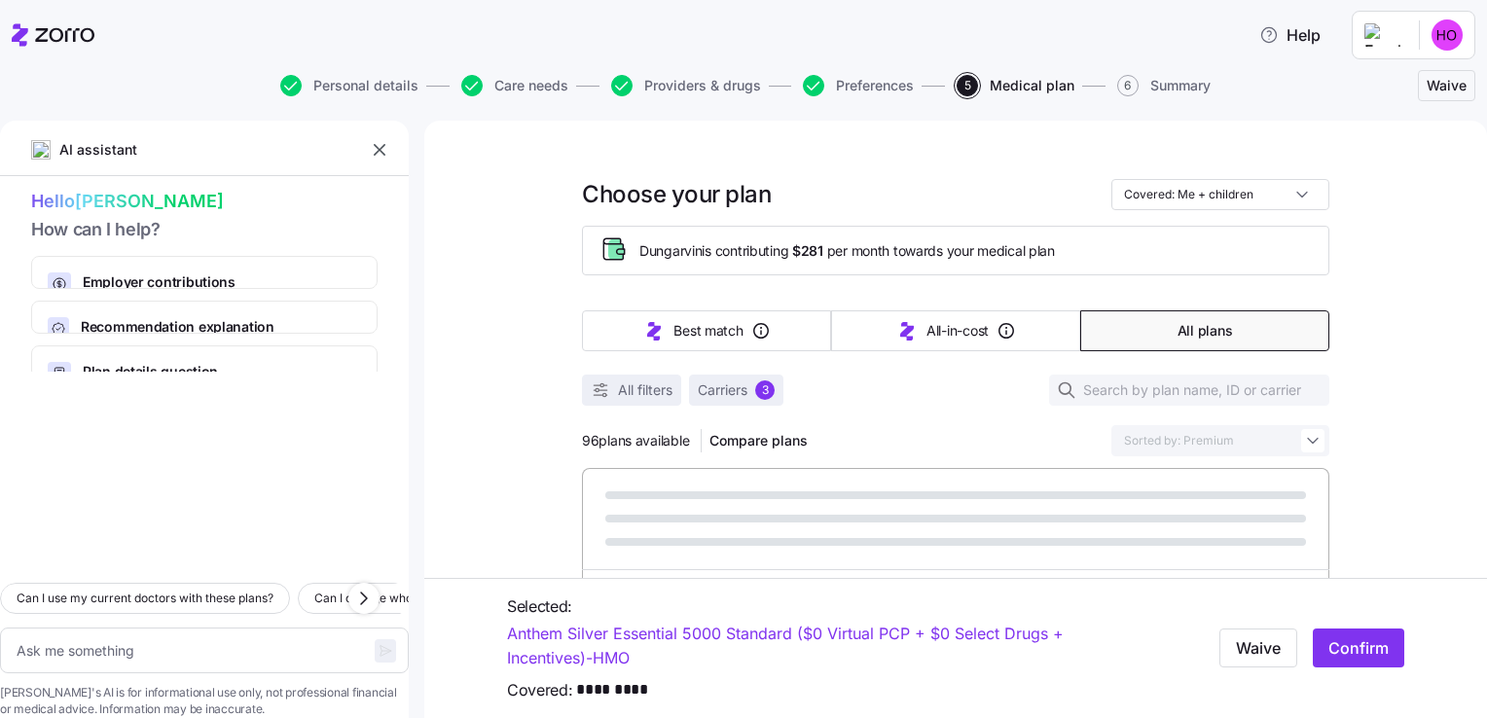
type textarea "x"
type input "Sorted by: Best match"
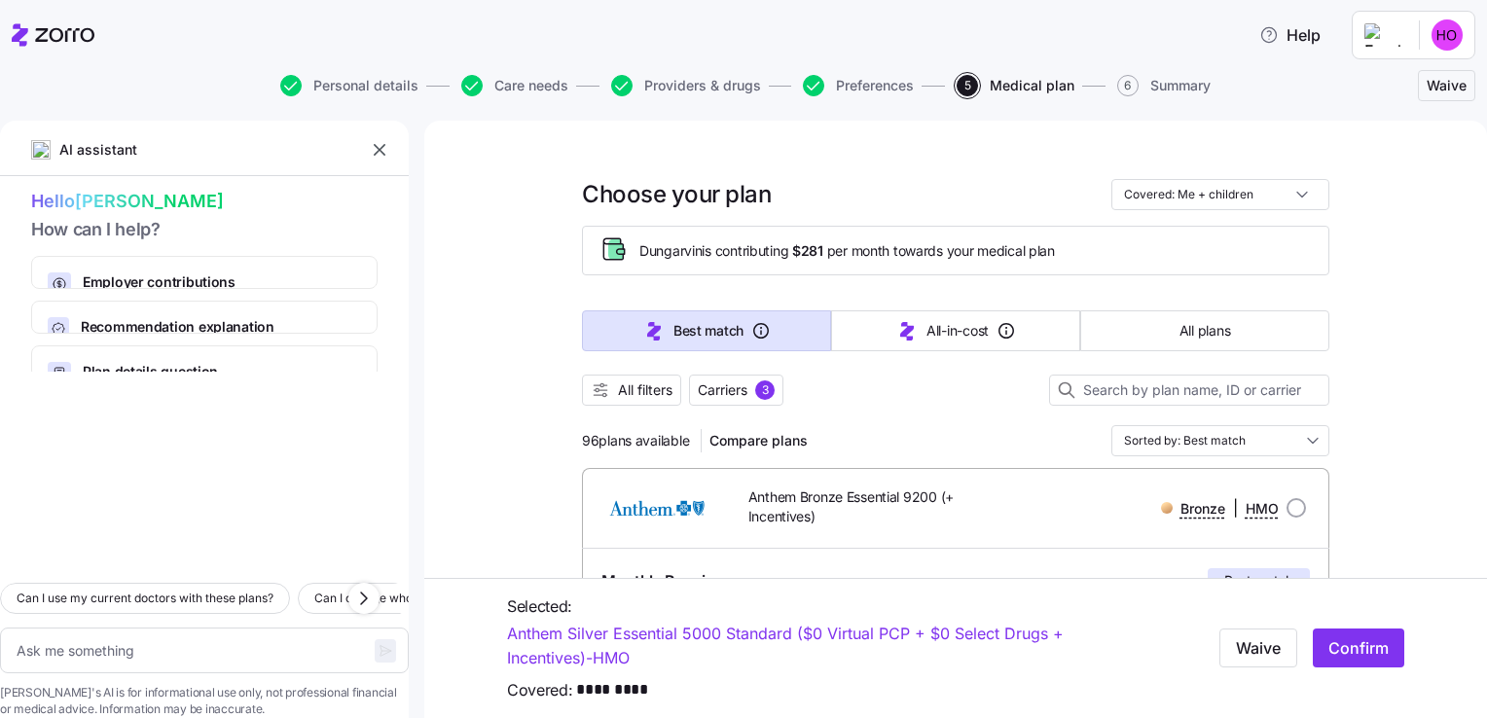
drag, startPoint x: 1144, startPoint y: 404, endPoint x: 1067, endPoint y: 309, distance: 121.7
radio input "true"
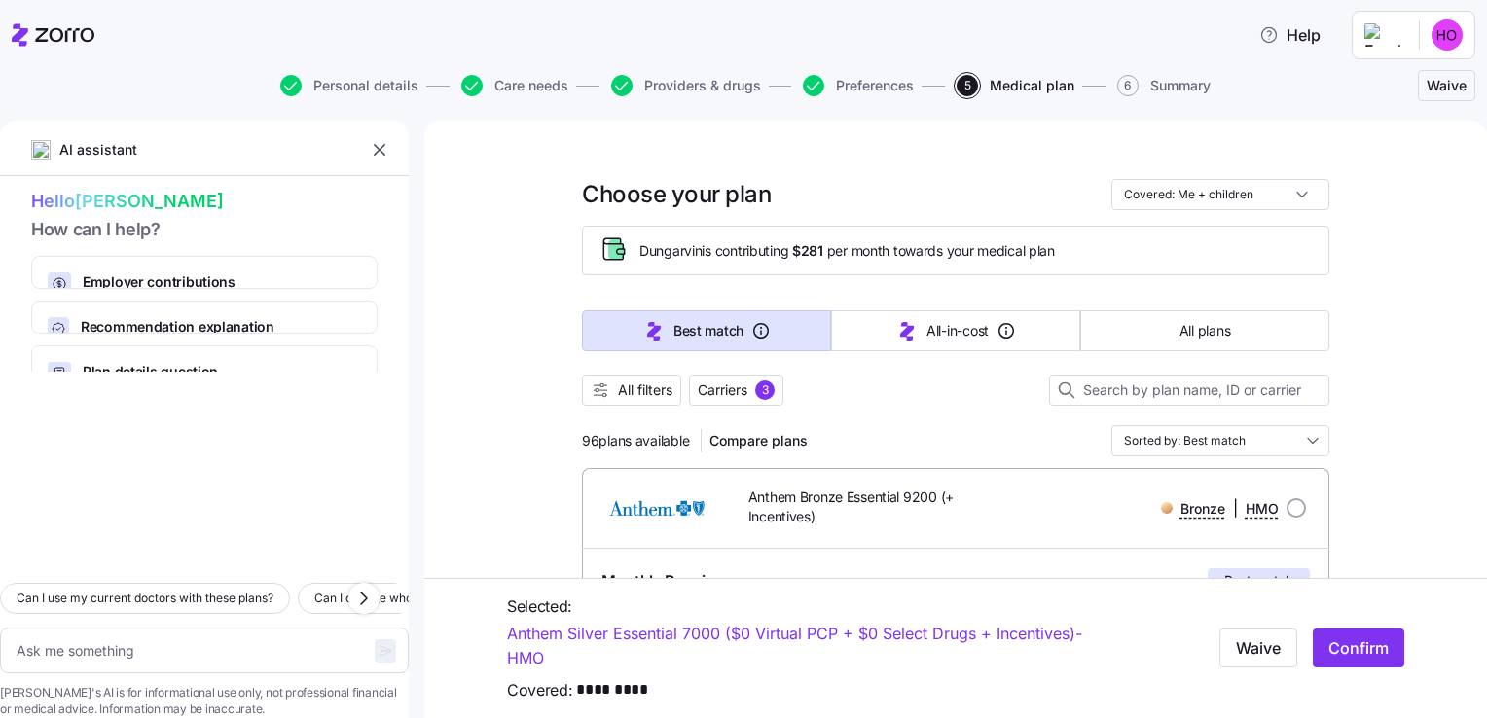
drag, startPoint x: 1284, startPoint y: 228, endPoint x: 1479, endPoint y: 467, distance: 308.5
click at [1479, 467] on div "AI assistant Hello [PERSON_NAME] How can I help? Employer contributions How you…" at bounding box center [743, 419] width 1487 height 597
click at [1331, 643] on span "Confirm" at bounding box center [1358, 647] width 60 height 23
type textarea "x"
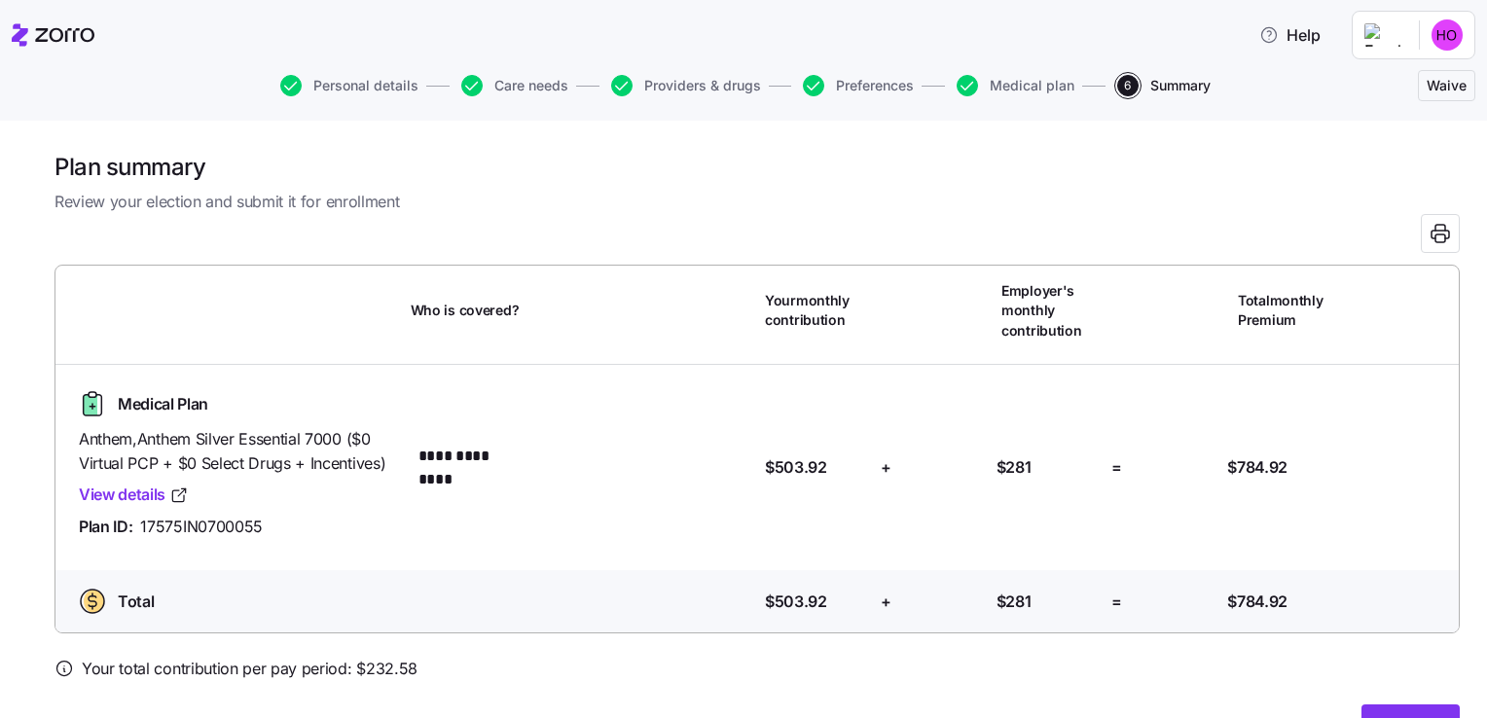
click at [1389, 717] on span "Submit" at bounding box center [1411, 728] width 52 height 23
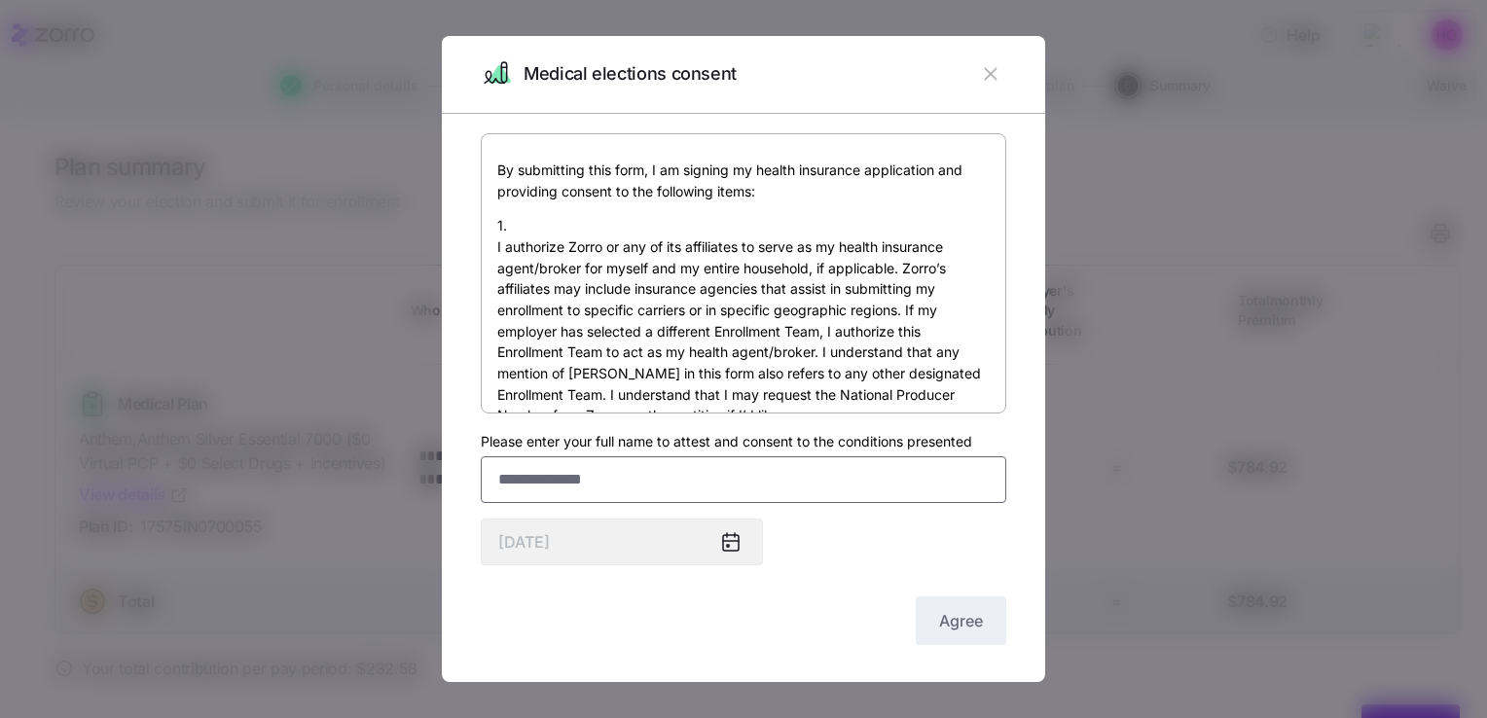
click at [538, 482] on input "Please enter your full name to attest and consent to the conditions presented" at bounding box center [743, 479] width 525 height 47
type input "**********"
click at [738, 543] on icon at bounding box center [731, 543] width 16 height 16
click at [938, 632] on button "Agree" at bounding box center [961, 620] width 90 height 49
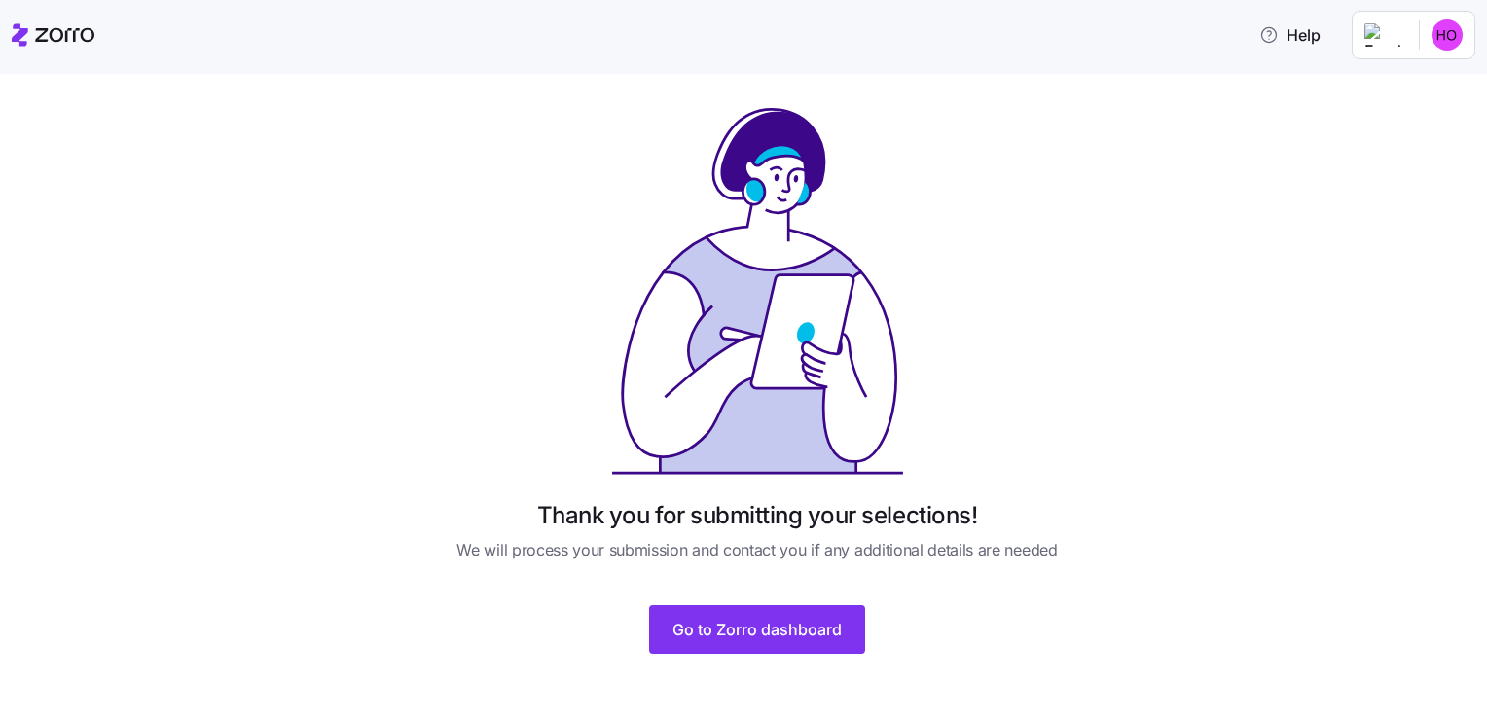
click at [730, 630] on span "Go to Zorro dashboard" at bounding box center [756, 629] width 169 height 23
